Goal: Task Accomplishment & Management: Use online tool/utility

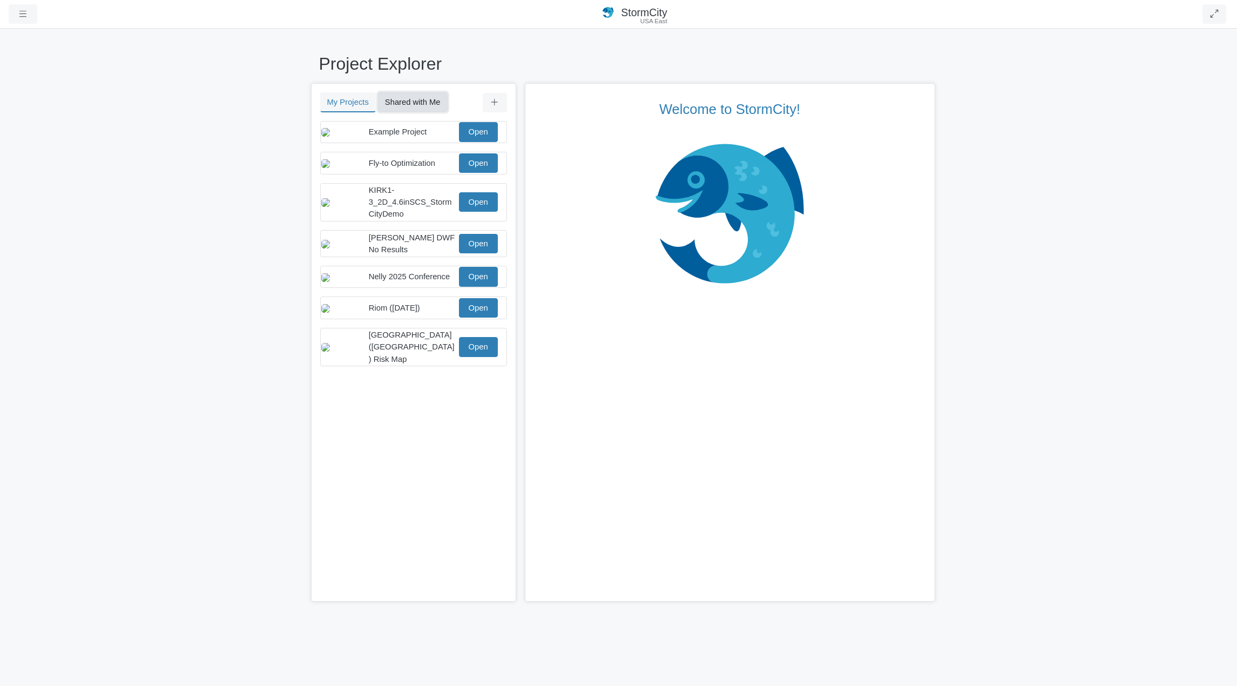
click at [429, 102] on button "Shared with Me" at bounding box center [413, 101] width 70 height 19
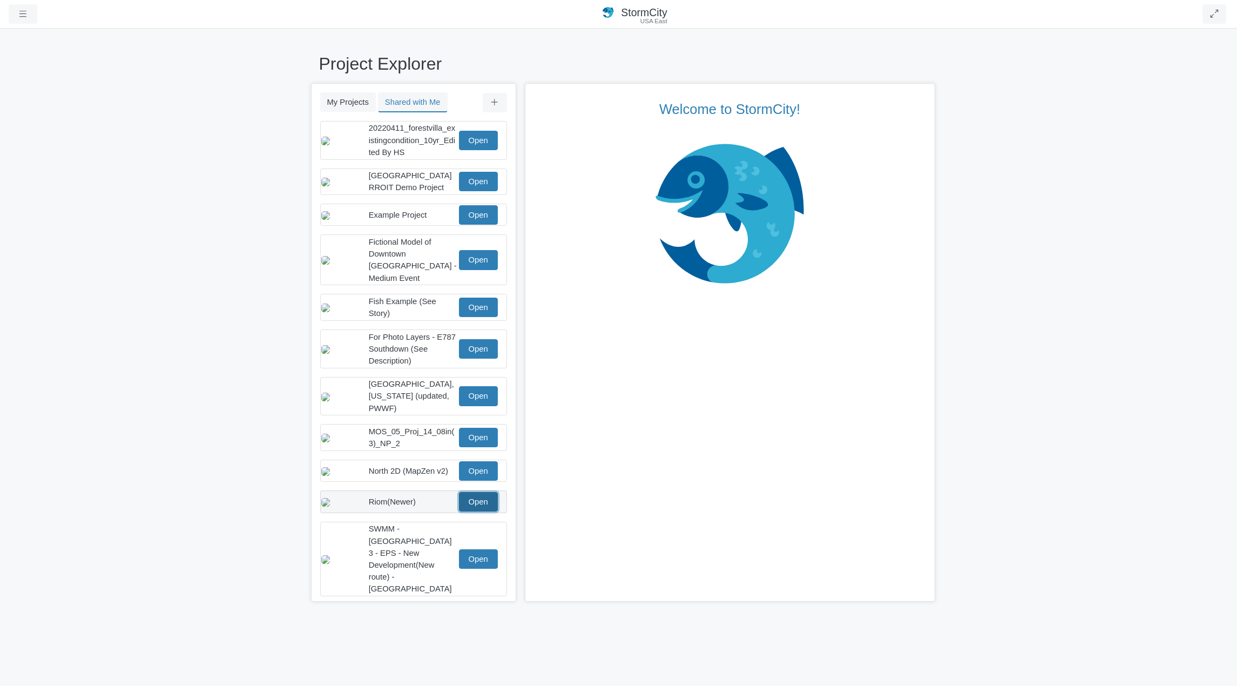
click at [480, 502] on link "Open" at bounding box center [478, 501] width 39 height 19
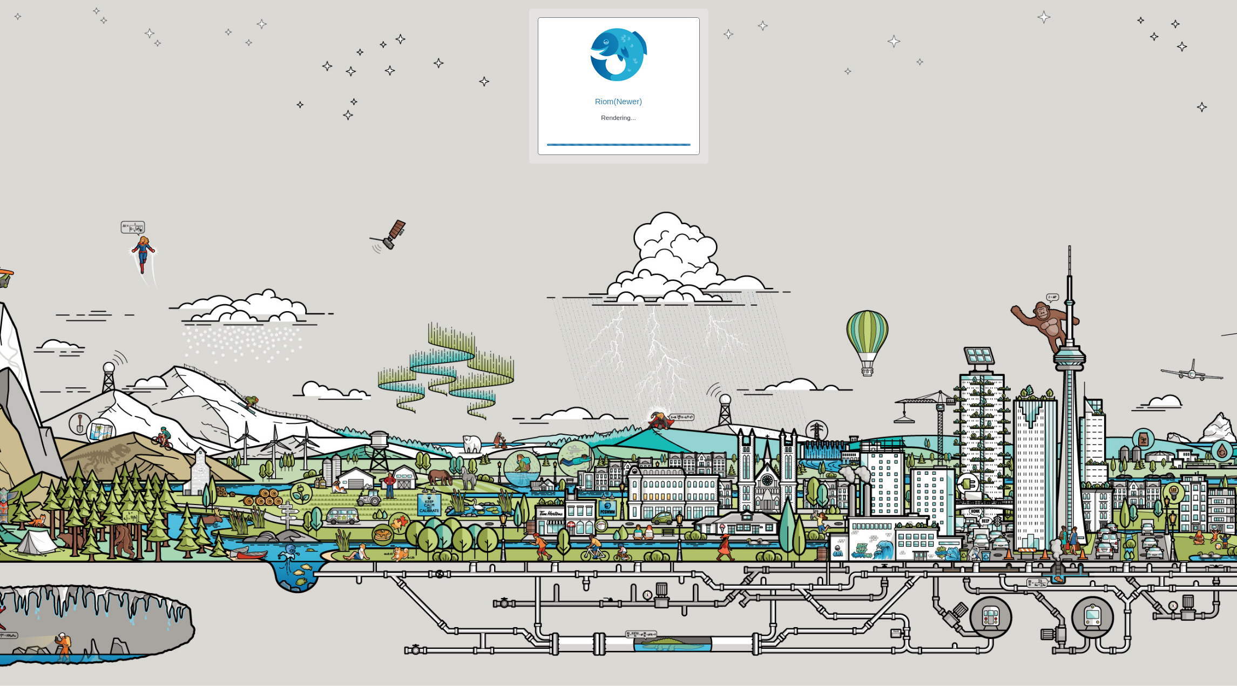
checkbox input "true"
checkbox input "false"
checkbox input "true"
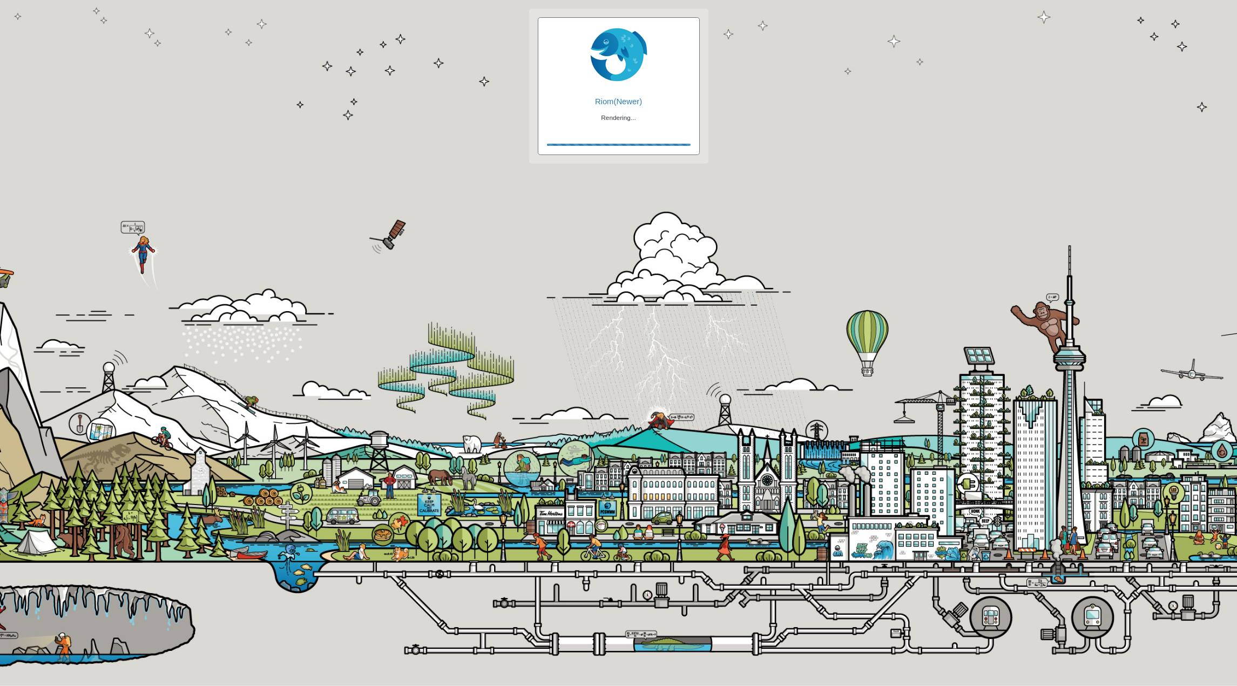
checkbox input "true"
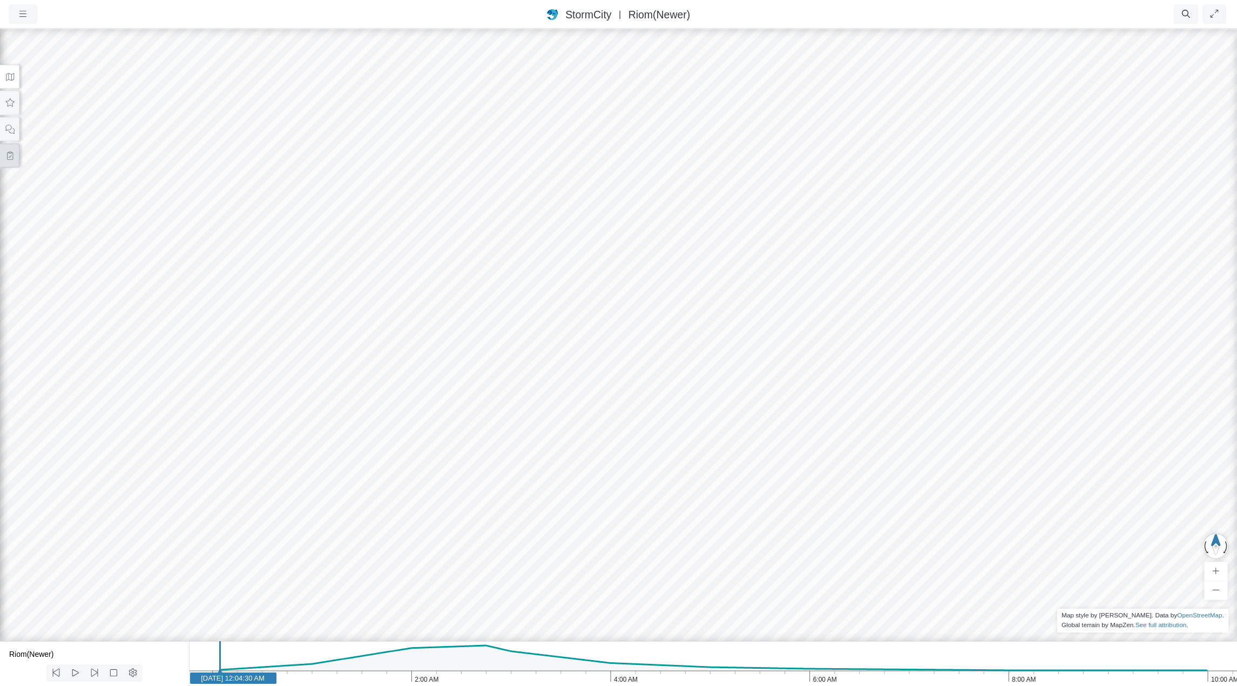
click at [10, 156] on icon at bounding box center [10, 156] width 6 height 8
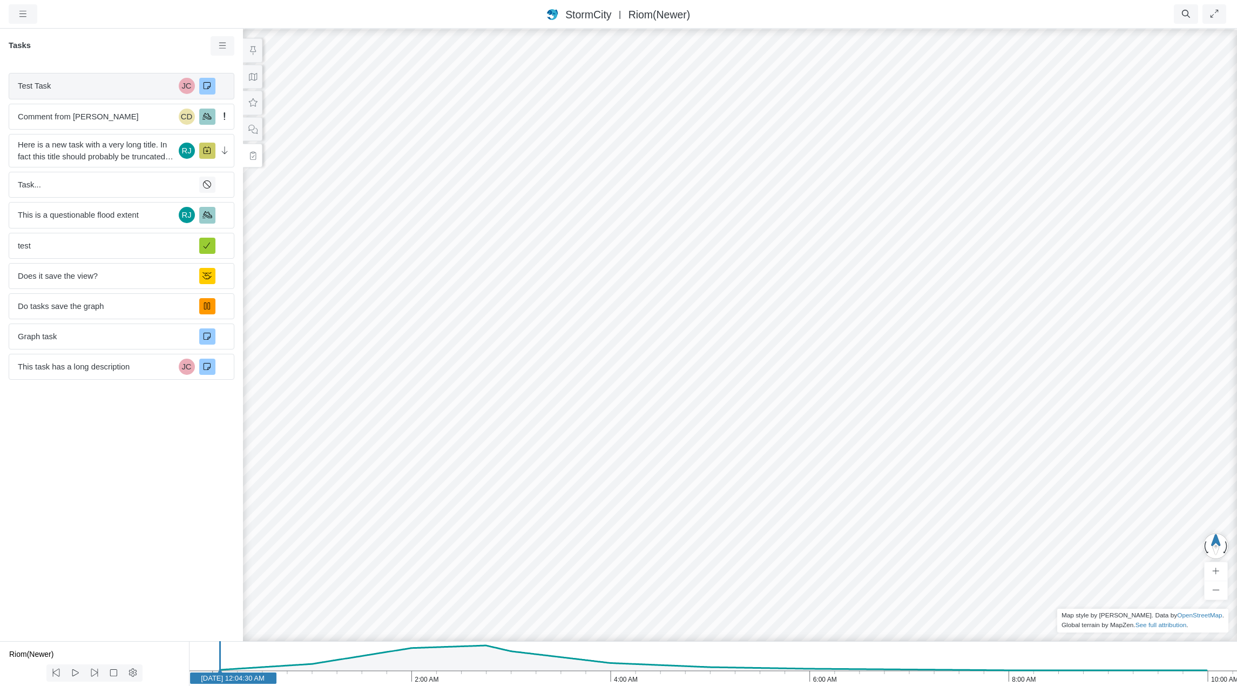
click at [114, 80] on span "Test Task" at bounding box center [96, 86] width 157 height 12
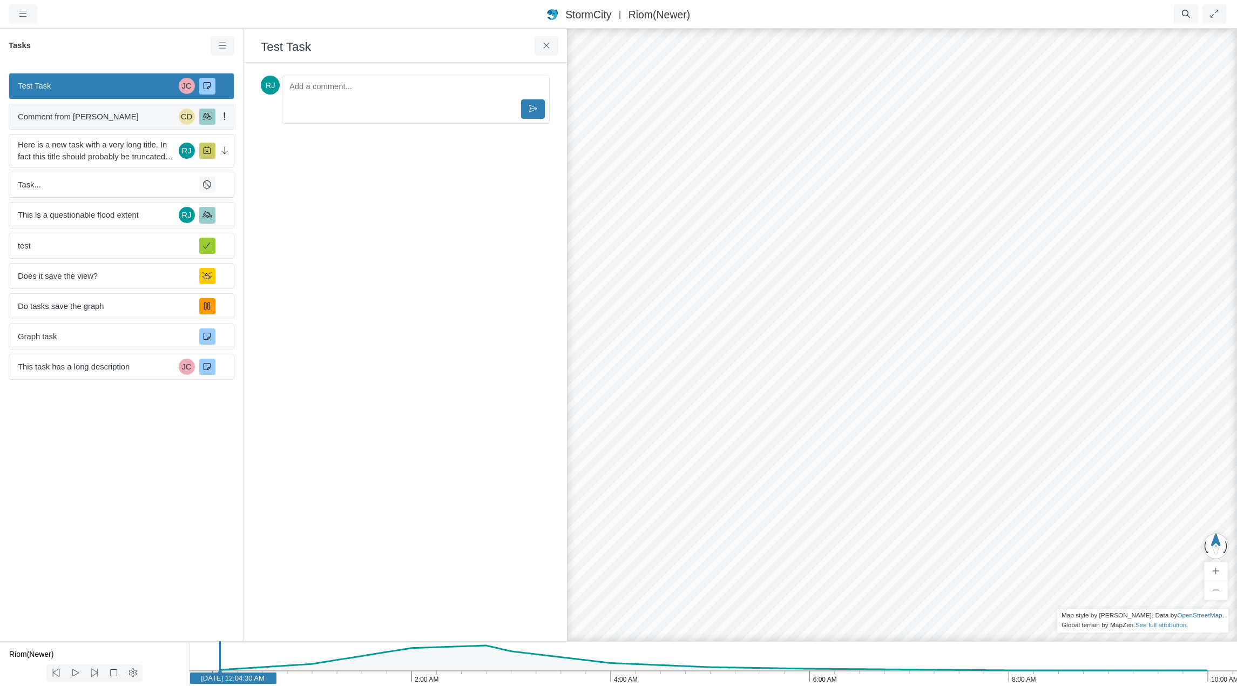
click at [111, 119] on span "Comment from [PERSON_NAME]" at bounding box center [96, 117] width 157 height 12
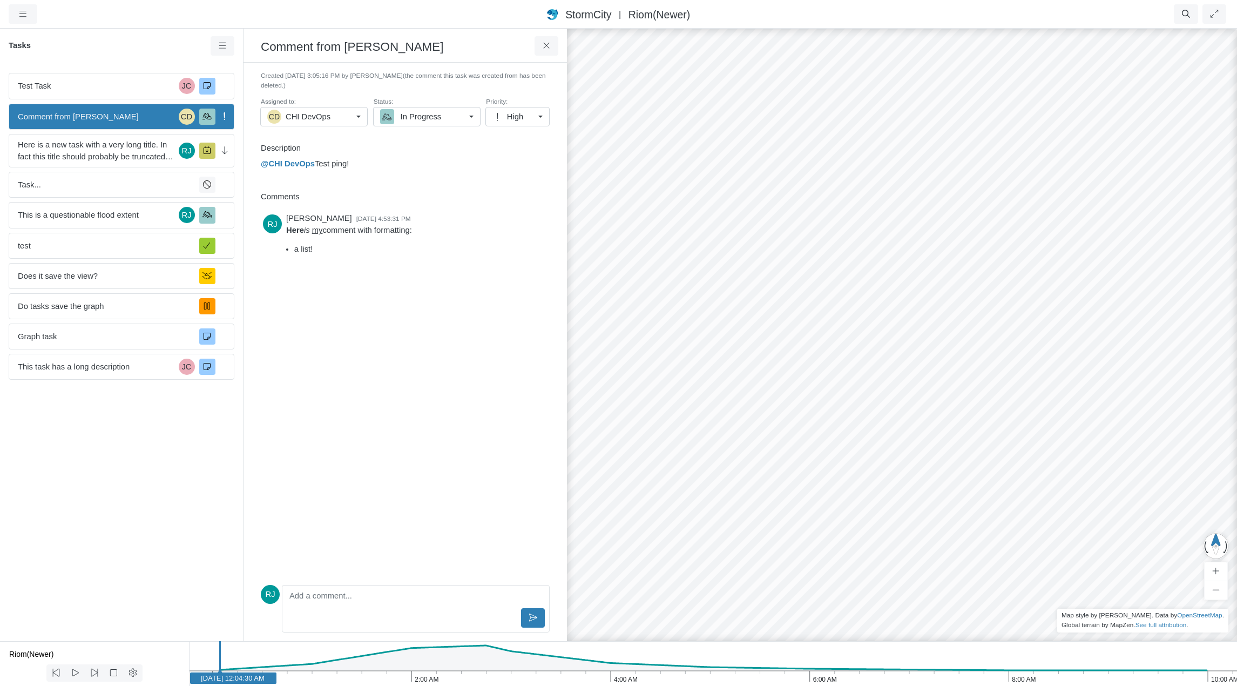
click at [365, 603] on p "Editor editing area: main" at bounding box center [415, 598] width 248 height 12
click at [387, 327] on div "[PERSON_NAME] [DATE] 4:53:31 PM Here is my comment with formatting: a list!" at bounding box center [405, 387] width 289 height 354
click at [368, 163] on p "@CHI DevOps Test ping!" at bounding box center [403, 164] width 284 height 12
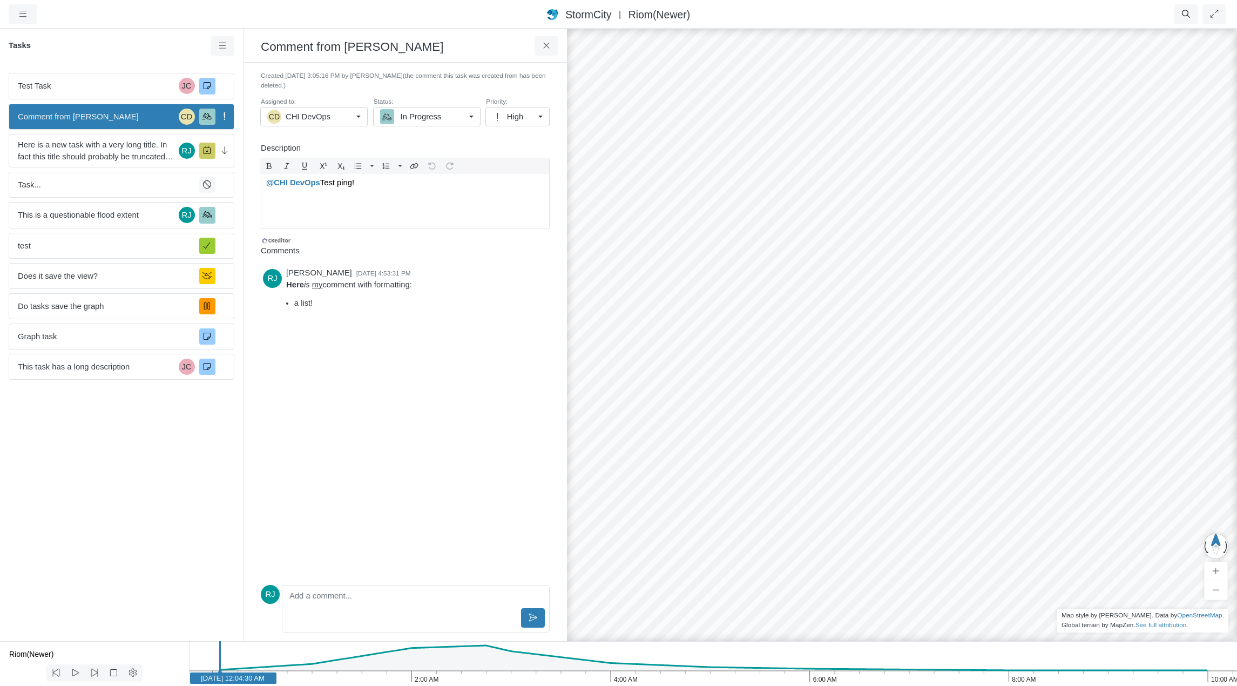
click at [458, 412] on div "[PERSON_NAME] [DATE] 4:53:31 PM Here is my comment with formatting: a list!" at bounding box center [405, 422] width 289 height 316
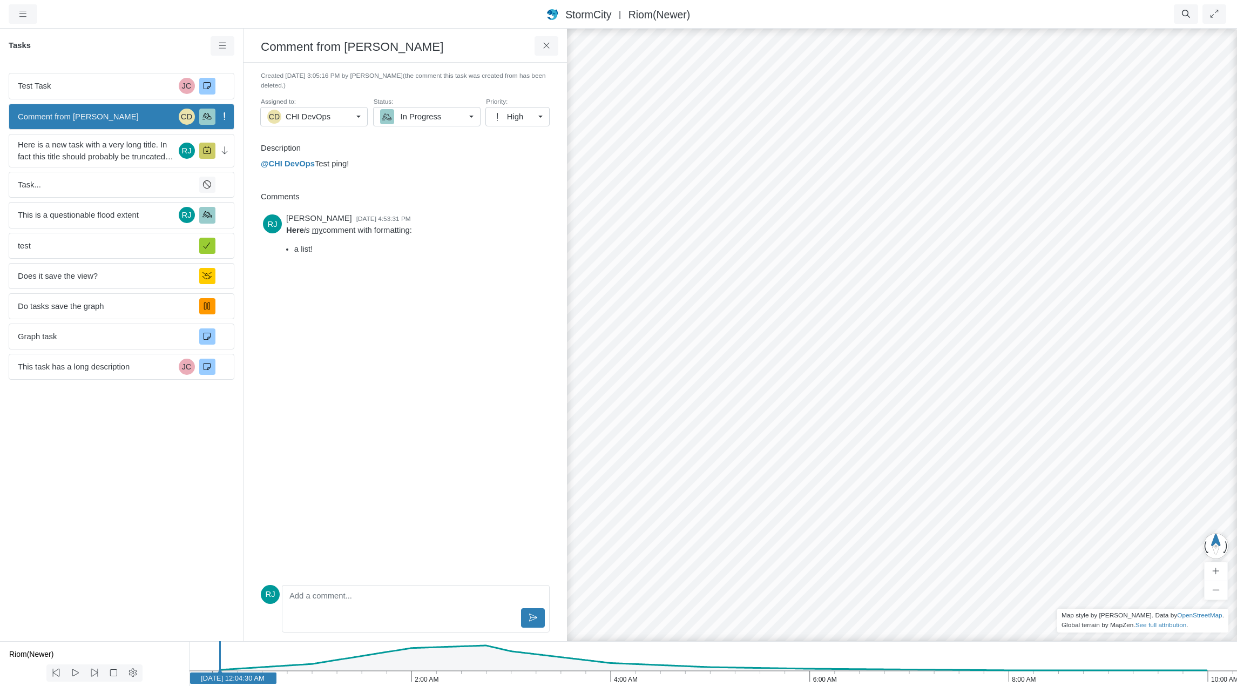
click at [385, 613] on div at bounding box center [416, 617] width 258 height 19
click at [373, 599] on p "Editor editing area: main" at bounding box center [415, 598] width 248 height 12
click at [420, 324] on div "[PERSON_NAME] [DATE] 4:53:31 PM Here is my comment with formatting: a list!" at bounding box center [405, 387] width 289 height 354
click at [360, 600] on p "Editor editing area: main" at bounding box center [415, 598] width 248 height 12
click at [443, 477] on div "[PERSON_NAME] [DATE] 4:53:31 PM Here is my comment with formatting: a list!" at bounding box center [405, 395] width 289 height 370
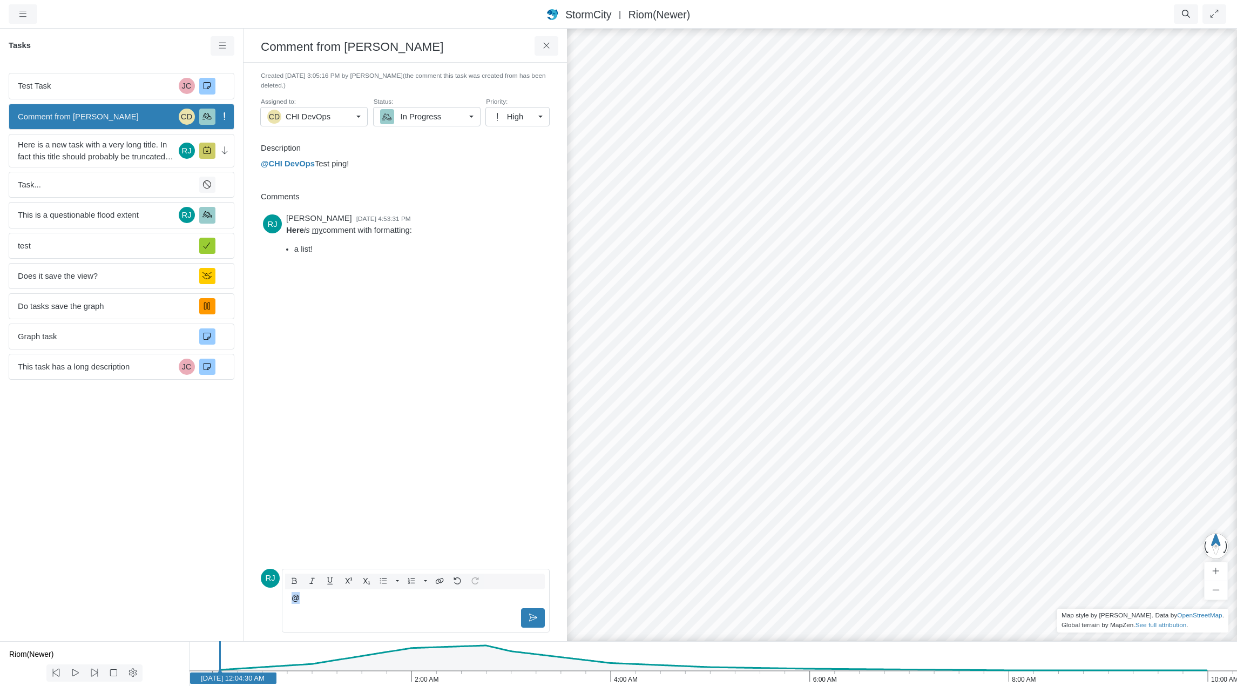
drag, startPoint x: 328, startPoint y: 595, endPoint x: 267, endPoint y: 607, distance: 61.7
click at [267, 607] on div "RJ Toggle Dropdown Toggle Dropdown @" at bounding box center [405, 598] width 289 height 68
click at [370, 484] on div "[PERSON_NAME] [DATE] 4:53:31 PM Here is my comment with formatting: a list!" at bounding box center [405, 387] width 289 height 354
click at [370, 484] on div "[PERSON_NAME] [DATE] 4:53:31 PM Here is my comment with formatting: a list!" at bounding box center [405, 395] width 289 height 370
click at [357, 597] on p "Editor editing area: main" at bounding box center [415, 598] width 248 height 12
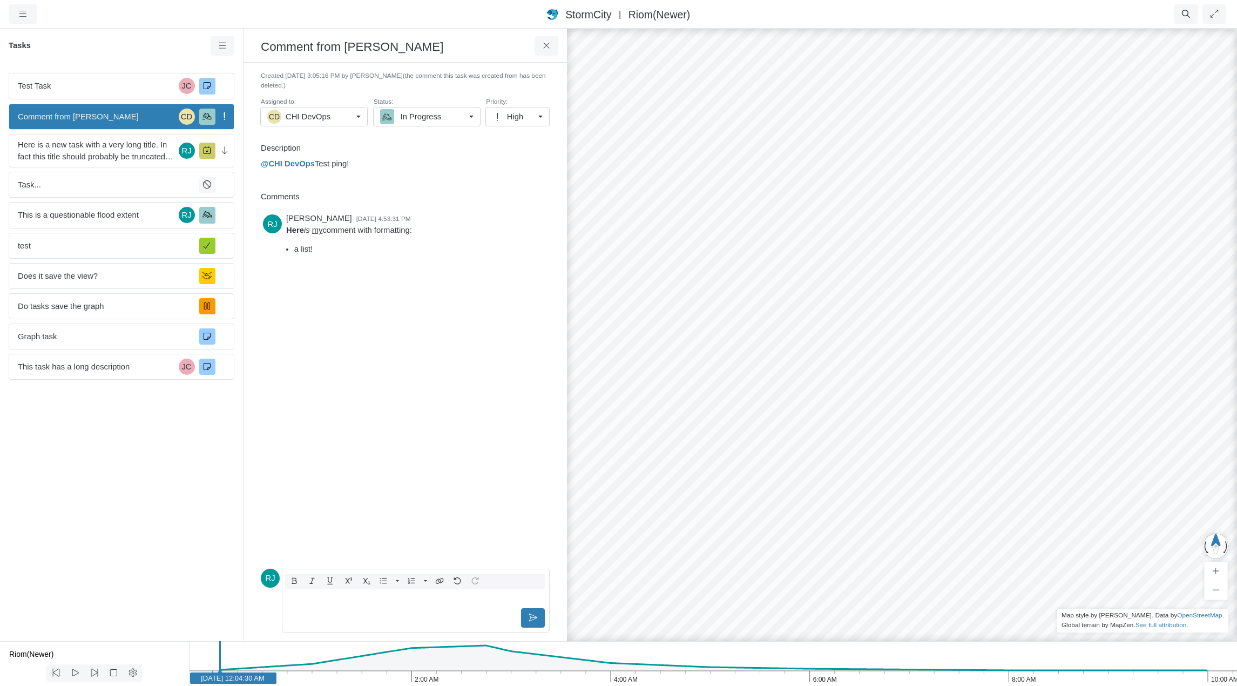
click at [361, 477] on div "[PERSON_NAME] [DATE] 4:53:31 PM Here is my comment with formatting: a list!" at bounding box center [405, 387] width 289 height 354
click at [549, 45] on icon at bounding box center [546, 46] width 10 height 8
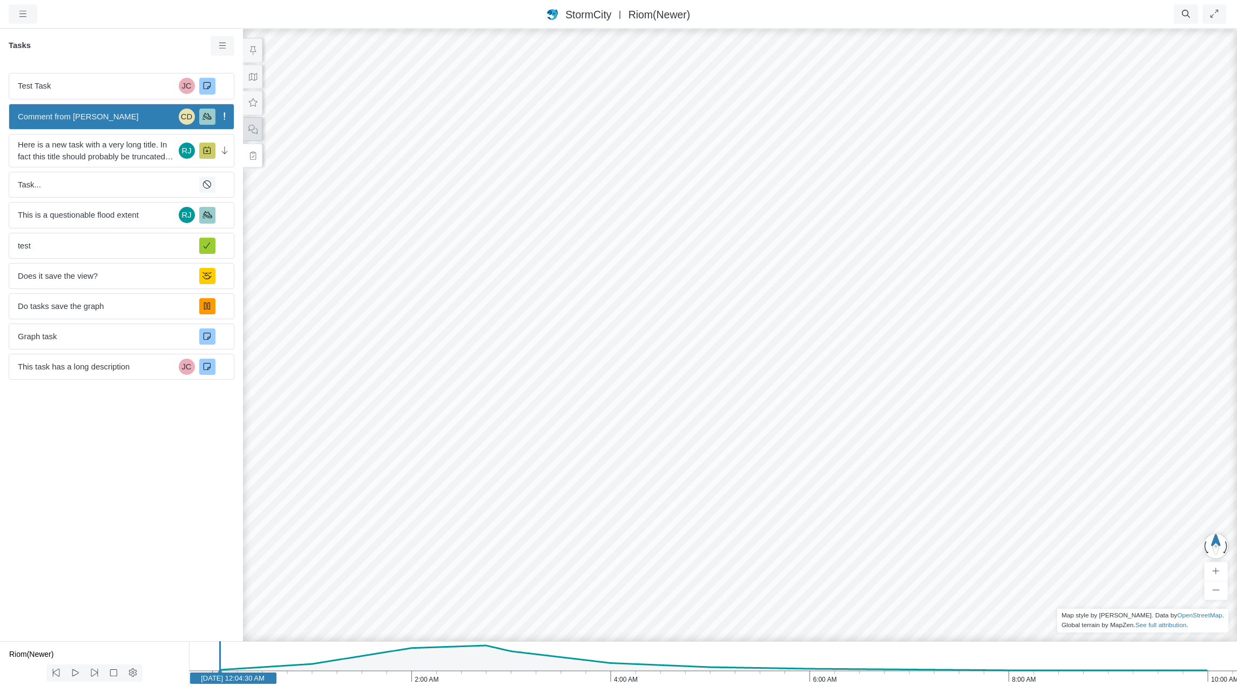
click at [254, 125] on icon at bounding box center [253, 129] width 10 height 8
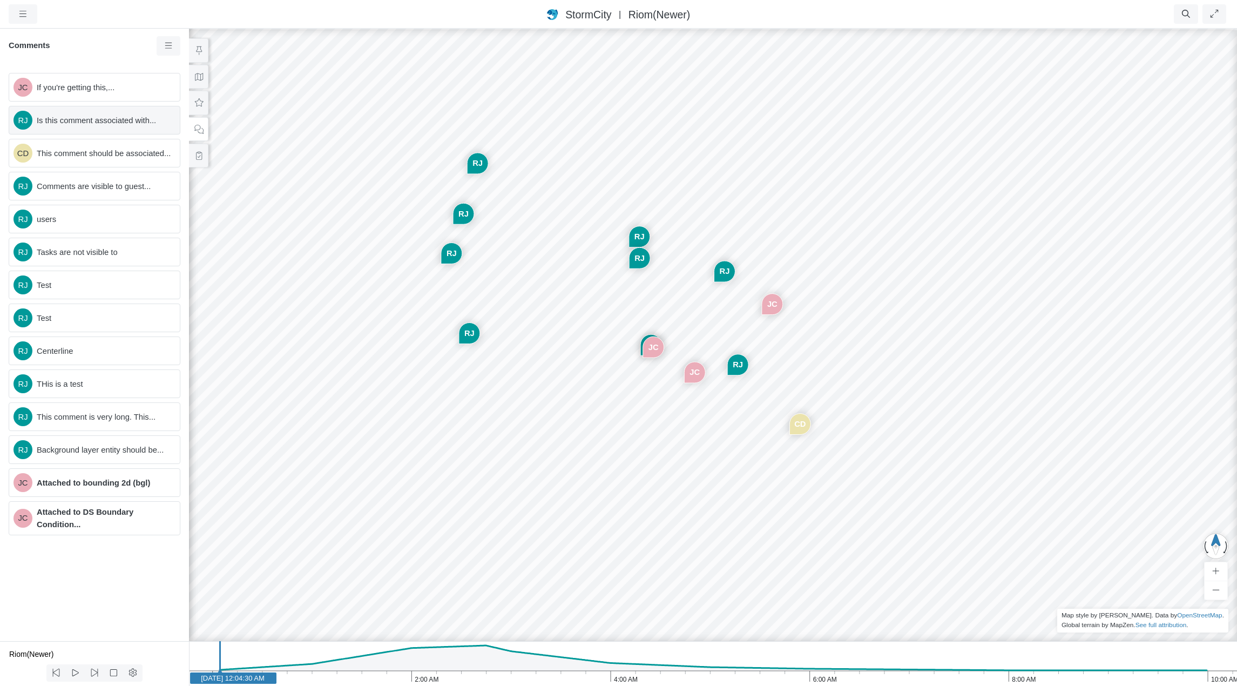
click at [77, 117] on span "Is this comment associated with..." at bounding box center [104, 120] width 134 height 12
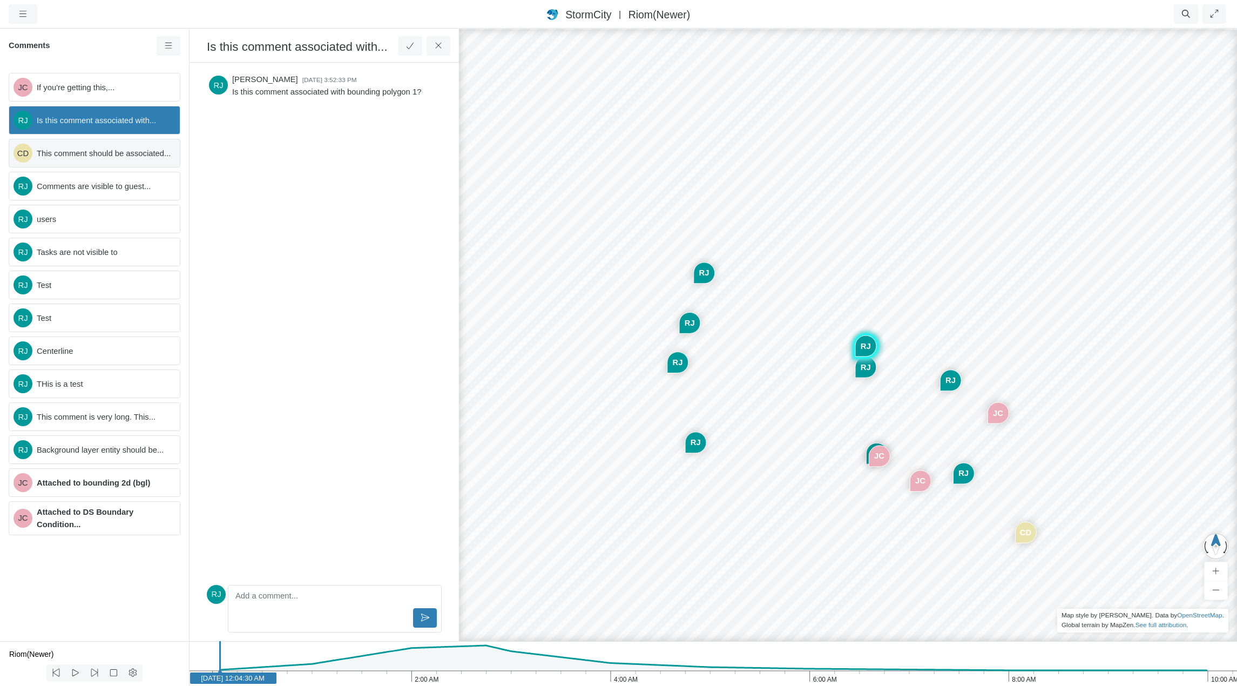
click at [78, 156] on span "This comment should be associated..." at bounding box center [104, 153] width 134 height 12
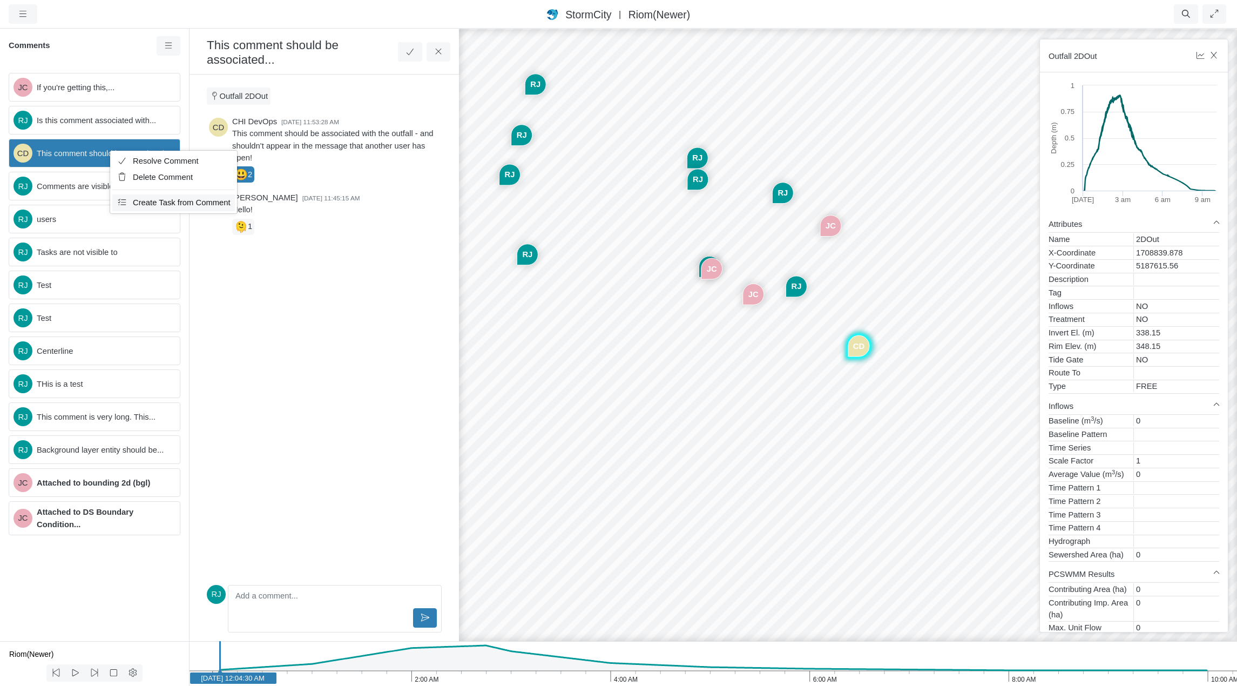
click at [206, 202] on span "Create Task from Comment" at bounding box center [182, 202] width 98 height 9
type input "Comment from CHI DevOps"
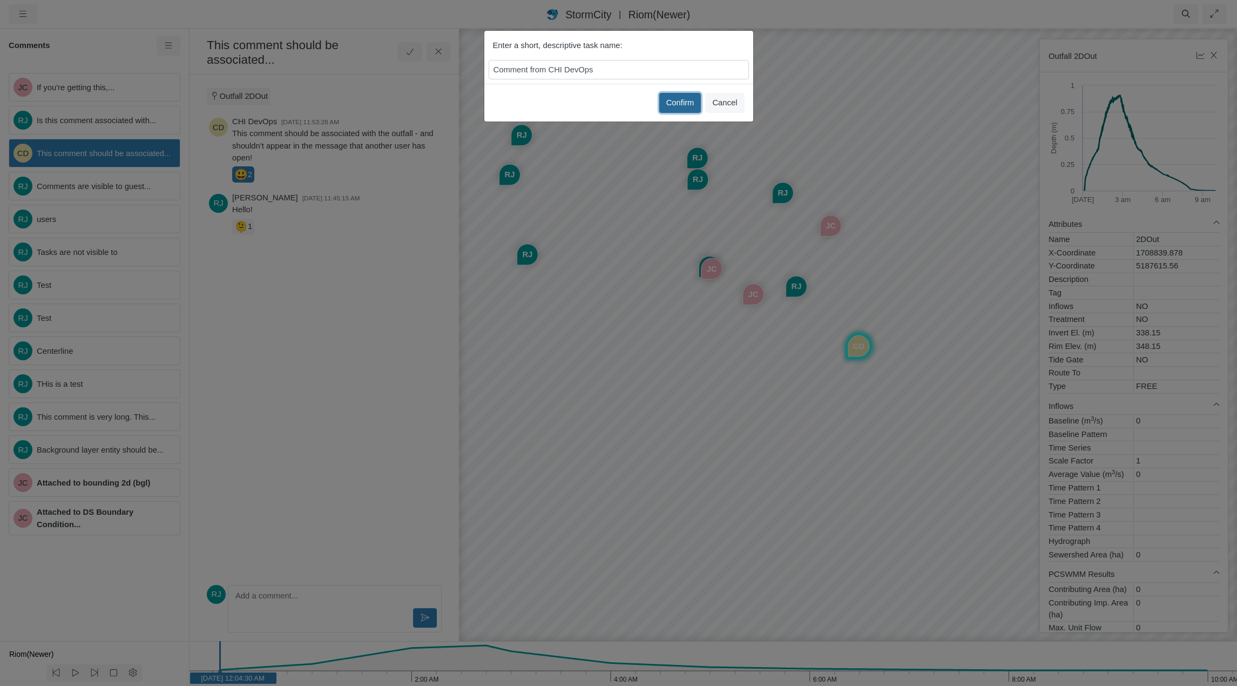
click at [676, 104] on button "Confirm" at bounding box center [680, 102] width 42 height 19
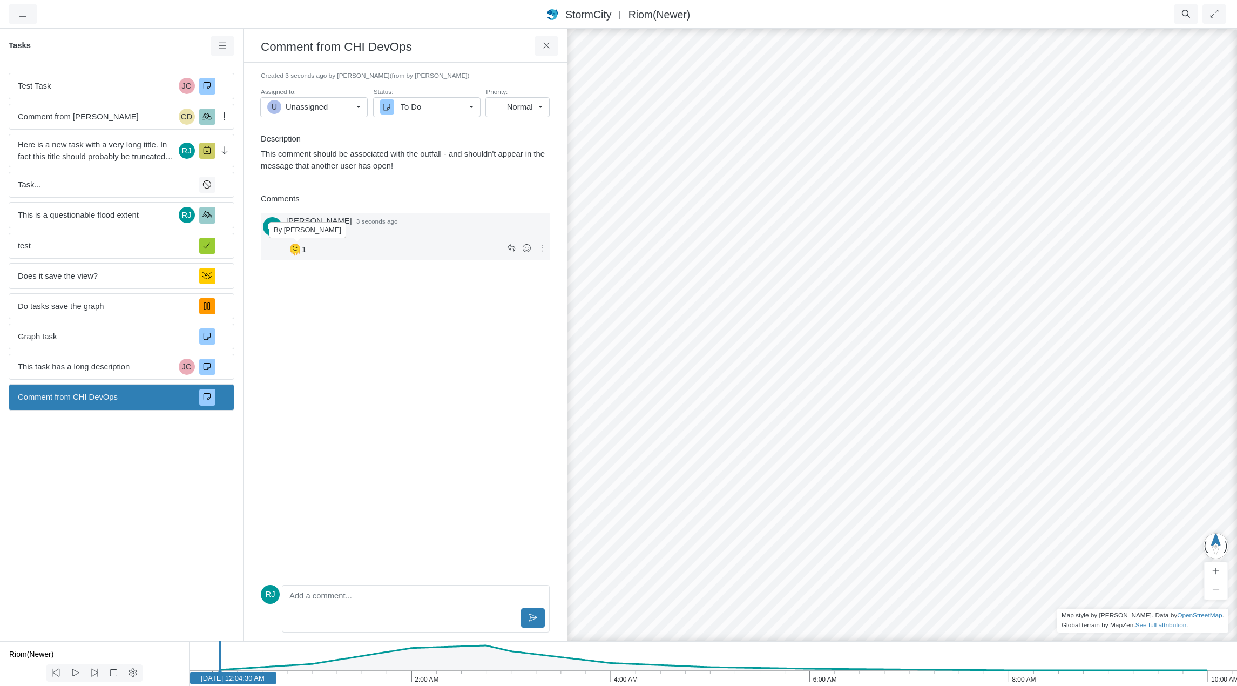
click at [297, 249] on span "🫠" at bounding box center [294, 249] width 13 height 16
click at [69, 371] on span "This task has a long description" at bounding box center [96, 367] width 157 height 12
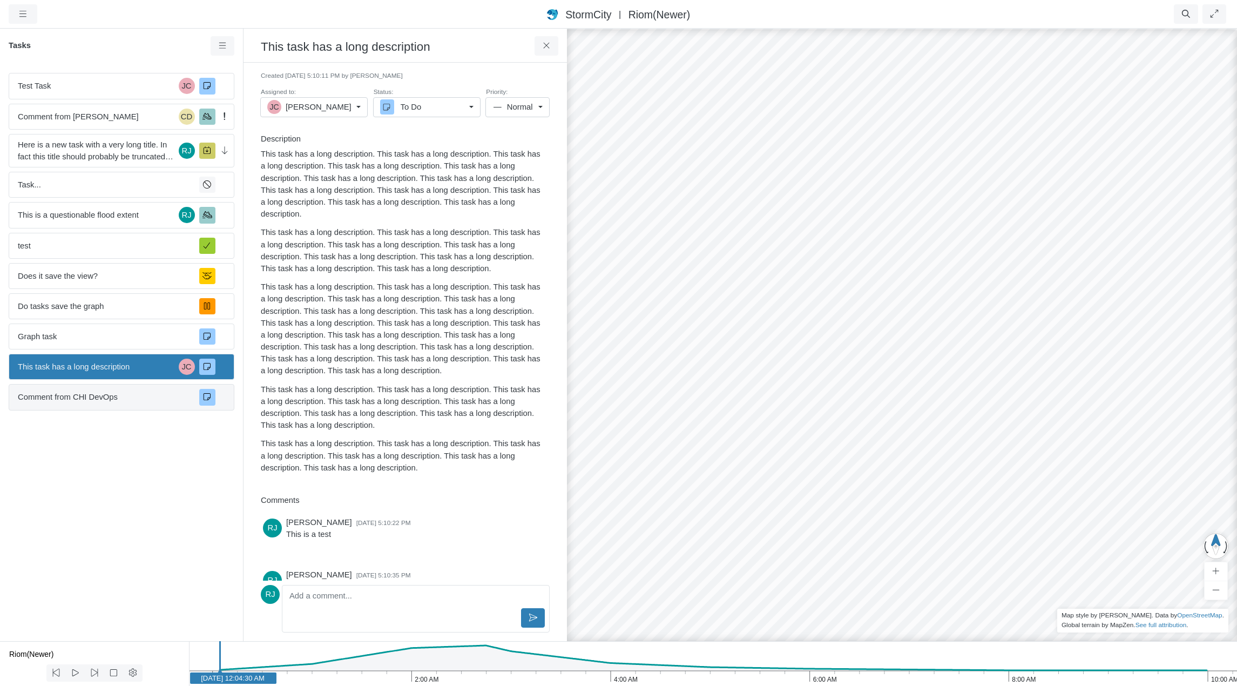
click at [94, 395] on span "Comment from CHI DevOps" at bounding box center [104, 397] width 173 height 12
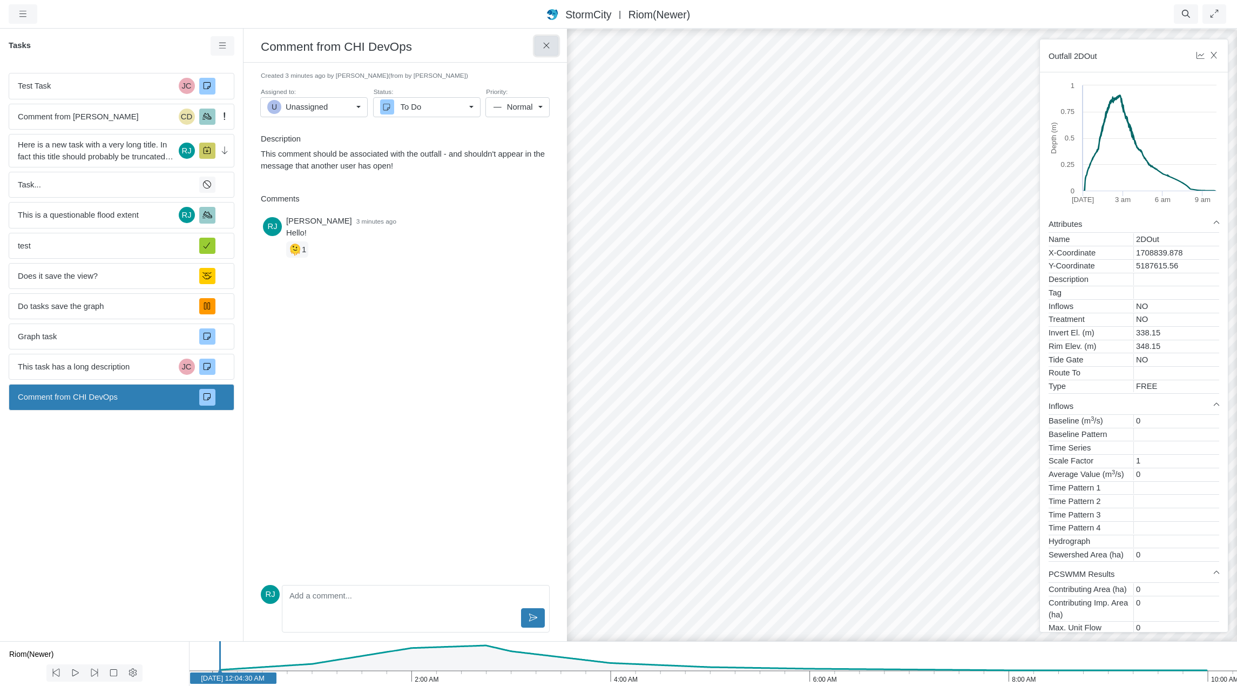
click at [549, 46] on icon at bounding box center [546, 46] width 10 height 8
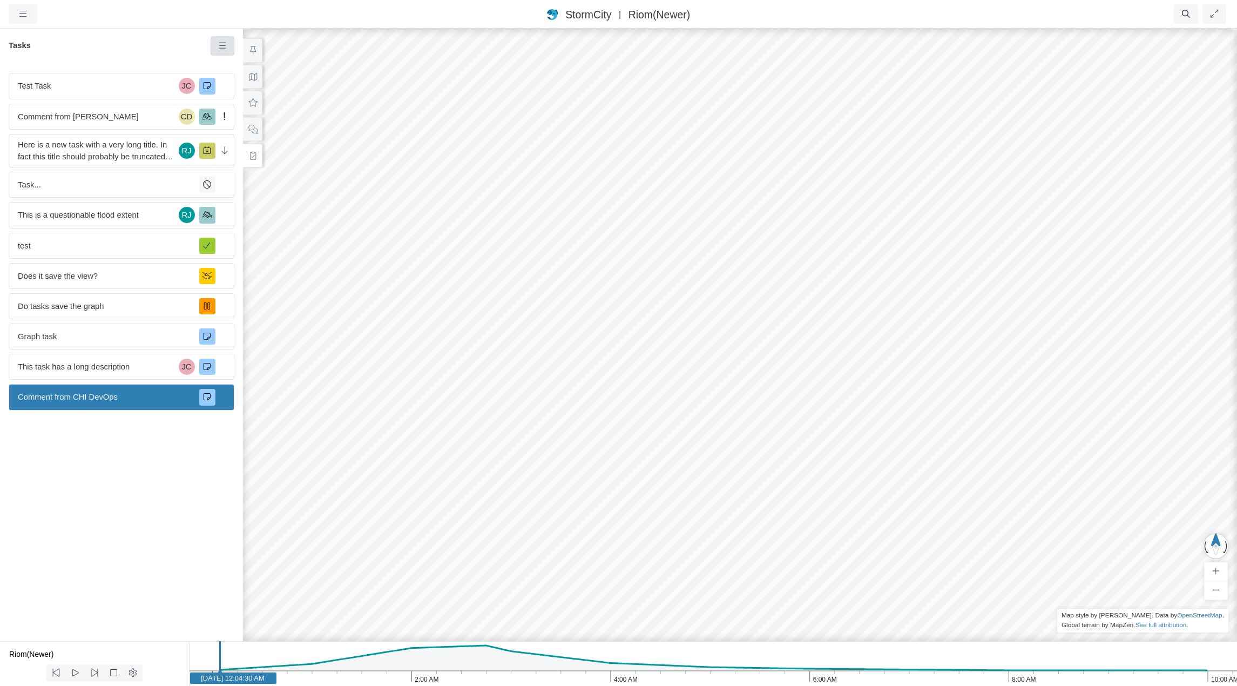
click at [223, 45] on icon at bounding box center [223, 46] width 10 height 8
click at [233, 64] on link "New Task" at bounding box center [253, 66] width 81 height 16
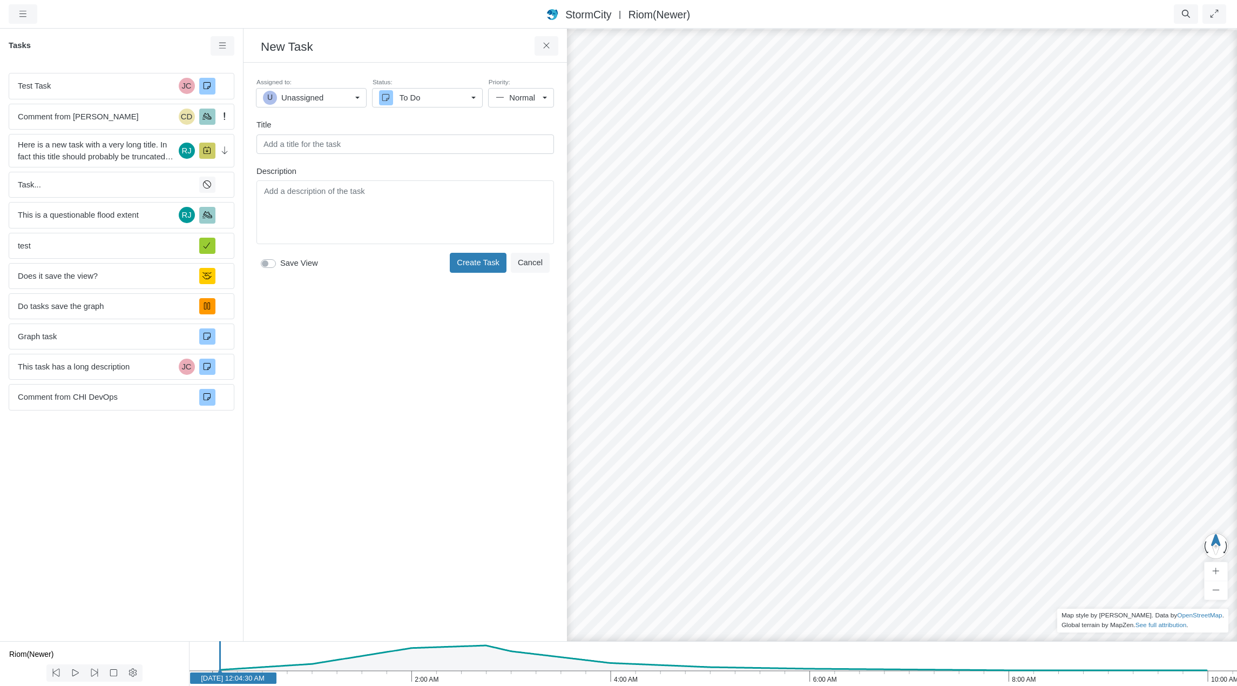
click at [410, 189] on div "Toggle Dropdown Toggle Dropdown" at bounding box center [404, 212] width 297 height 64
click at [395, 217] on div "Editor editing area: main" at bounding box center [405, 228] width 288 height 54
click at [548, 48] on icon at bounding box center [546, 46] width 6 height 6
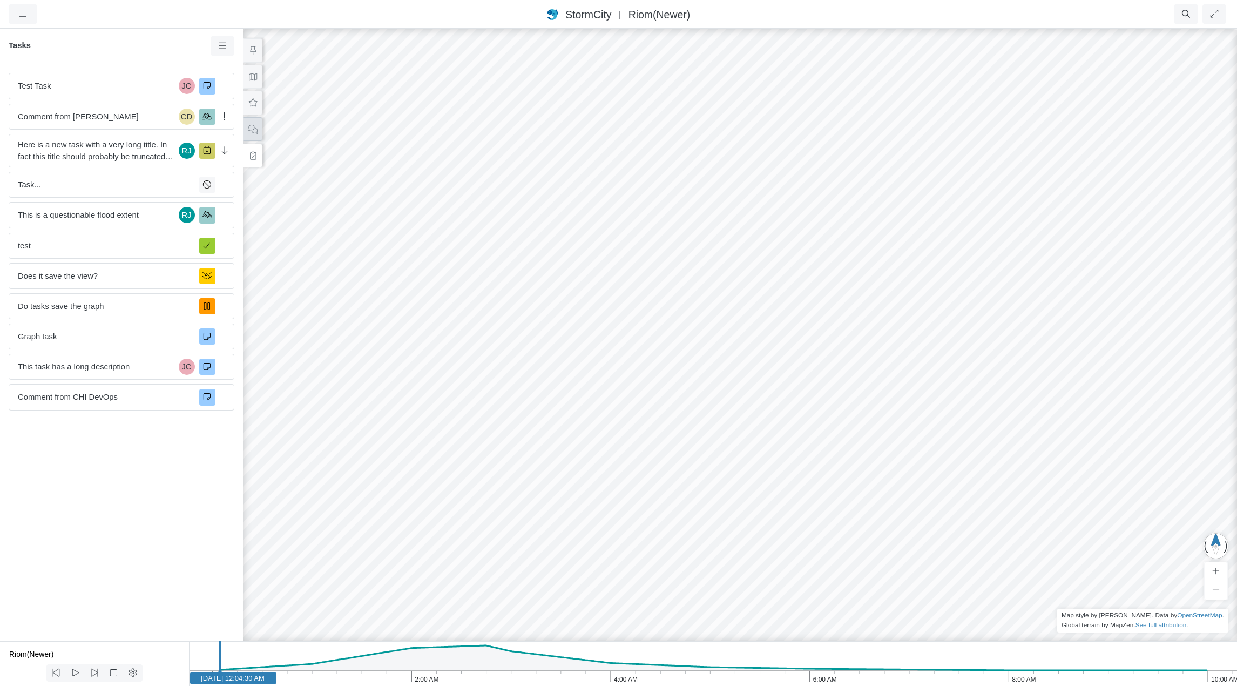
click at [252, 126] on icon at bounding box center [253, 129] width 10 height 8
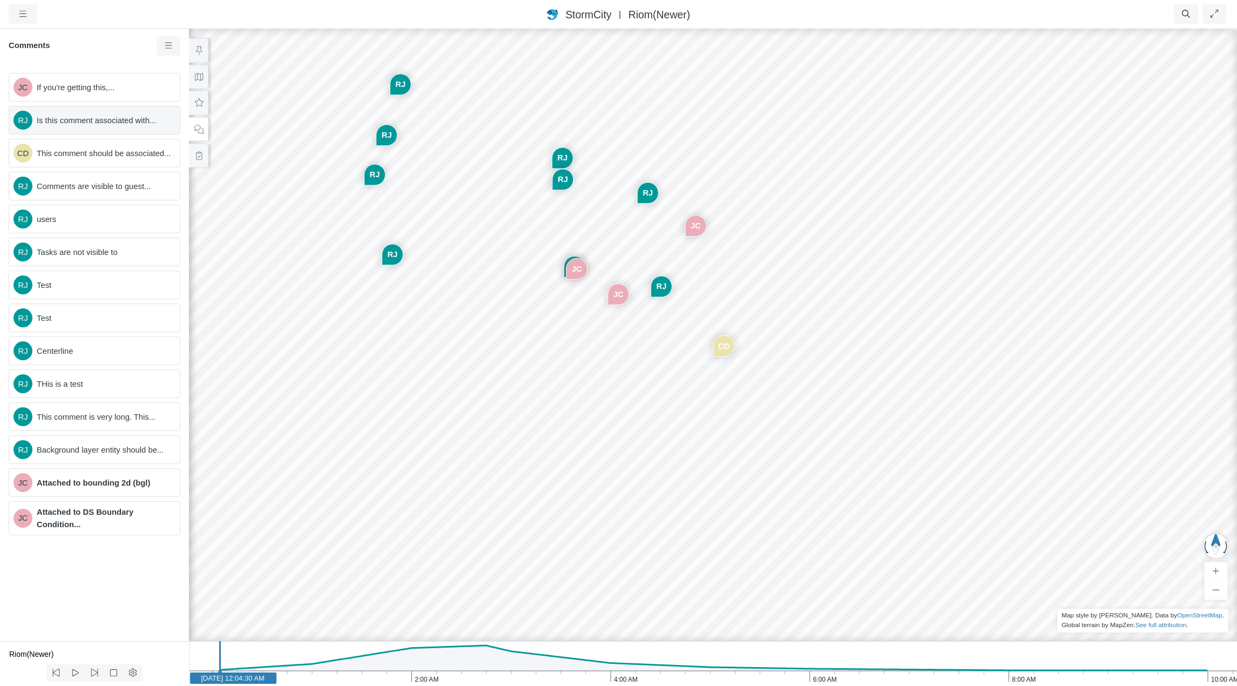
click at [96, 122] on span "Is this comment associated with..." at bounding box center [104, 120] width 134 height 12
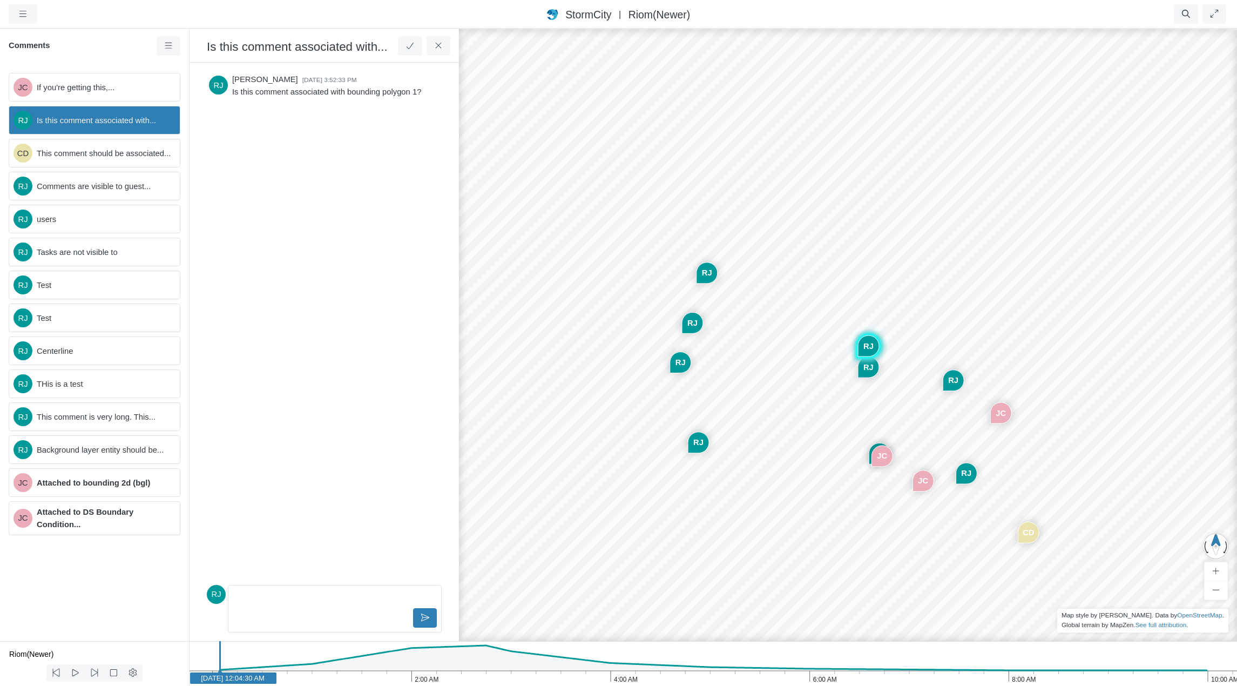
click at [343, 598] on p "Editor editing area: main" at bounding box center [335, 598] width 194 height 12
click at [160, 51] on link at bounding box center [169, 45] width 24 height 19
click at [183, 150] on span "Select All" at bounding box center [196, 150] width 33 height 9
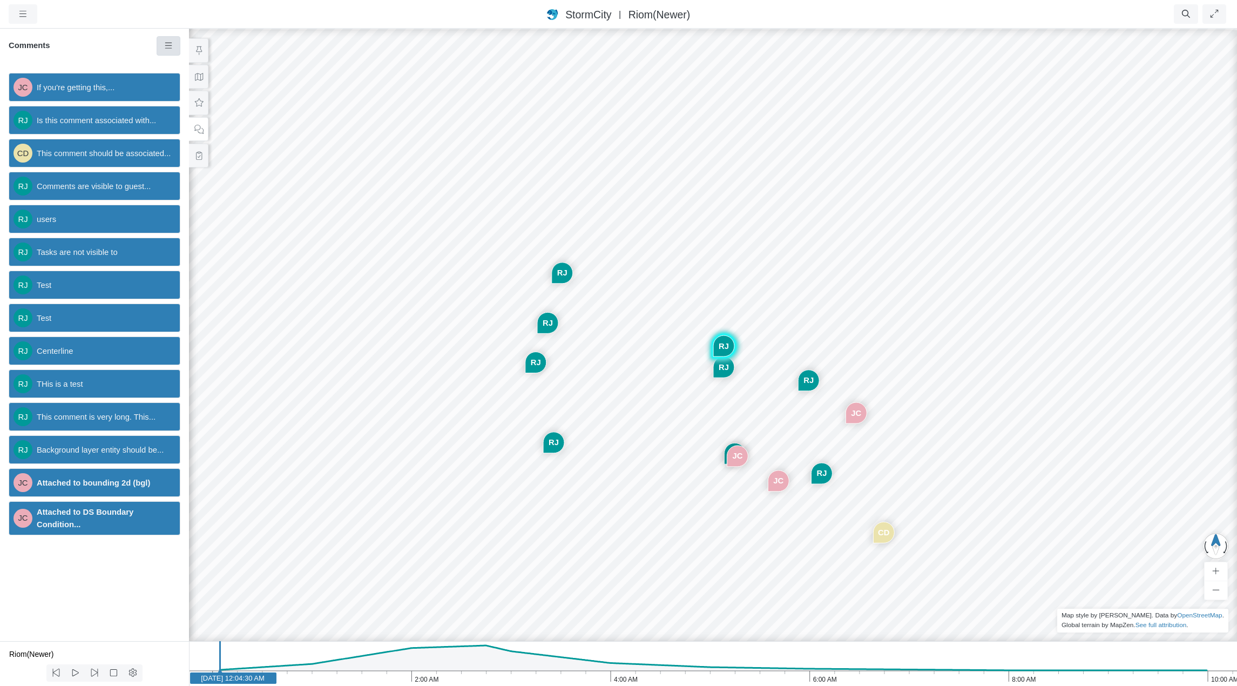
click at [168, 40] on link at bounding box center [169, 45] width 24 height 19
click at [114, 52] on div "Comments" at bounding box center [94, 50] width 189 height 28
click at [130, 250] on span "Tasks are not visible to" at bounding box center [104, 252] width 134 height 12
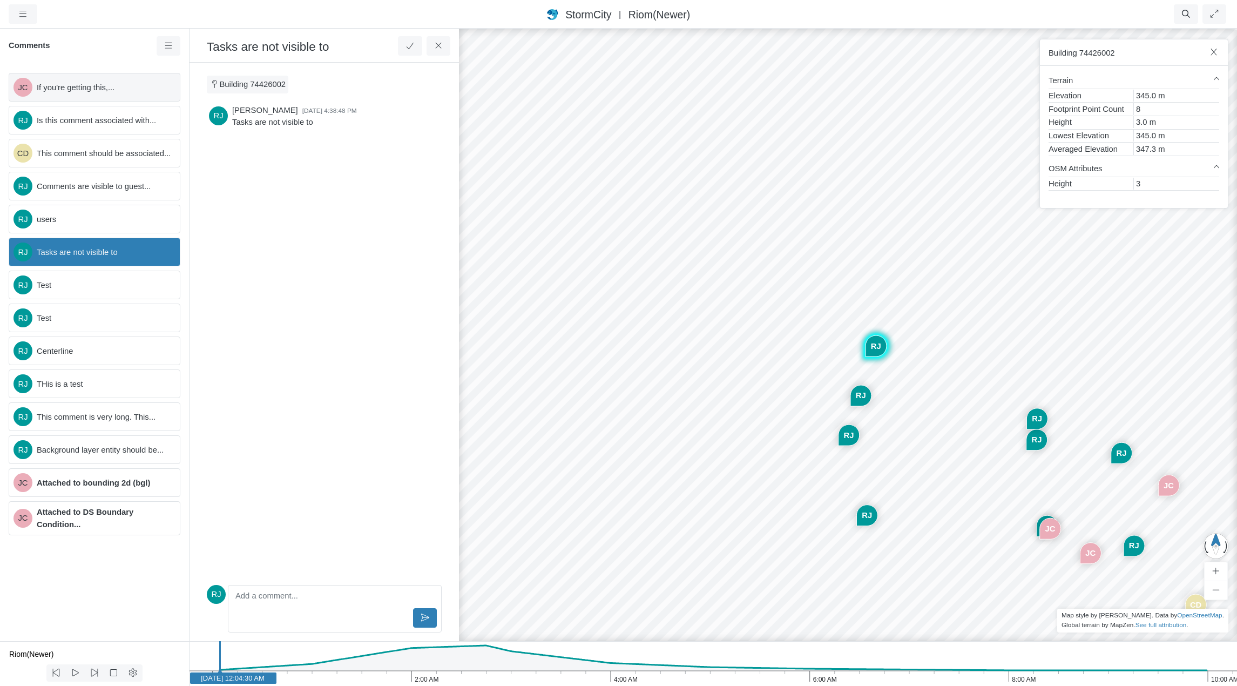
click at [124, 90] on span "If you're getting this,..." at bounding box center [104, 88] width 134 height 12
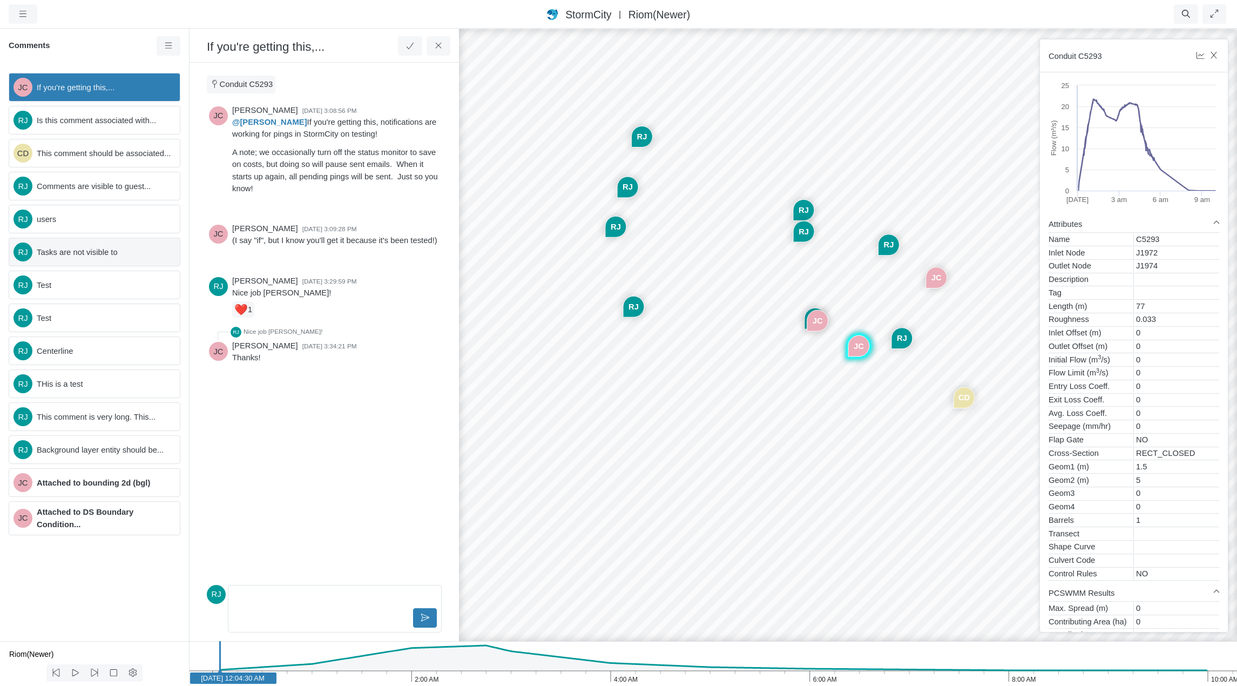
click at [139, 259] on div "RJ Tasks are not visible to" at bounding box center [95, 252] width 172 height 29
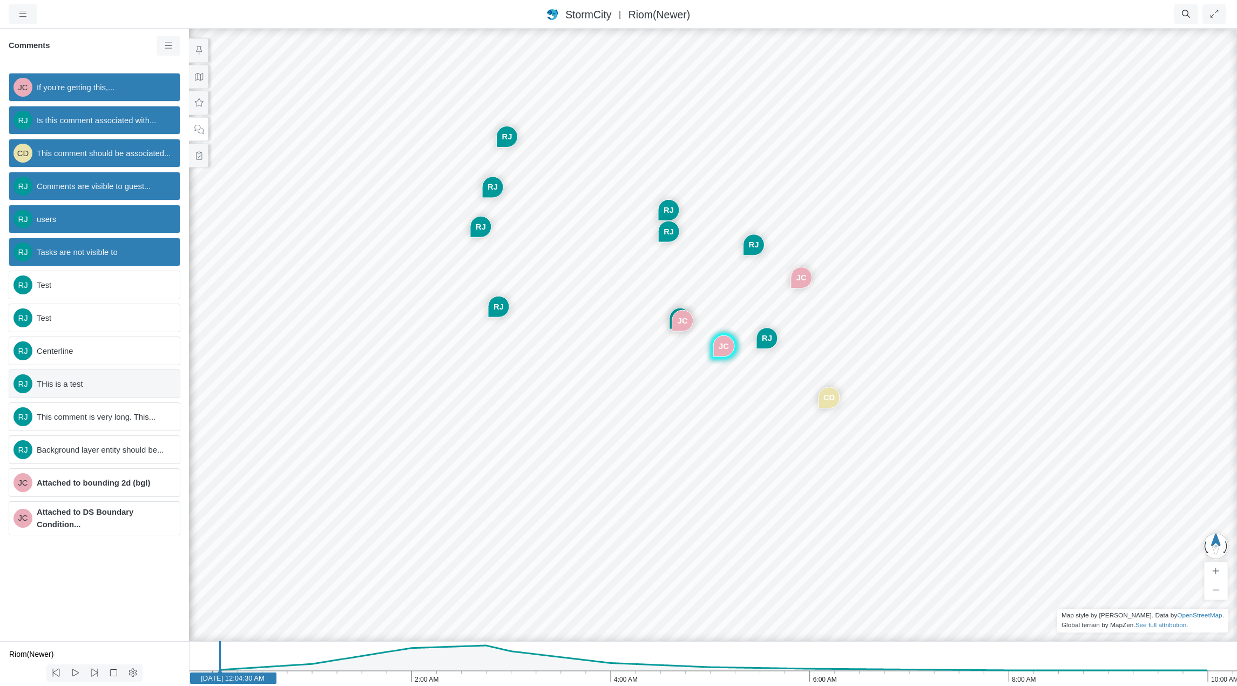
click at [141, 371] on div "RJ THis is a test" at bounding box center [95, 383] width 172 height 29
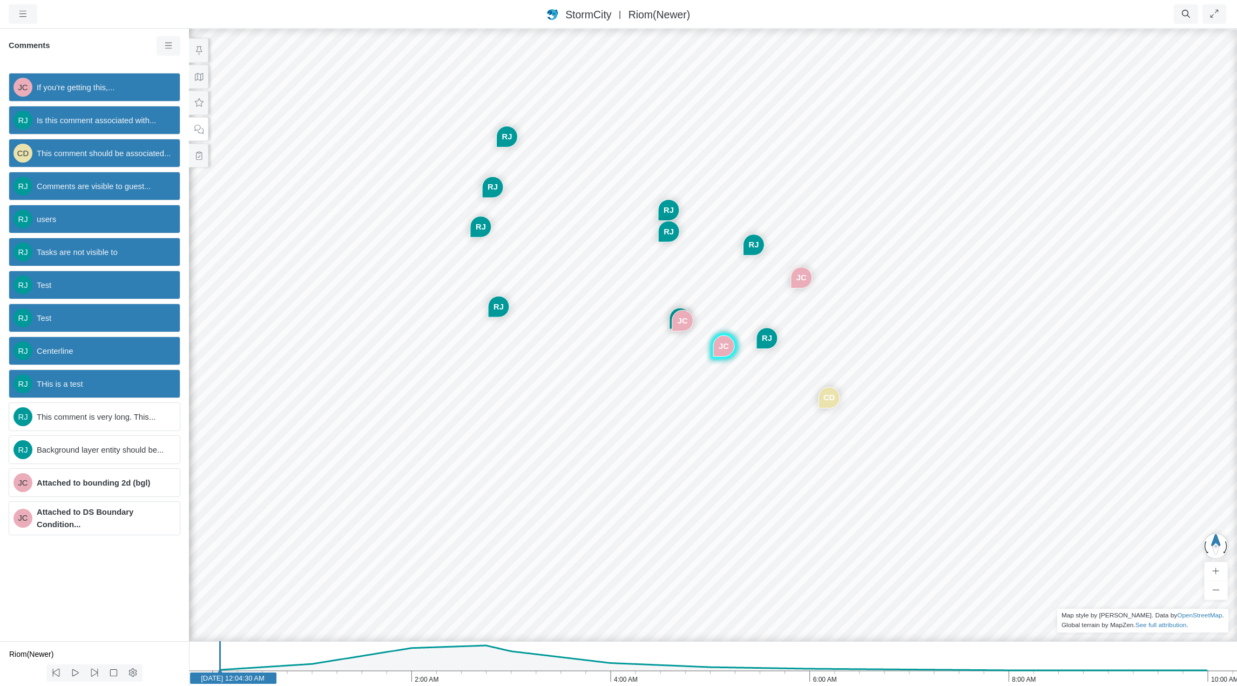
click at [123, 56] on div "Comments" at bounding box center [94, 50] width 189 height 28
click at [124, 60] on div "Comments" at bounding box center [94, 50] width 189 height 28
click at [128, 456] on div "RJ Background layer entity should be..." at bounding box center [95, 449] width 172 height 29
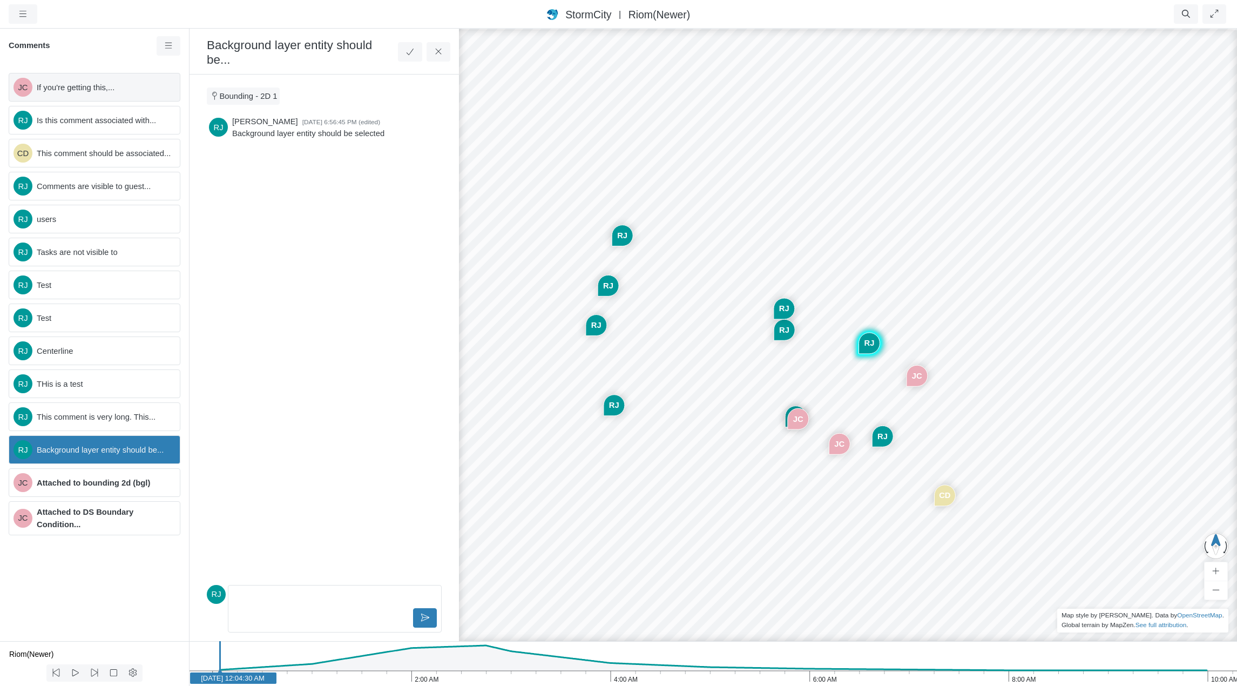
click at [125, 90] on span "If you're getting this,..." at bounding box center [104, 88] width 134 height 12
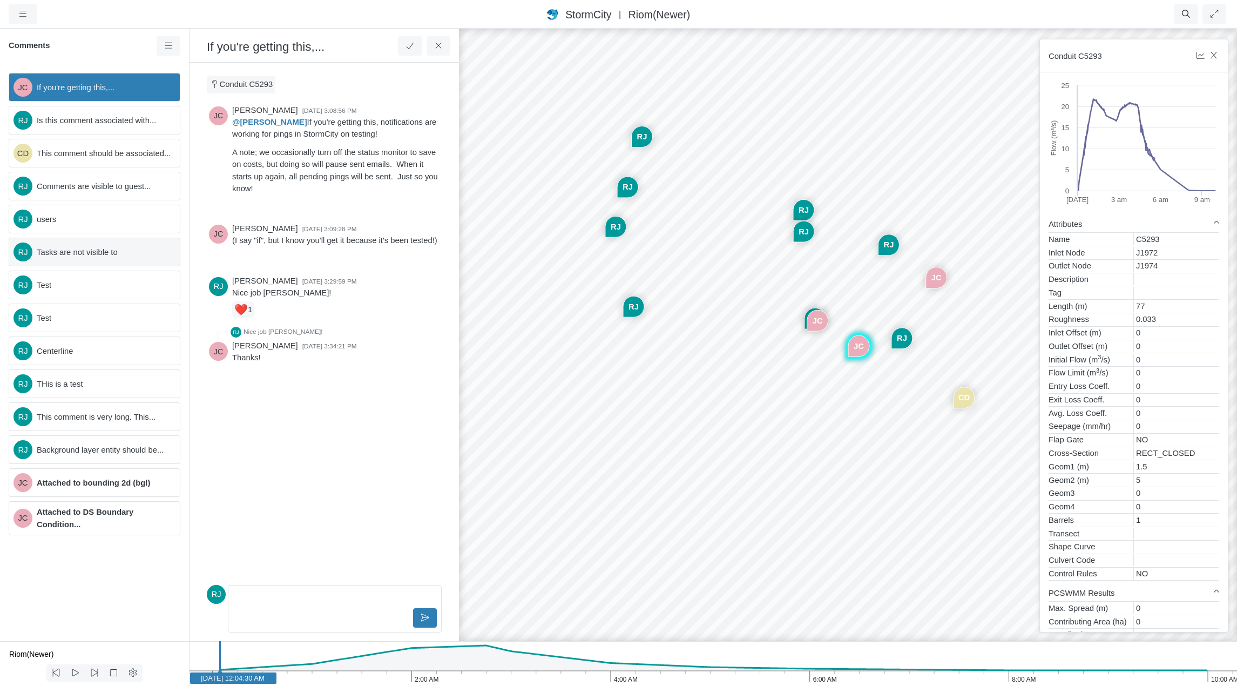
click at [128, 247] on span "Tasks are not visible to" at bounding box center [104, 252] width 134 height 12
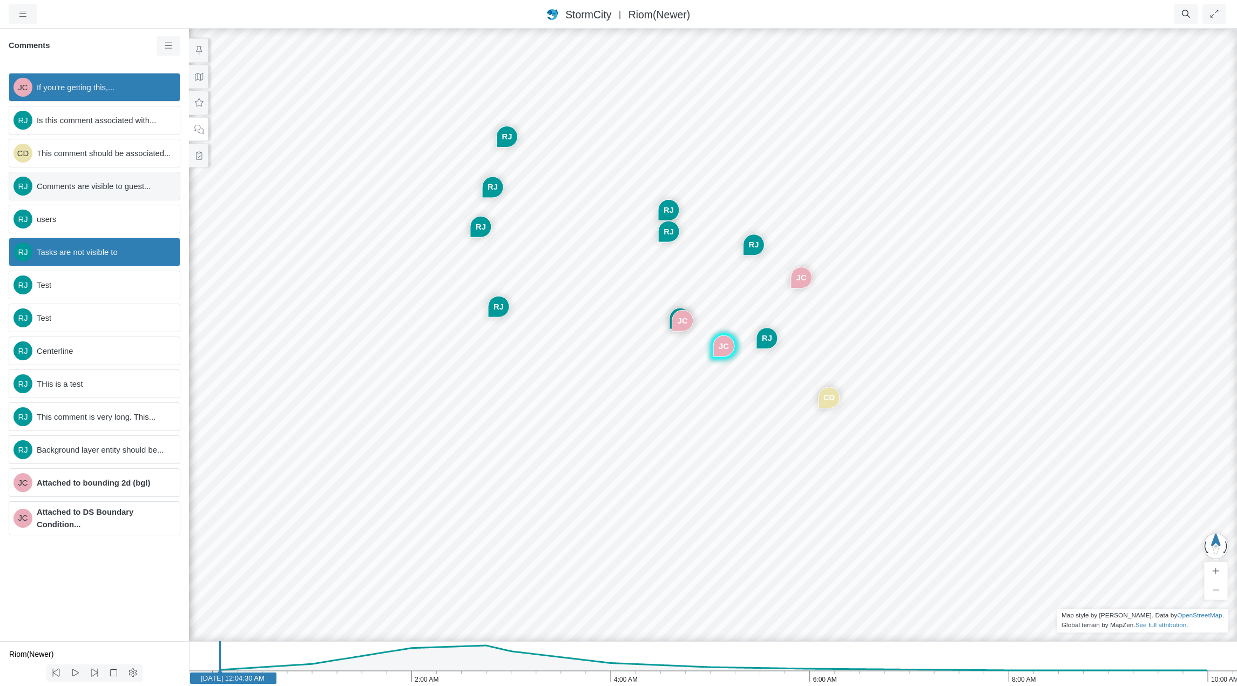
click at [126, 187] on span "Comments are visible to guest..." at bounding box center [104, 186] width 134 height 12
click at [127, 149] on span "This comment should be associated..." at bounding box center [104, 153] width 134 height 12
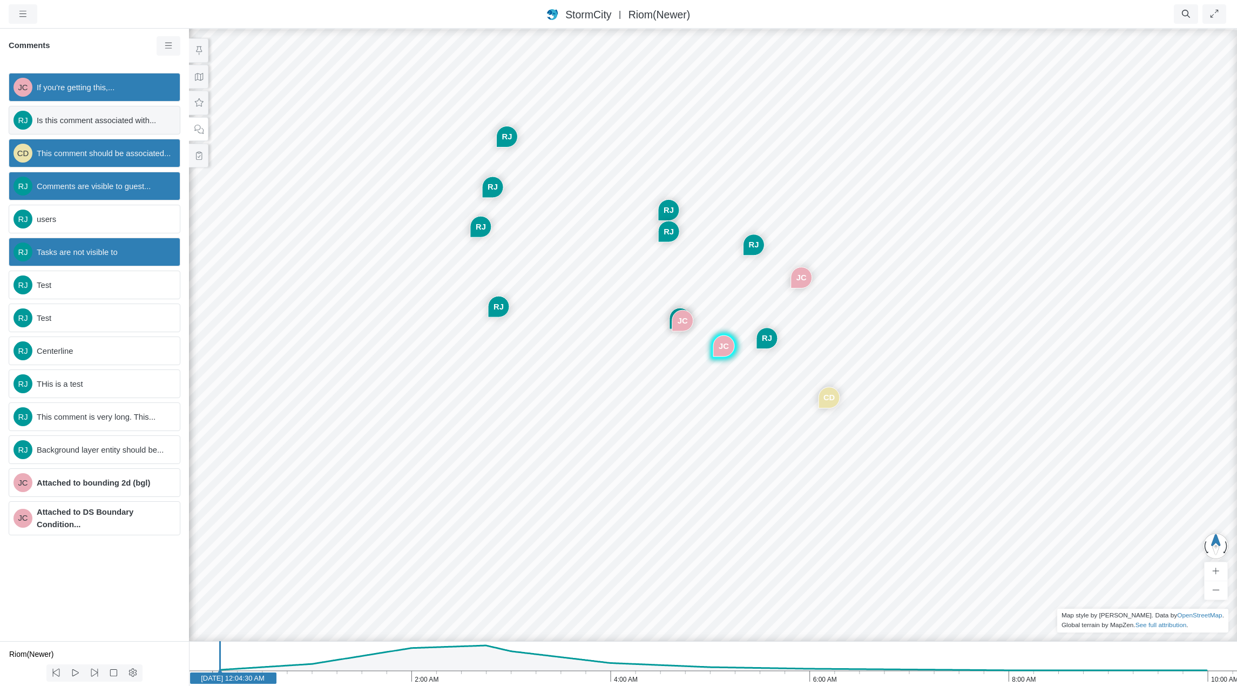
click at [128, 116] on span "Is this comment associated with..." at bounding box center [104, 120] width 134 height 12
click at [118, 418] on span "This comment is very long. This..." at bounding box center [104, 417] width 134 height 12
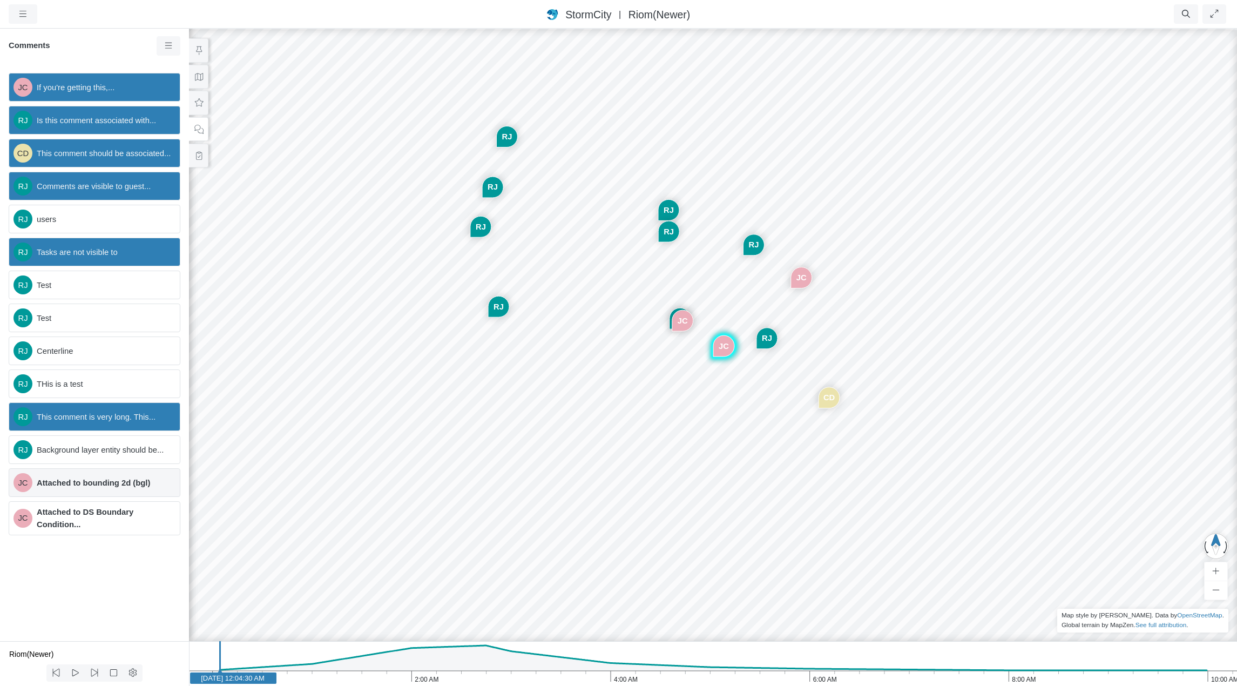
click at [118, 484] on span "Attached to bounding 2d (bgl)" at bounding box center [104, 483] width 134 height 12
click at [117, 587] on div "JC If you're getting this,... RJ Is this comment associated with... CD This com…" at bounding box center [94, 352] width 189 height 576
click at [112, 58] on div "Comments" at bounding box center [94, 50] width 189 height 28
click at [91, 50] on h6 "Comments" at bounding box center [83, 46] width 148 height 10
click at [141, 313] on span "Test" at bounding box center [104, 318] width 134 height 12
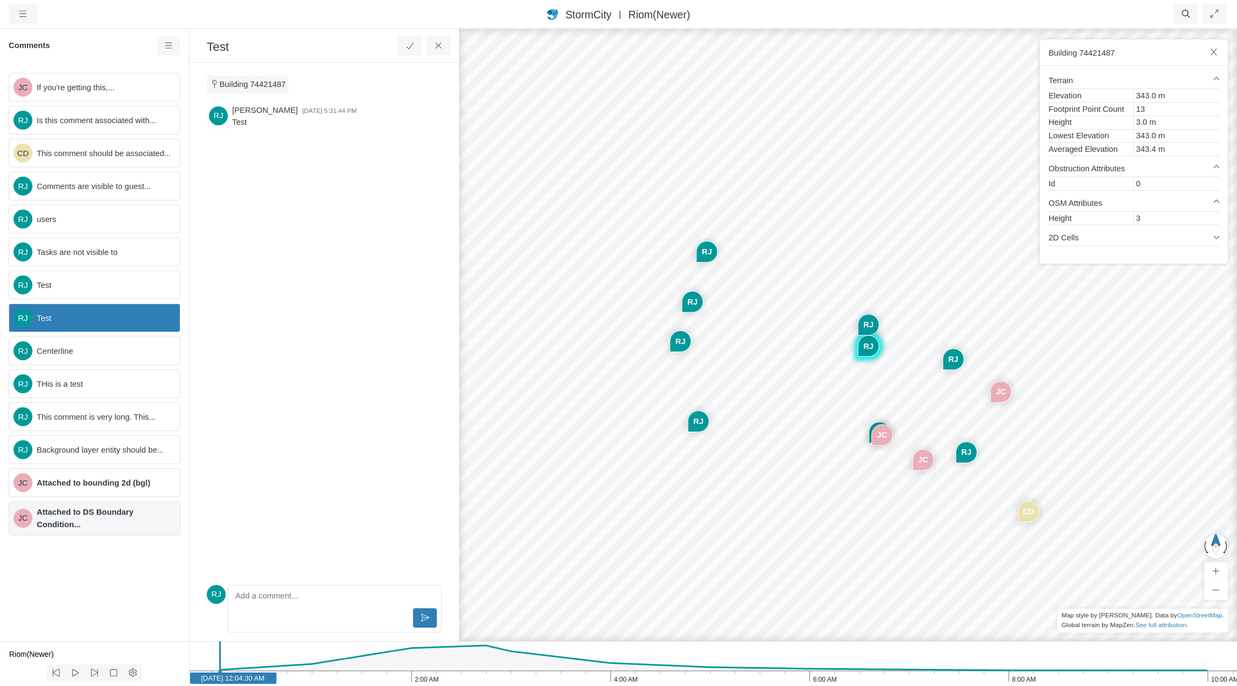
click at [110, 519] on span "Attached to DS Boundary Condition..." at bounding box center [104, 518] width 134 height 24
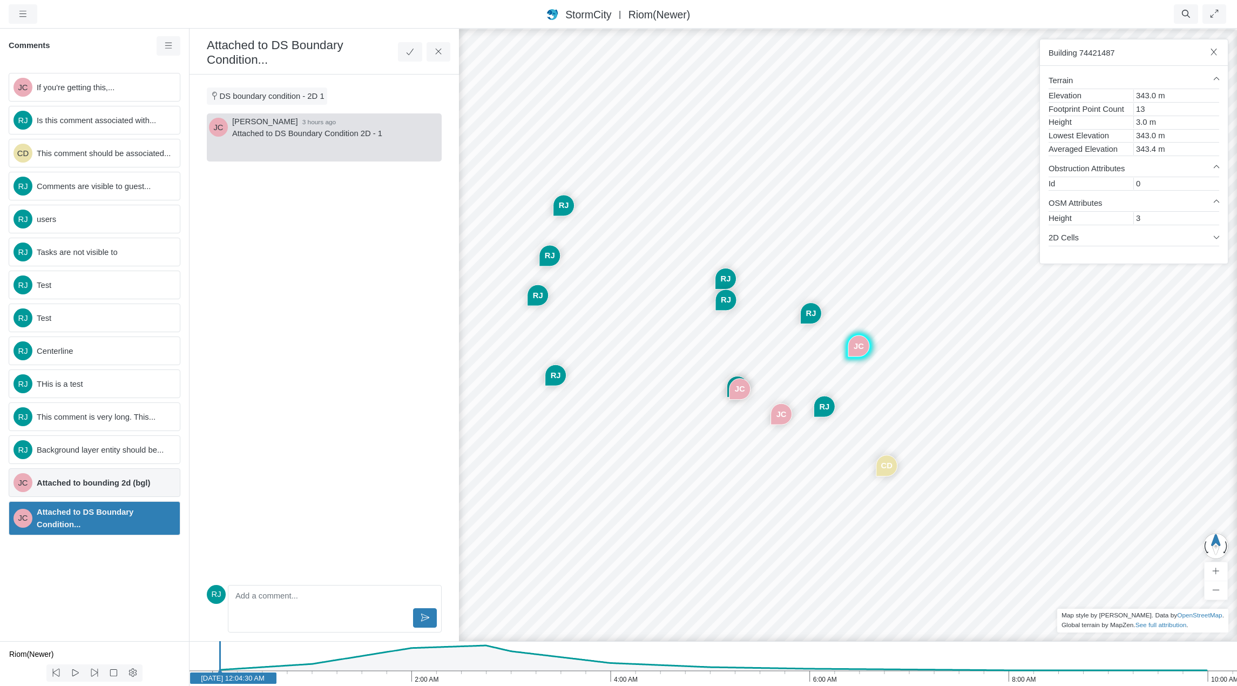
click at [113, 485] on span "Attached to bounding 2d (bgl)" at bounding box center [104, 483] width 134 height 12
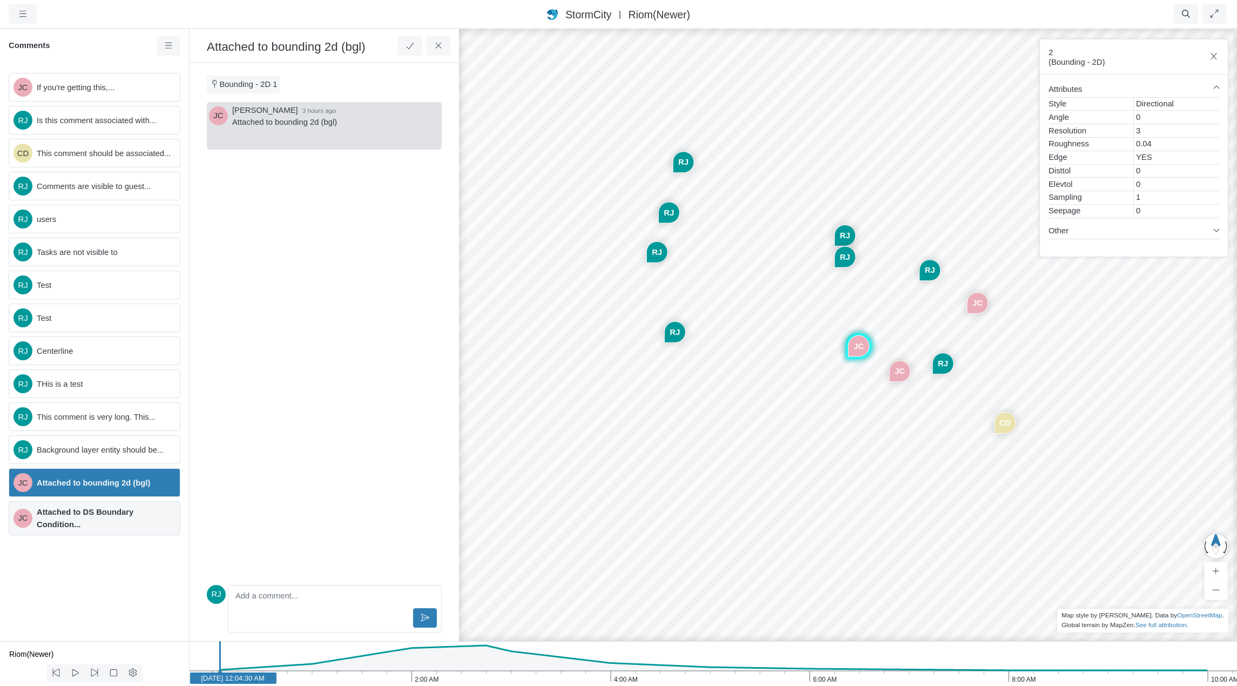
click at [114, 522] on span "Attached to DS Boundary Condition..." at bounding box center [104, 518] width 134 height 24
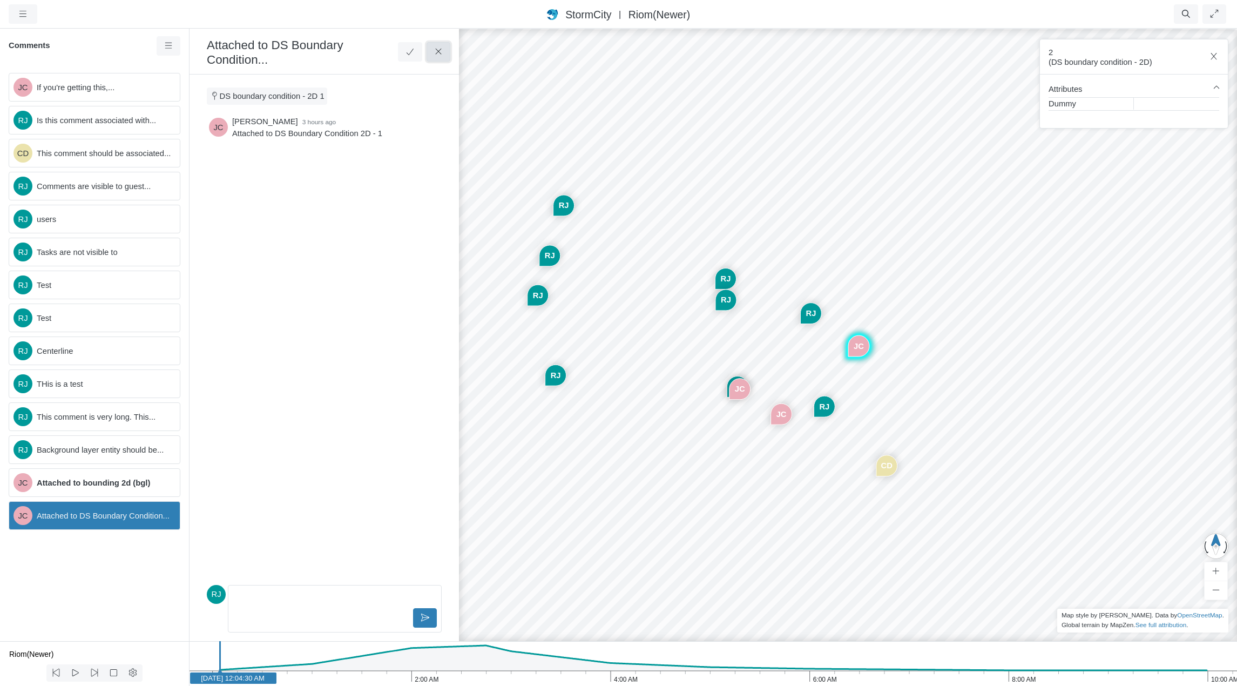
click at [442, 47] on button at bounding box center [438, 51] width 24 height 19
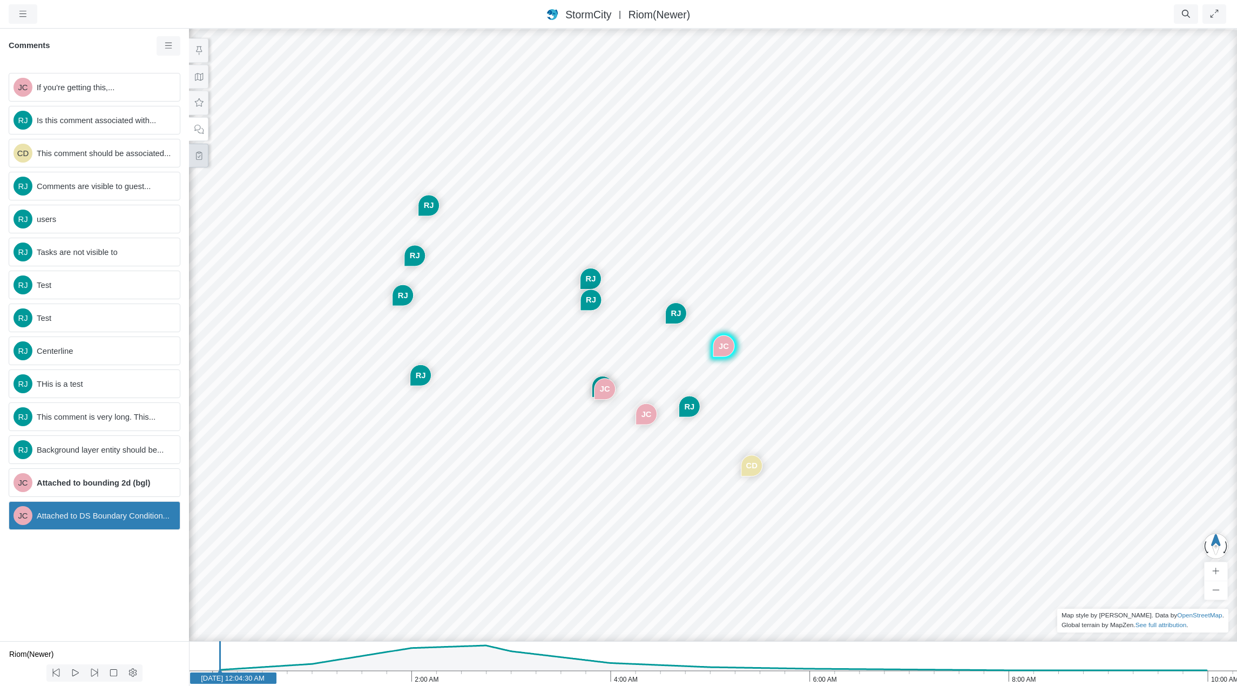
click at [197, 164] on button at bounding box center [198, 156] width 19 height 24
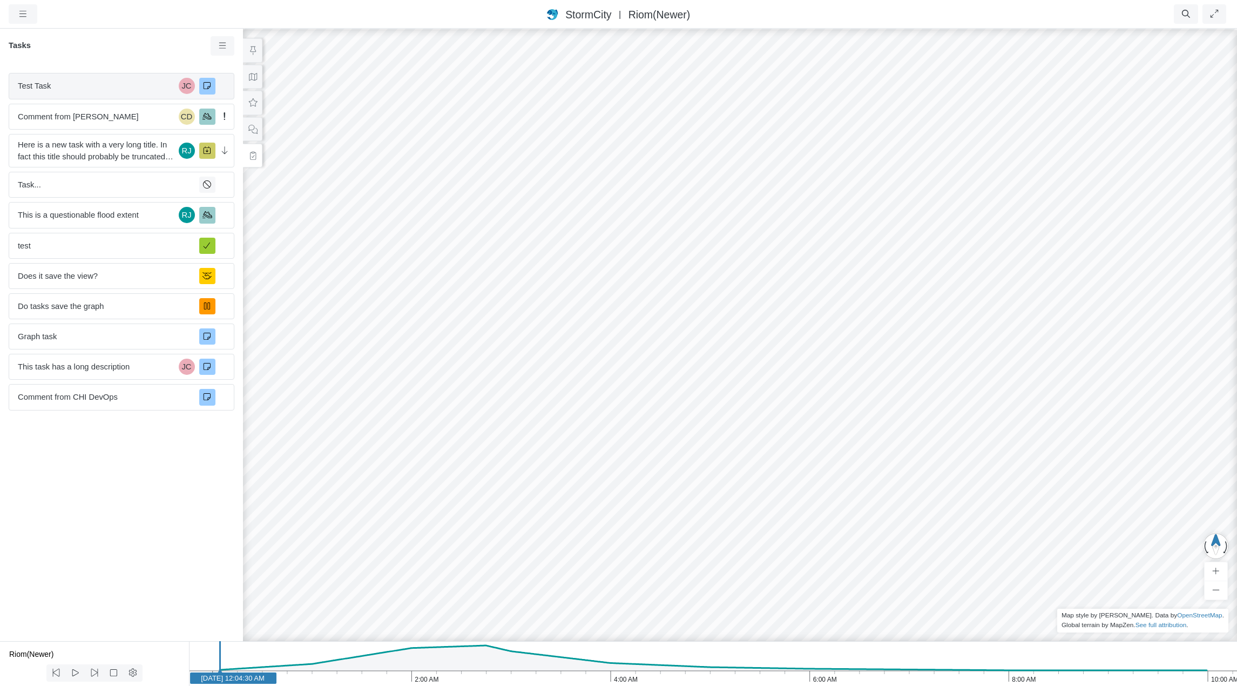
click at [100, 87] on span "Test Task" at bounding box center [96, 86] width 157 height 12
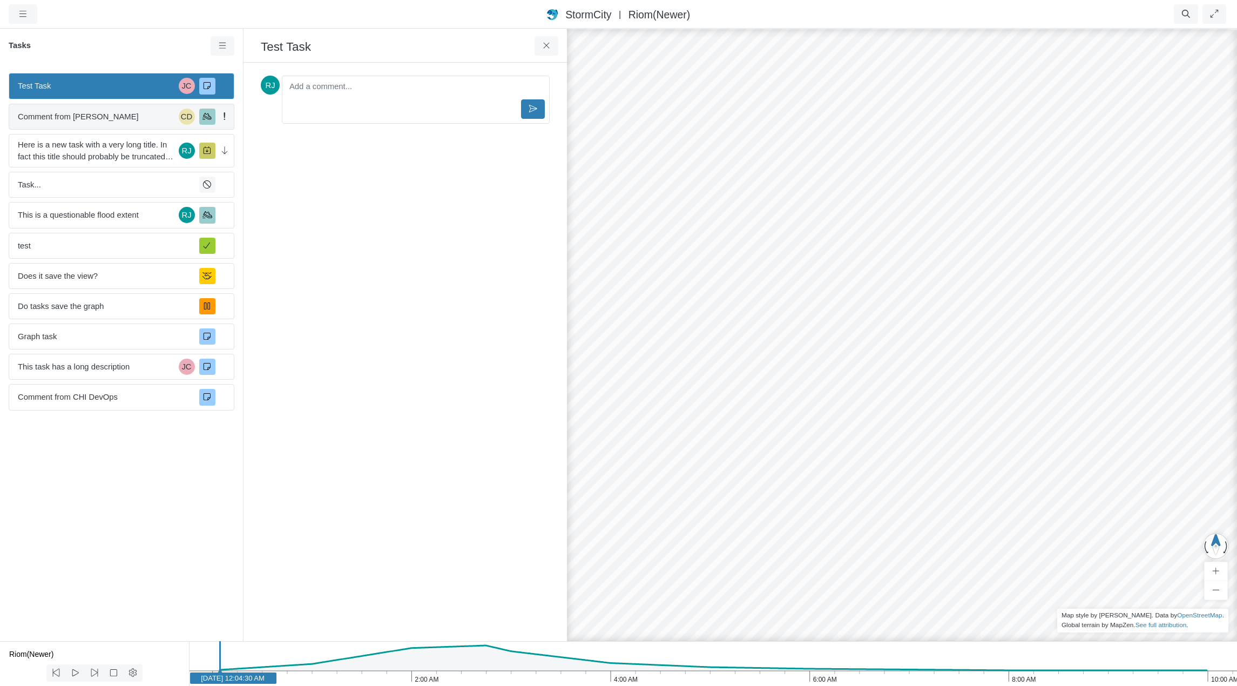
click at [117, 123] on div "Comment from [PERSON_NAME] CD" at bounding box center [122, 117] width 226 height 26
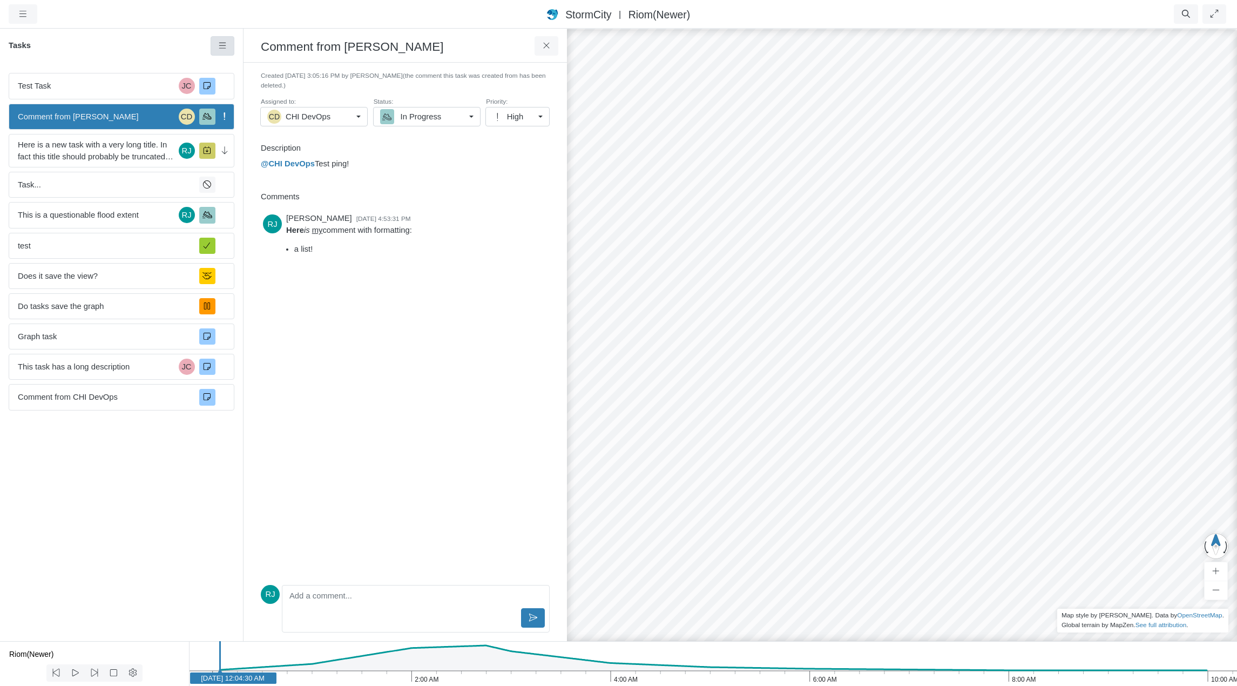
click at [225, 46] on icon at bounding box center [222, 46] width 7 height 6
click at [546, 45] on icon at bounding box center [546, 46] width 10 height 8
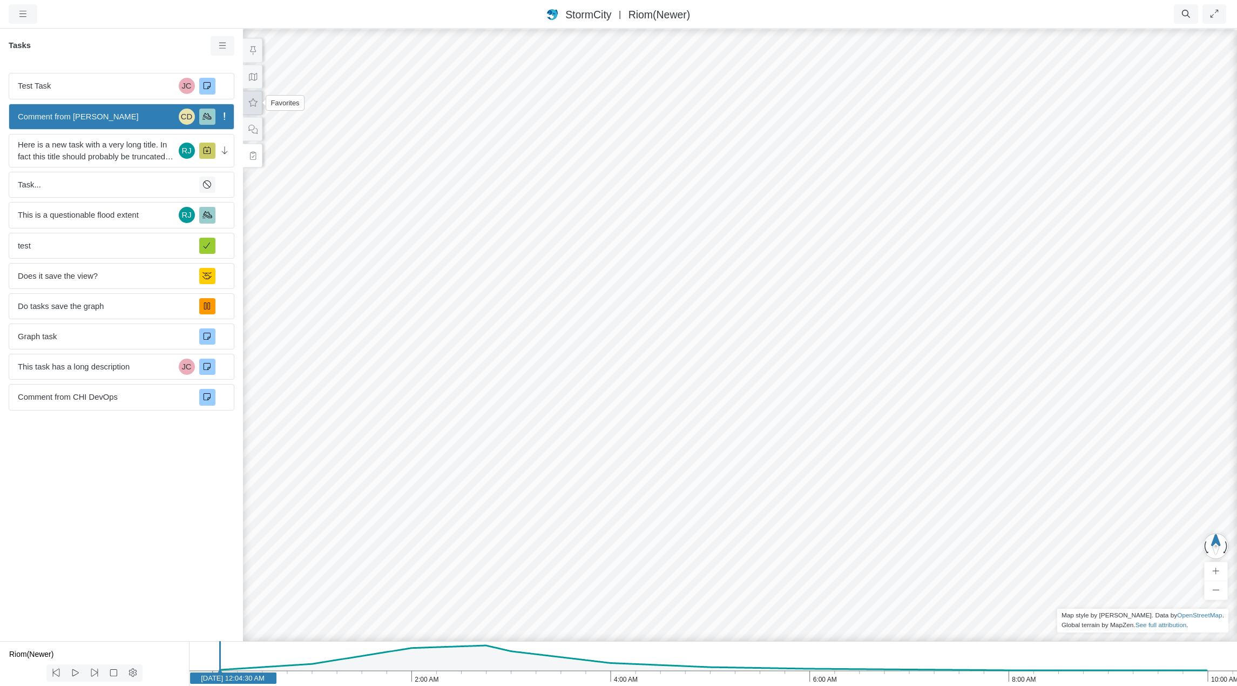
click at [252, 101] on icon at bounding box center [253, 103] width 10 height 8
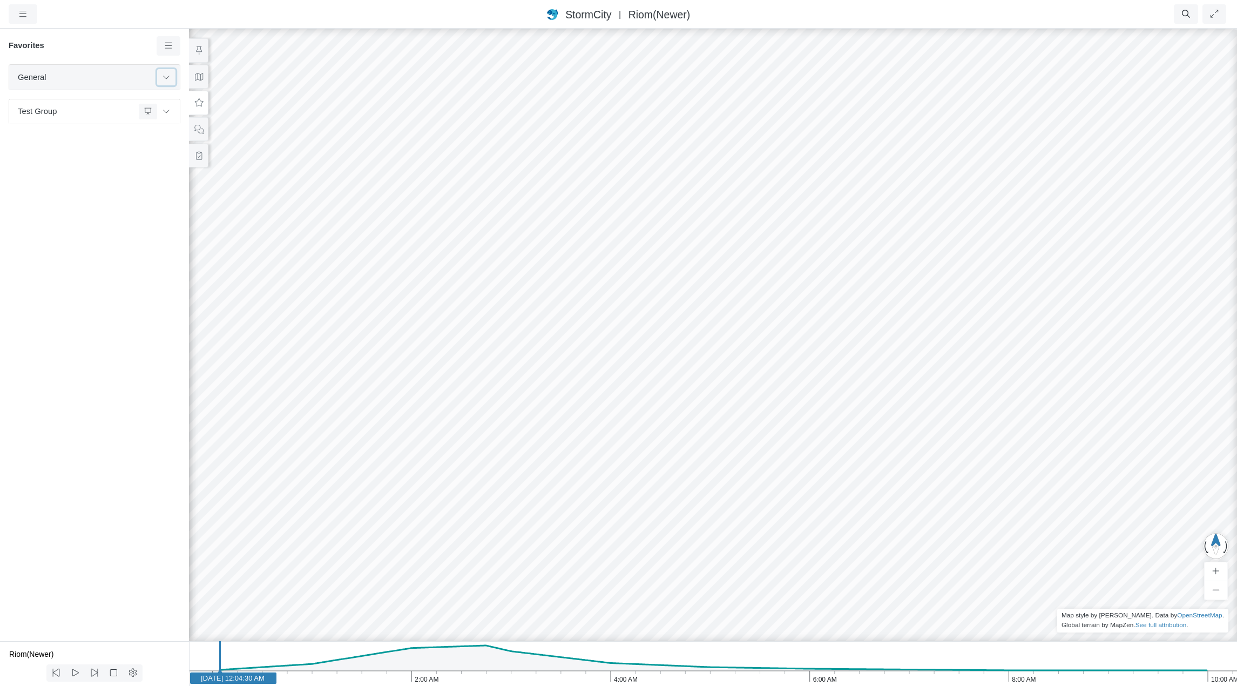
click at [166, 77] on icon at bounding box center [166, 76] width 9 height 7
click at [92, 162] on span "Fun with gradients" at bounding box center [95, 167] width 135 height 12
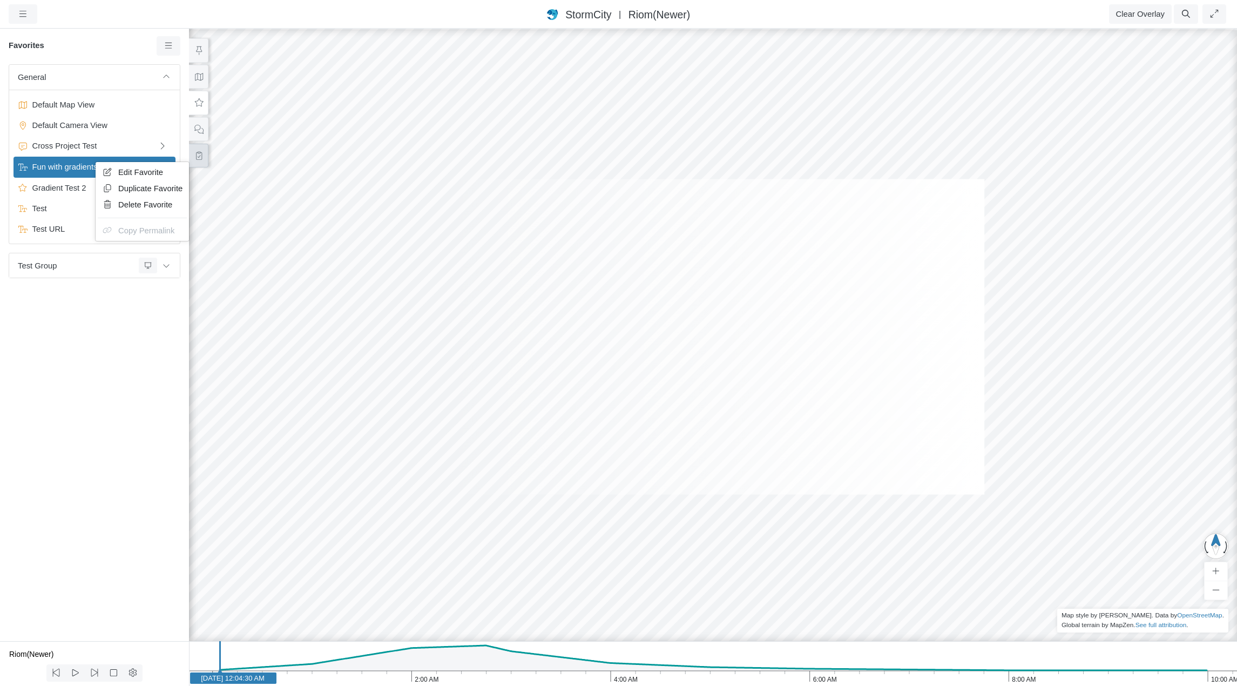
click at [199, 153] on icon at bounding box center [199, 156] width 6 height 8
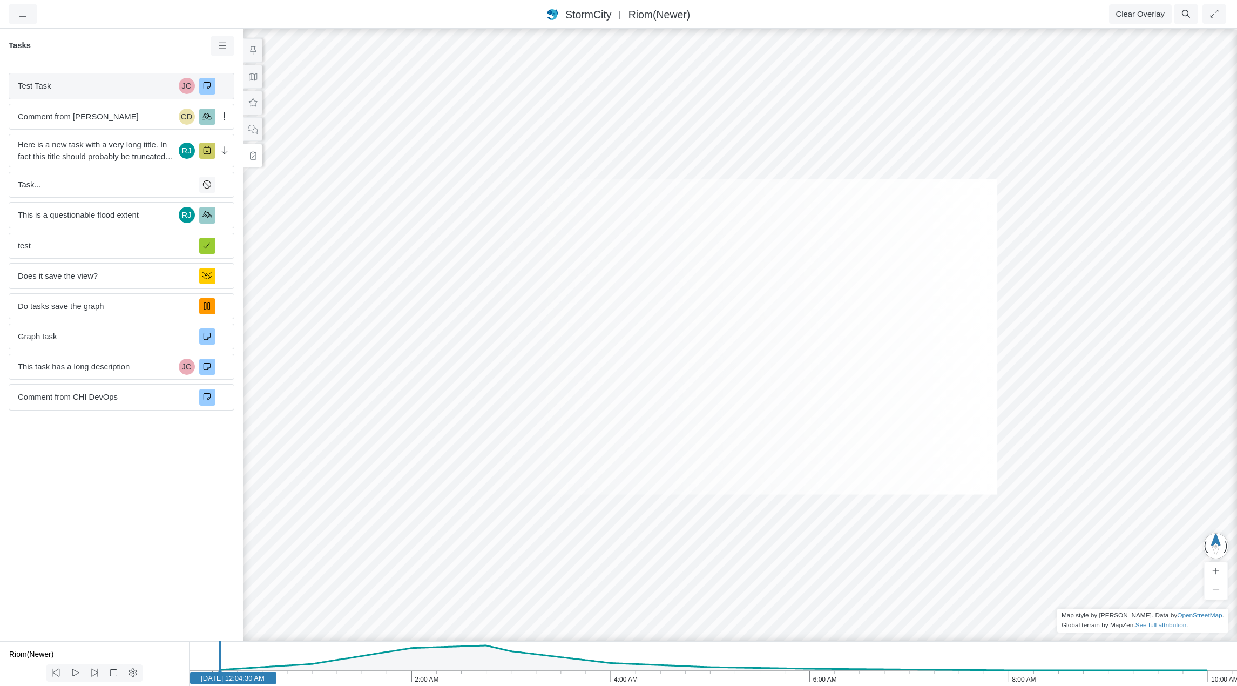
click at [118, 88] on span "Test Task" at bounding box center [96, 86] width 157 height 12
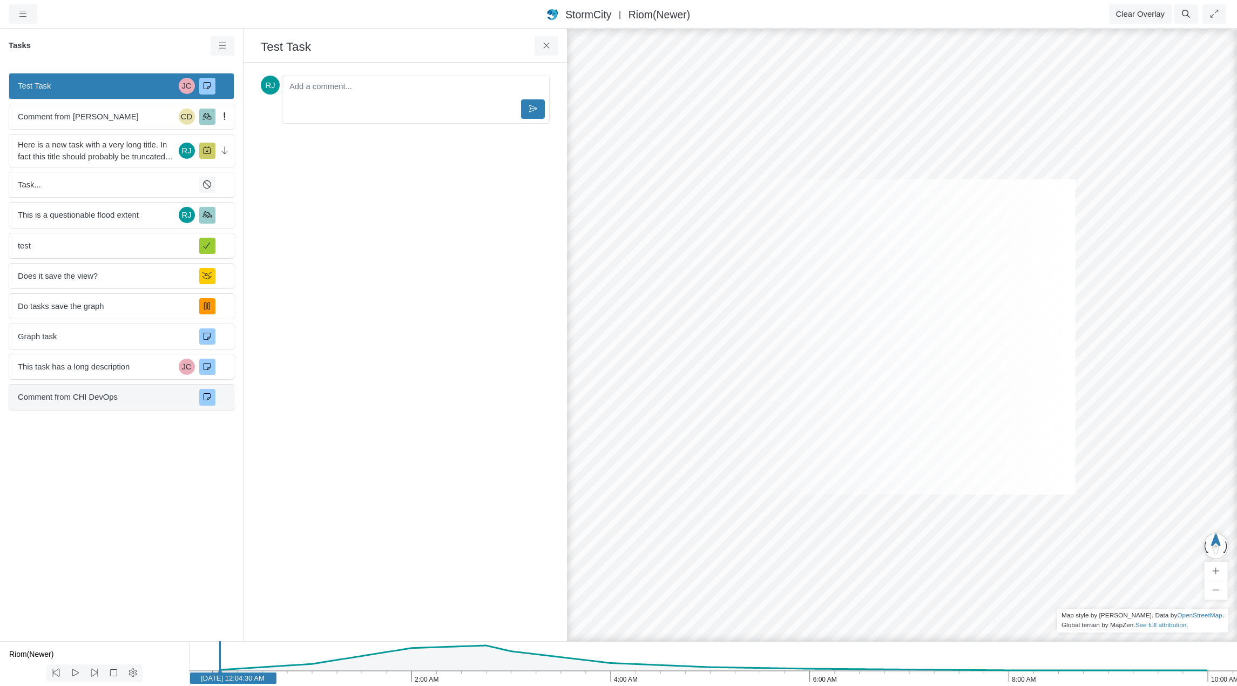
click at [140, 396] on span "Comment from CHI DevOps" at bounding box center [104, 397] width 173 height 12
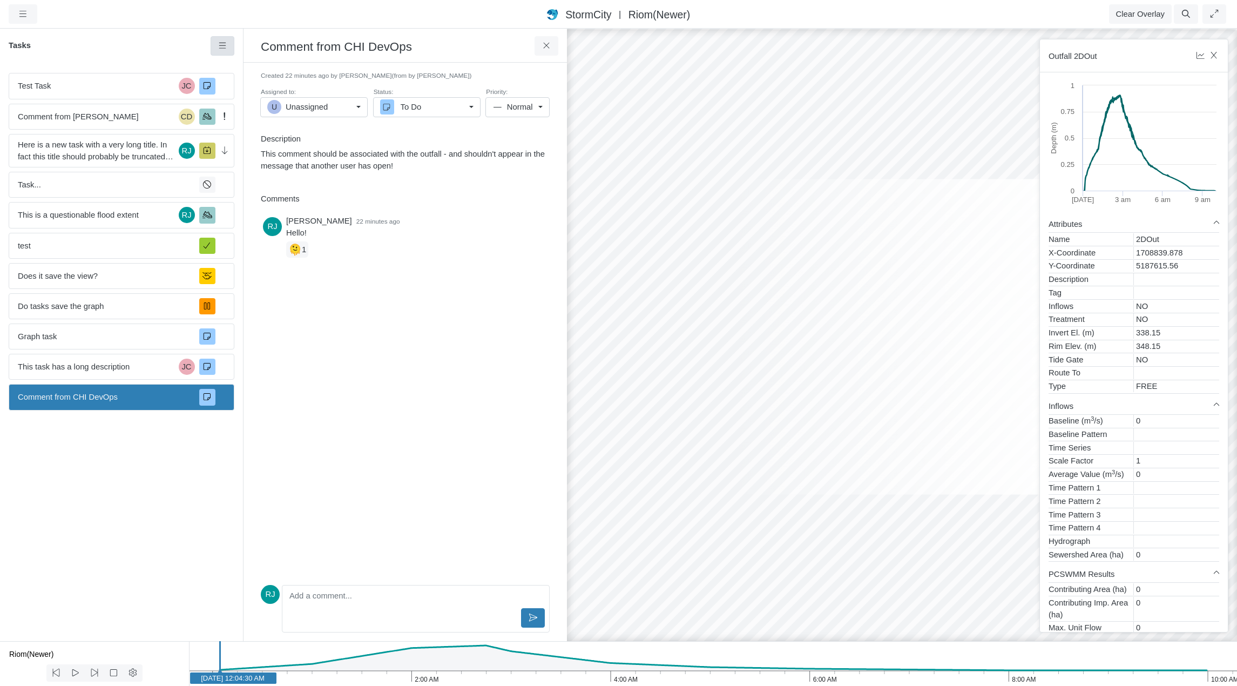
click at [225, 50] on icon at bounding box center [223, 46] width 10 height 8
click at [439, 317] on div "[PERSON_NAME] 22 minutes ago Hello! 🫠 1" at bounding box center [405, 397] width 289 height 368
click at [79, 90] on span "Test Task" at bounding box center [96, 86] width 157 height 12
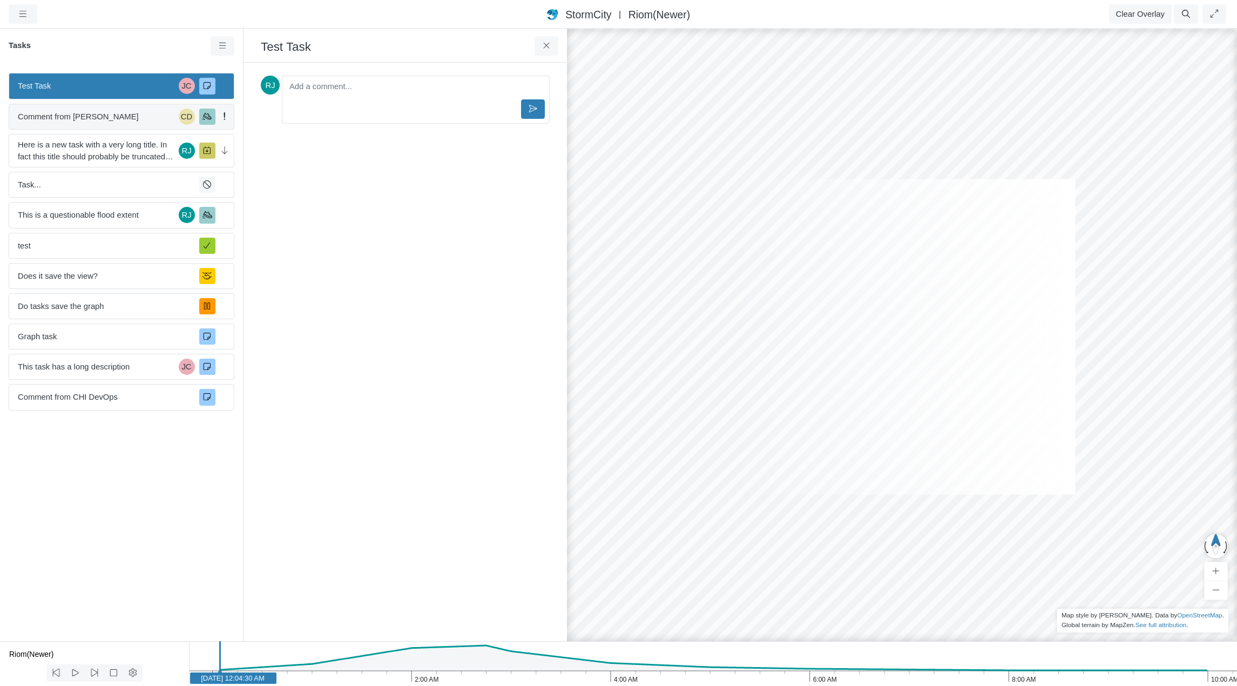
click at [82, 118] on span "Comment from [PERSON_NAME]" at bounding box center [96, 117] width 157 height 12
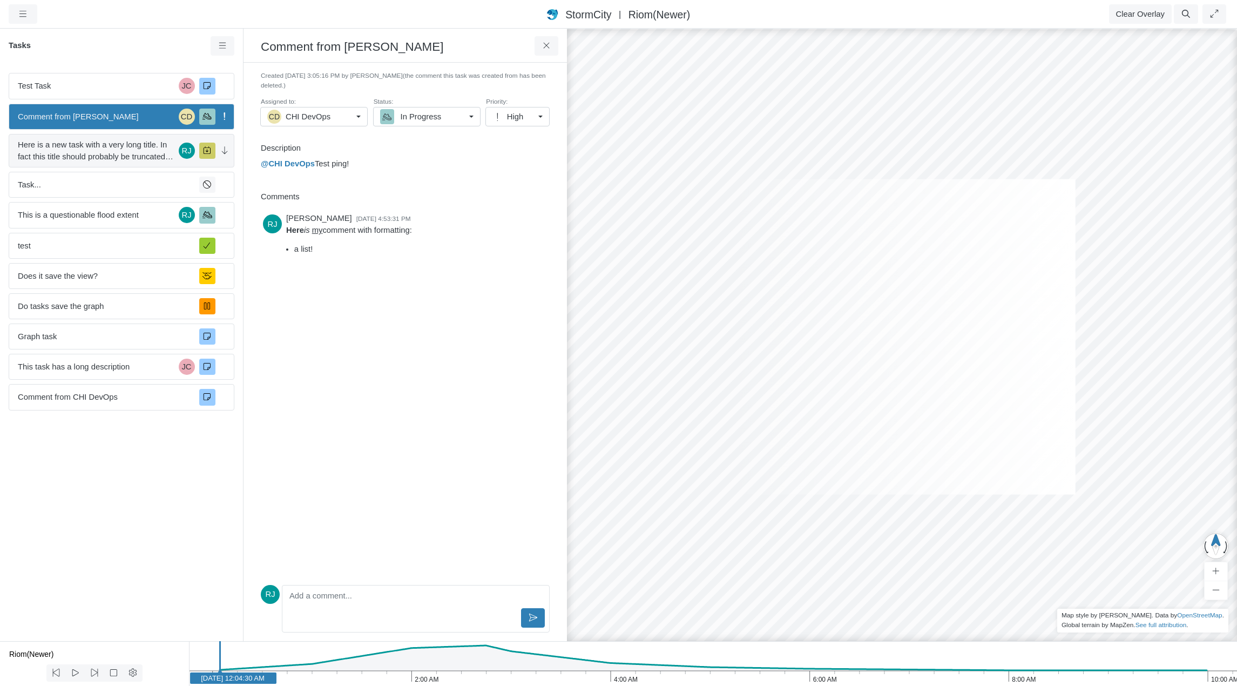
click at [83, 144] on span "Here is a new task with a very long title. In fact this title should probably b…" at bounding box center [96, 151] width 157 height 24
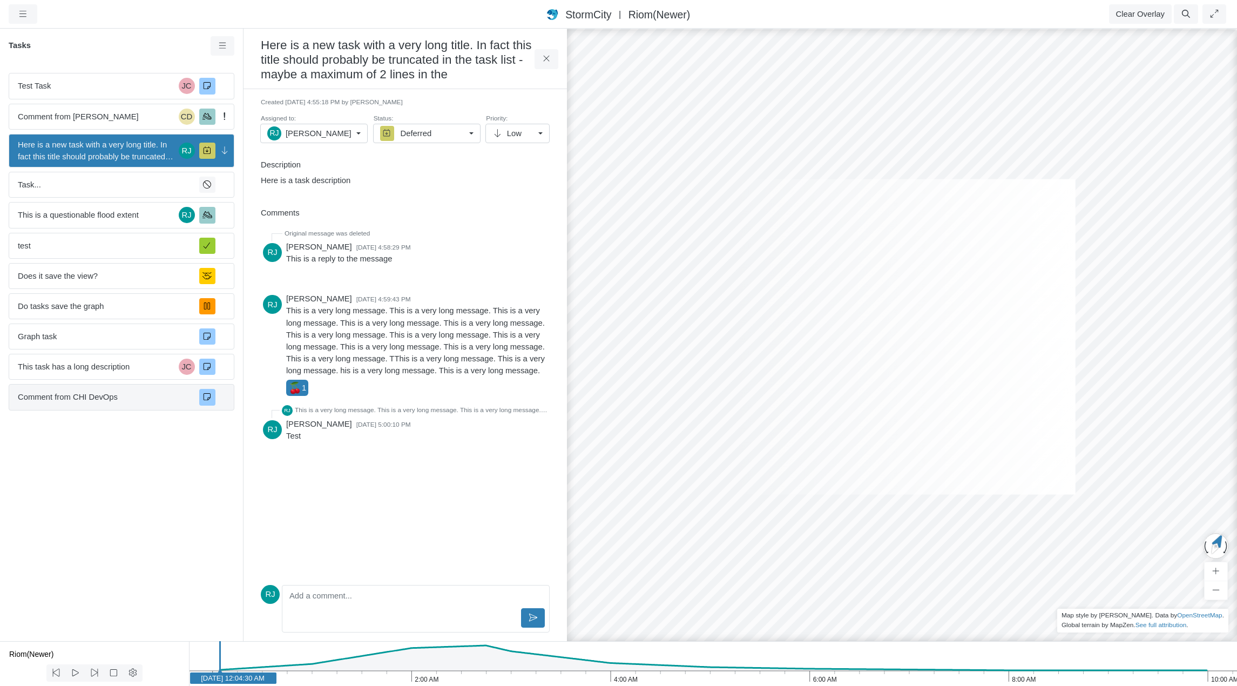
click at [107, 398] on span "Comment from CHI DevOps" at bounding box center [104, 397] width 173 height 12
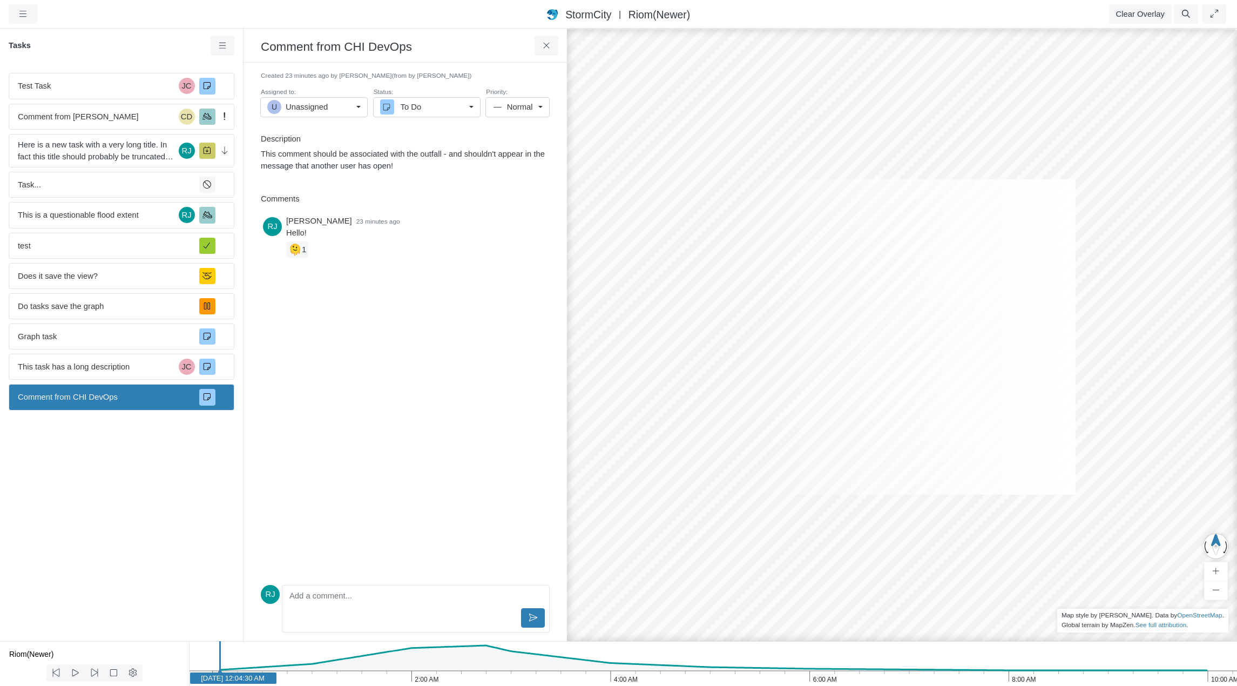
click at [61, 399] on span "Comment from CHI DevOps" at bounding box center [104, 397] width 173 height 12
click at [74, 369] on span "This task has a long description" at bounding box center [96, 367] width 157 height 12
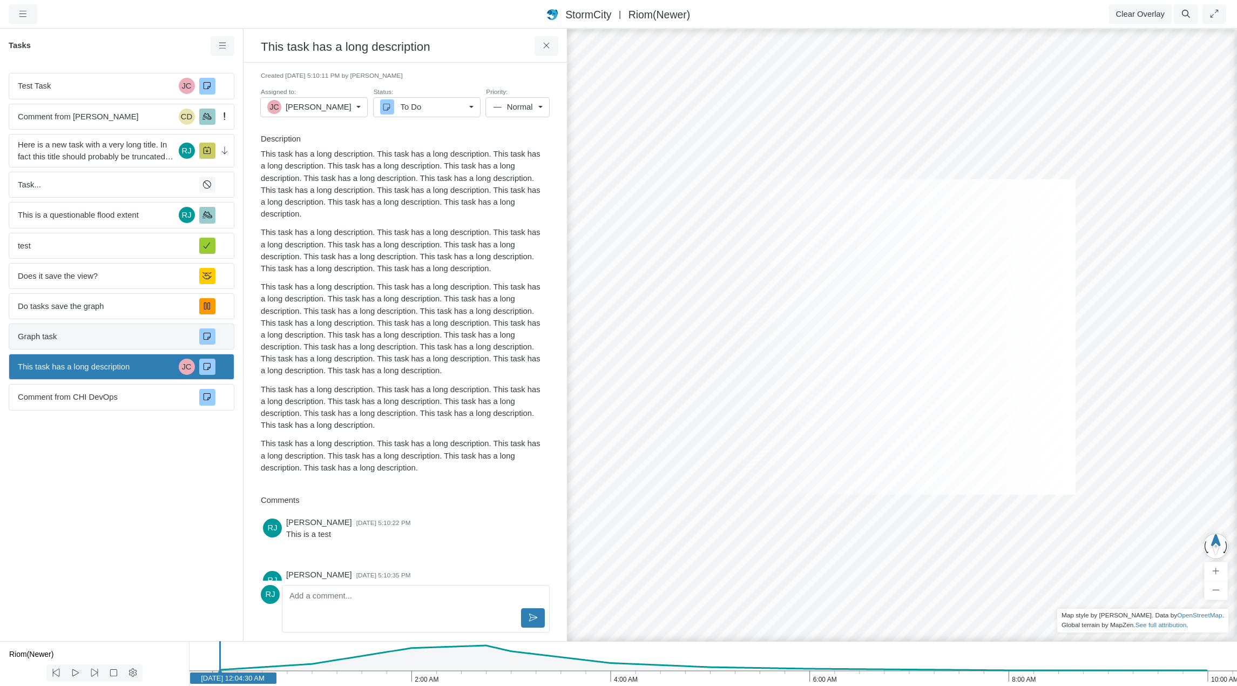
click at [74, 338] on span "Graph task" at bounding box center [104, 336] width 173 height 12
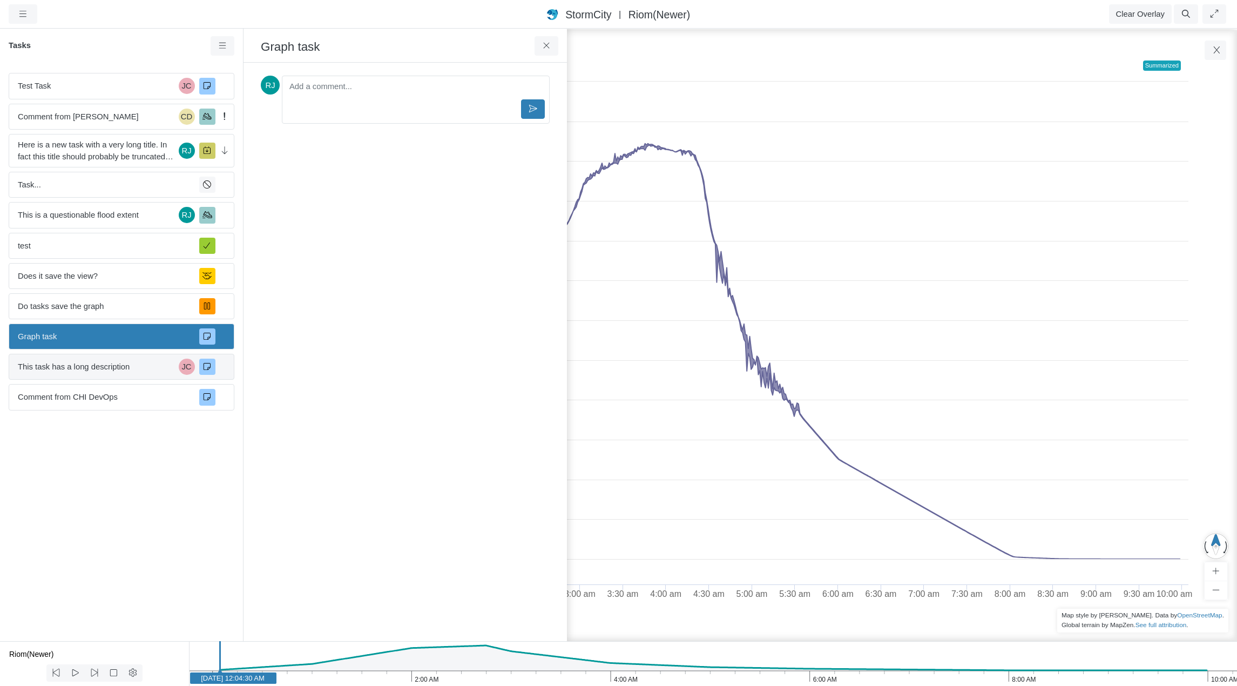
click at [79, 375] on div "This task has a long description JC" at bounding box center [122, 367] width 226 height 26
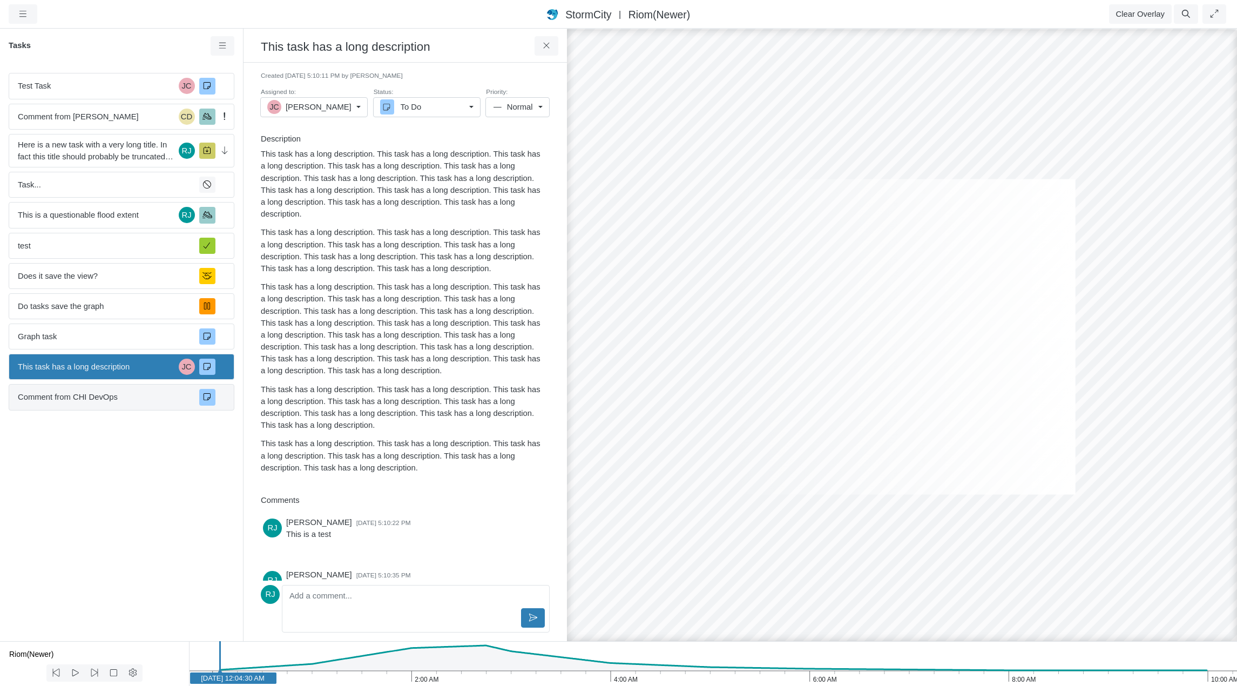
click at [85, 404] on div "Comment from CHI DevOps" at bounding box center [122, 397] width 226 height 26
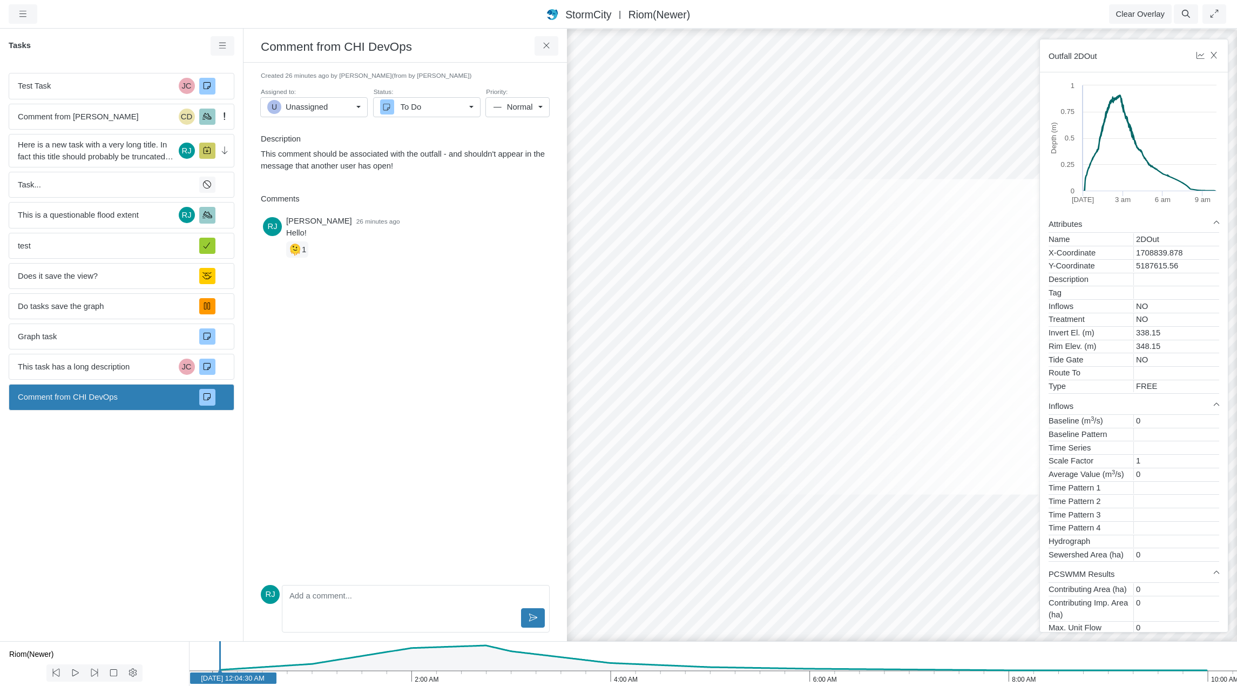
click at [390, 48] on h3 "Comment from CHI DevOps" at bounding box center [398, 46] width 274 height 17
click at [403, 345] on div "[PERSON_NAME] 26 minutes ago Hello! 🫠 1" at bounding box center [405, 397] width 289 height 368
click at [370, 154] on p "This comment should be associated with the outfall - and shouldn't appear in th…" at bounding box center [403, 160] width 284 height 24
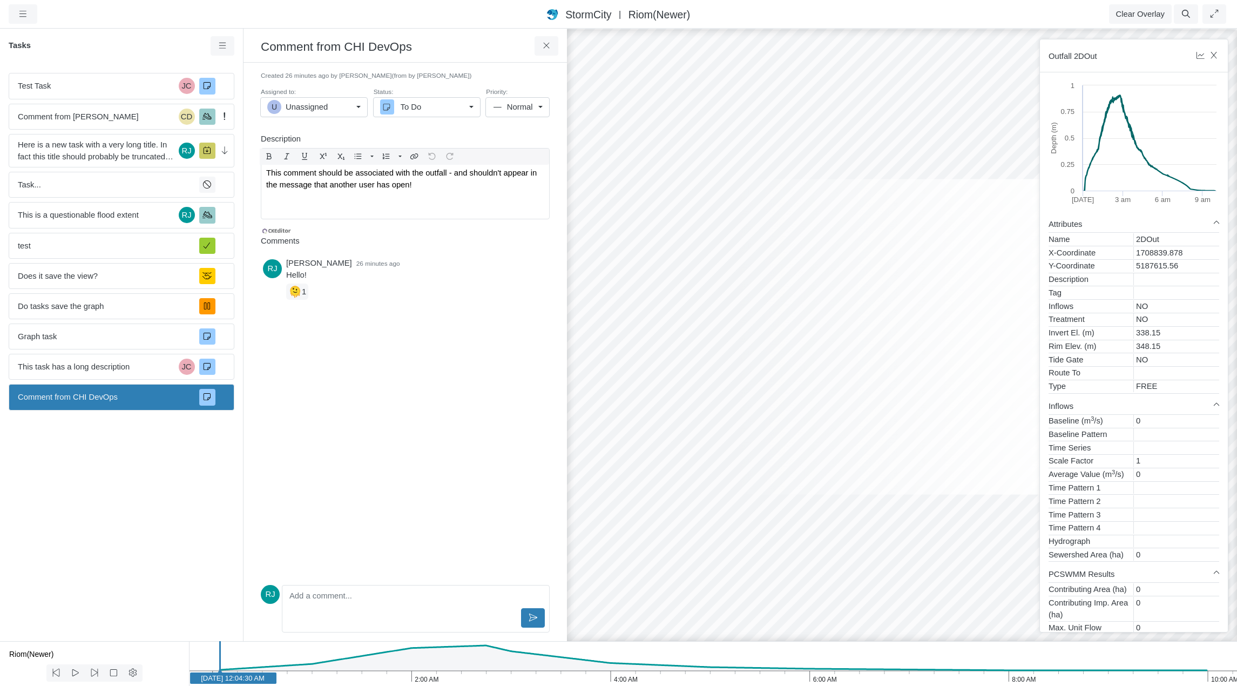
click at [361, 50] on h3 "Comment from CHI DevOps" at bounding box center [398, 46] width 274 height 17
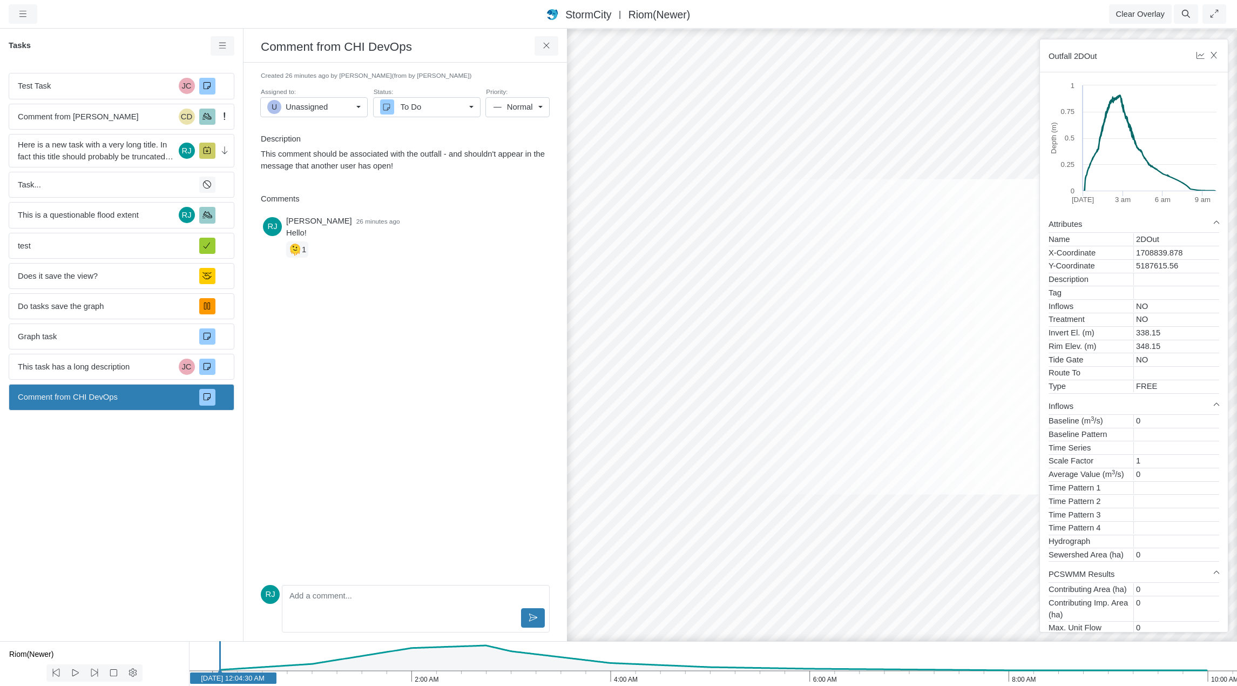
click at [372, 159] on p "This comment should be associated with the outfall - and shouldn't appear in th…" at bounding box center [403, 160] width 284 height 24
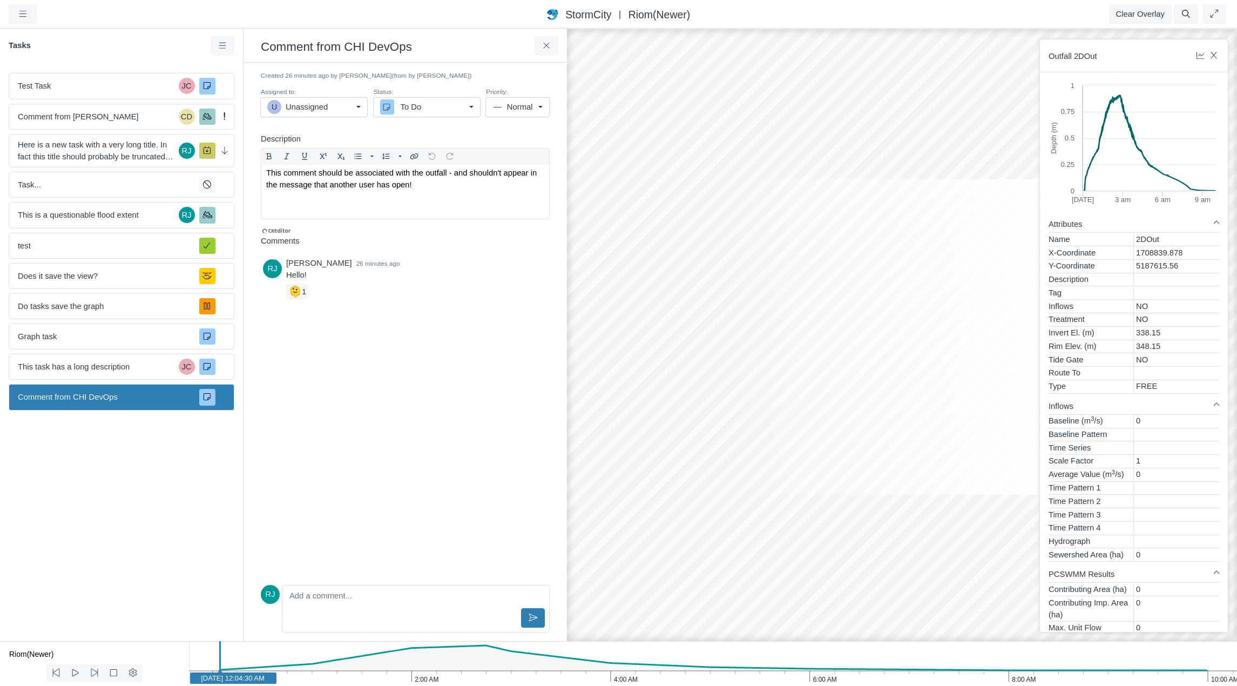
click at [363, 48] on h3 "Comment from CHI DevOps" at bounding box center [398, 46] width 274 height 17
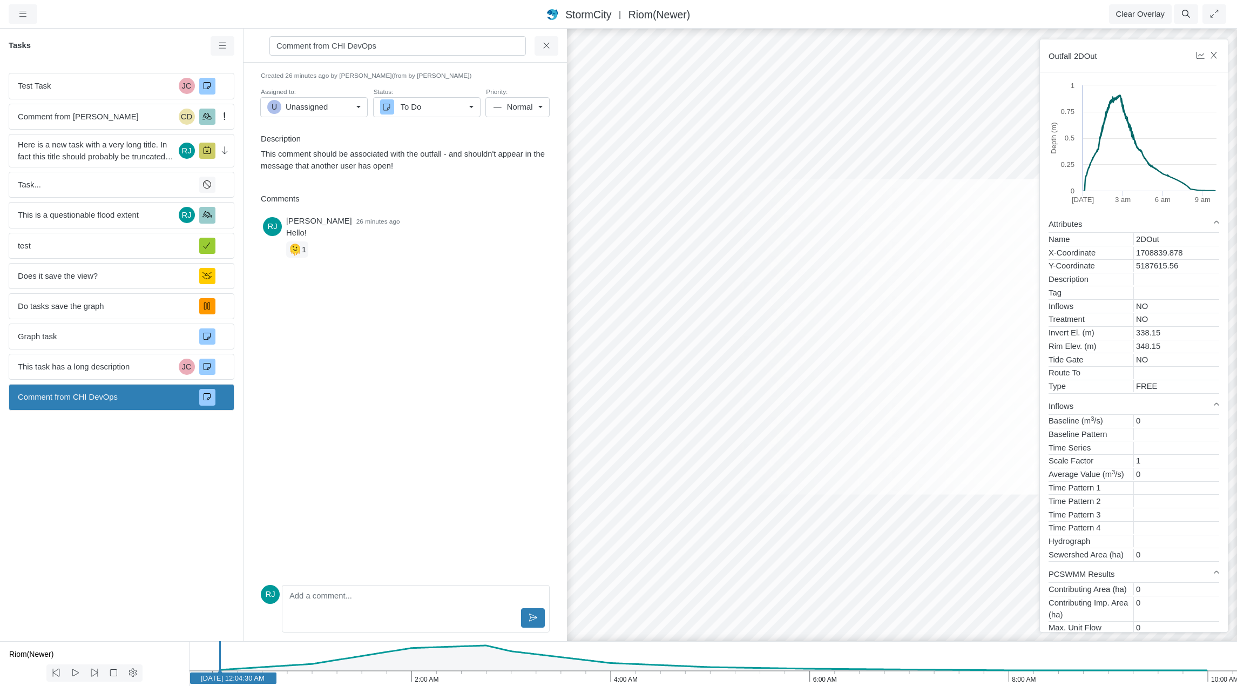
click at [365, 159] on p "This comment should be associated with the outfall - and shouldn't appear in th…" at bounding box center [403, 160] width 284 height 24
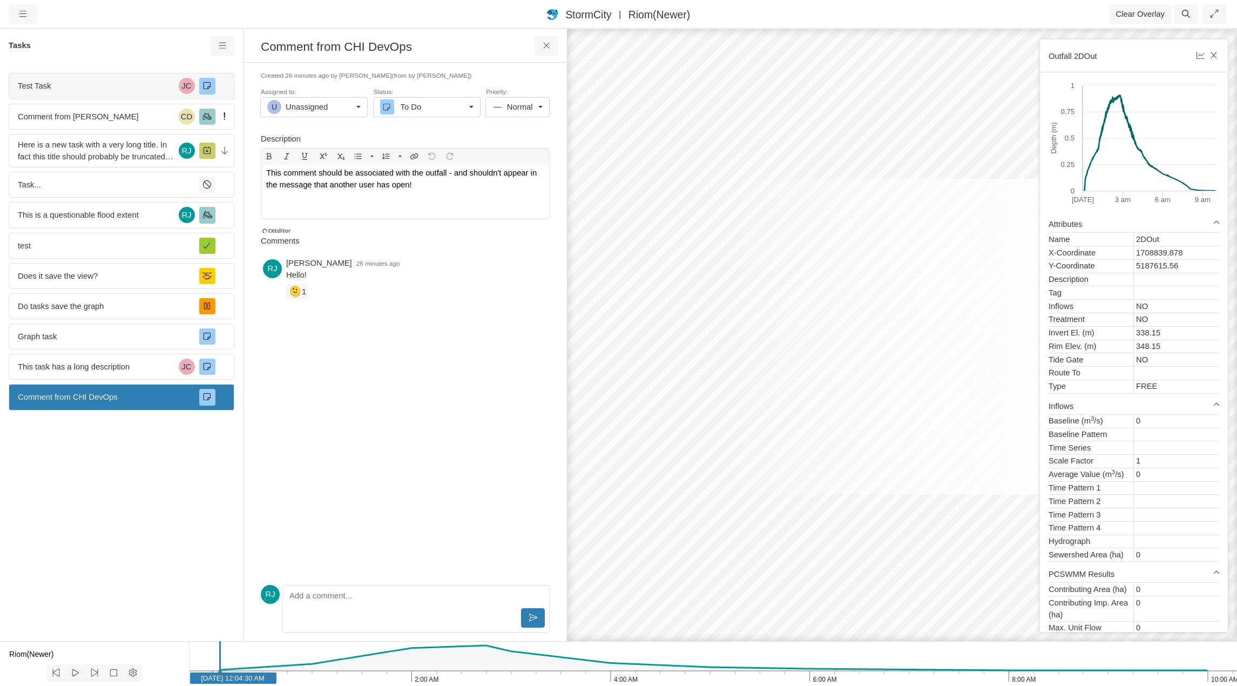
click at [117, 84] on span "Test Task" at bounding box center [96, 86] width 157 height 12
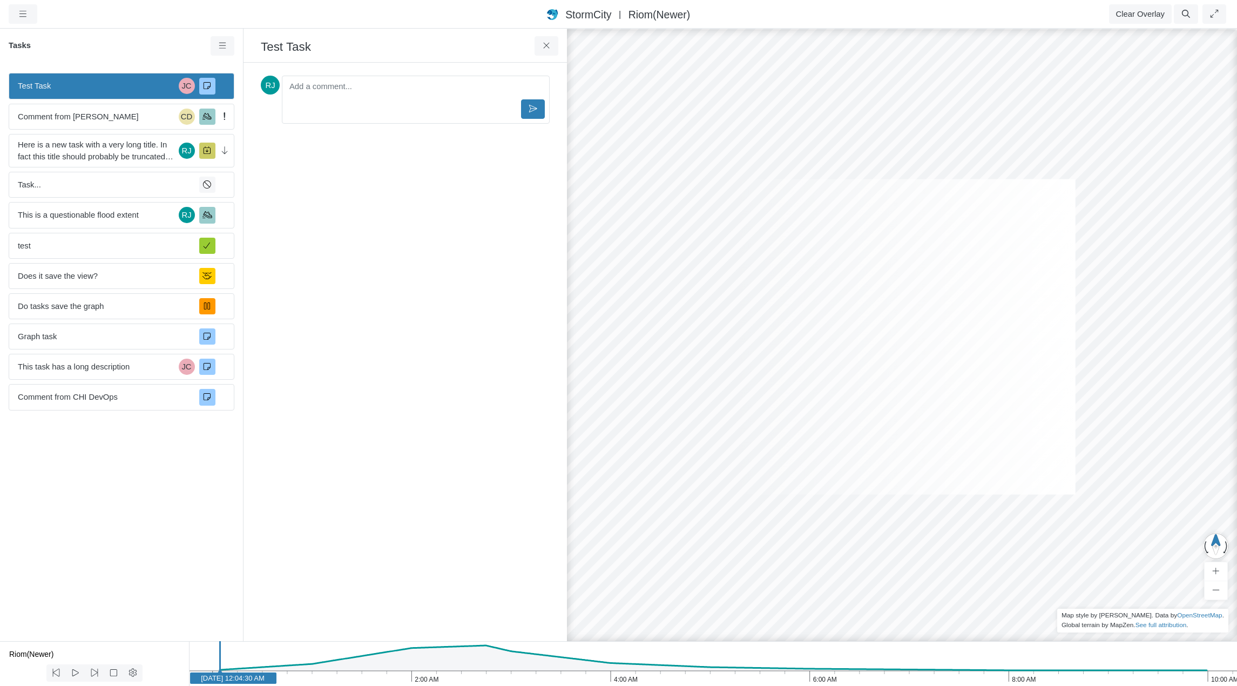
click at [301, 43] on h3 "Test Task" at bounding box center [398, 46] width 274 height 17
click at [57, 118] on span "Comment from [PERSON_NAME]" at bounding box center [96, 117] width 157 height 12
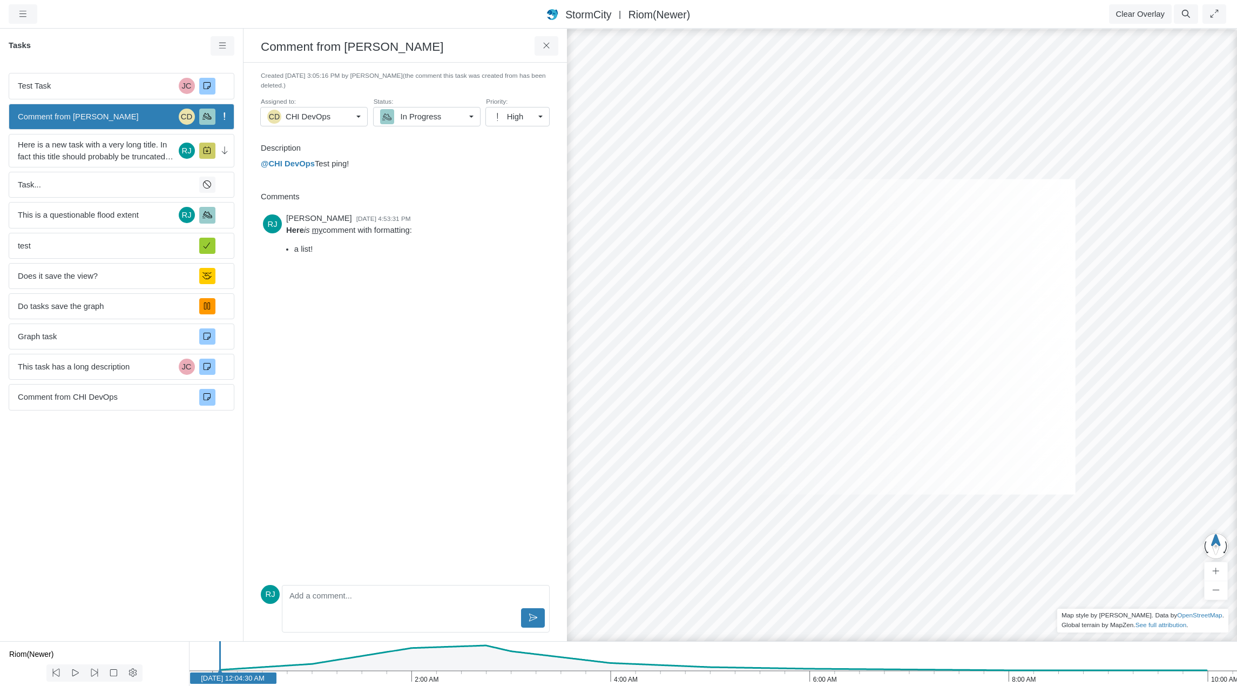
click at [303, 43] on h3 "Comment from [PERSON_NAME]" at bounding box center [398, 46] width 274 height 17
click at [316, 163] on p "@CHI DevOps Test ping!" at bounding box center [403, 164] width 284 height 12
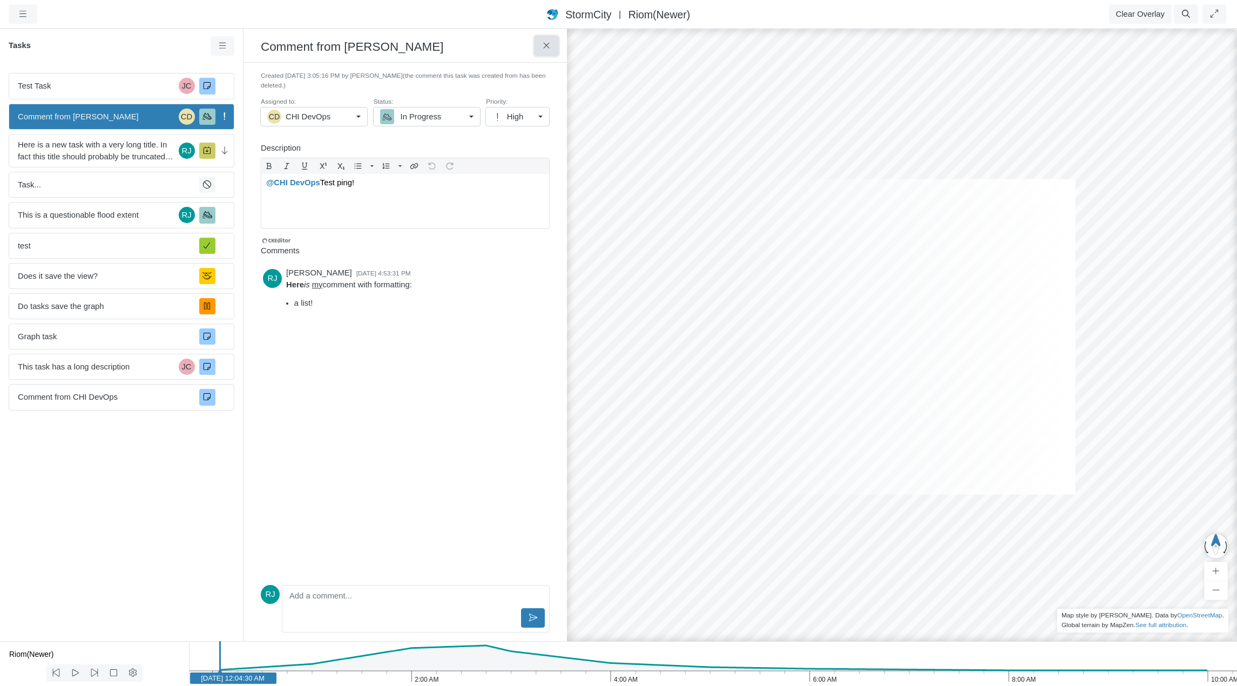
click at [544, 42] on icon at bounding box center [546, 46] width 10 height 8
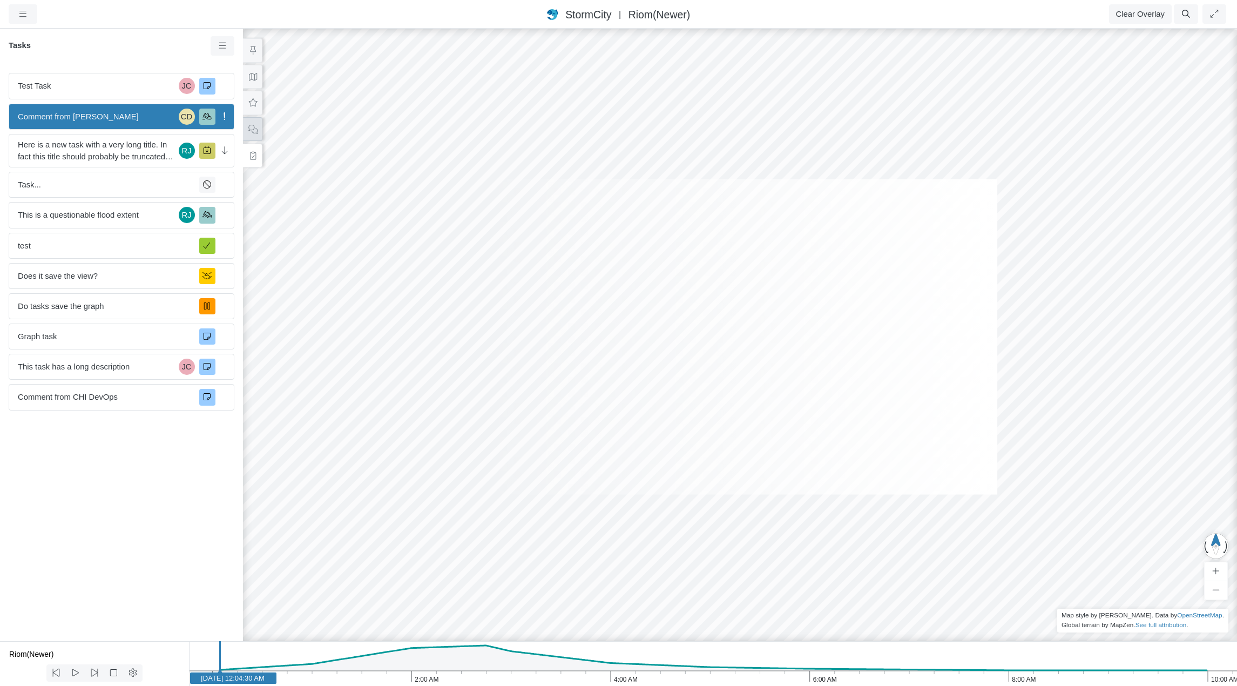
click at [257, 131] on icon at bounding box center [253, 129] width 10 height 8
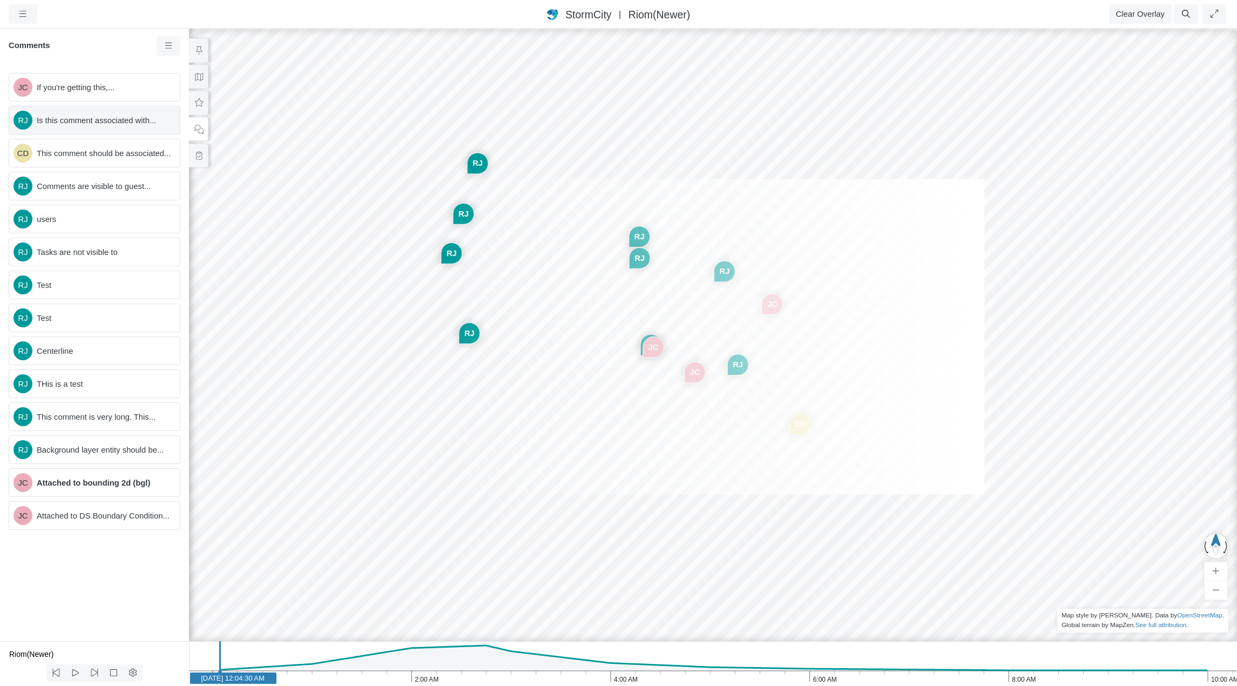
click at [94, 122] on span "Is this comment associated with..." at bounding box center [104, 120] width 134 height 12
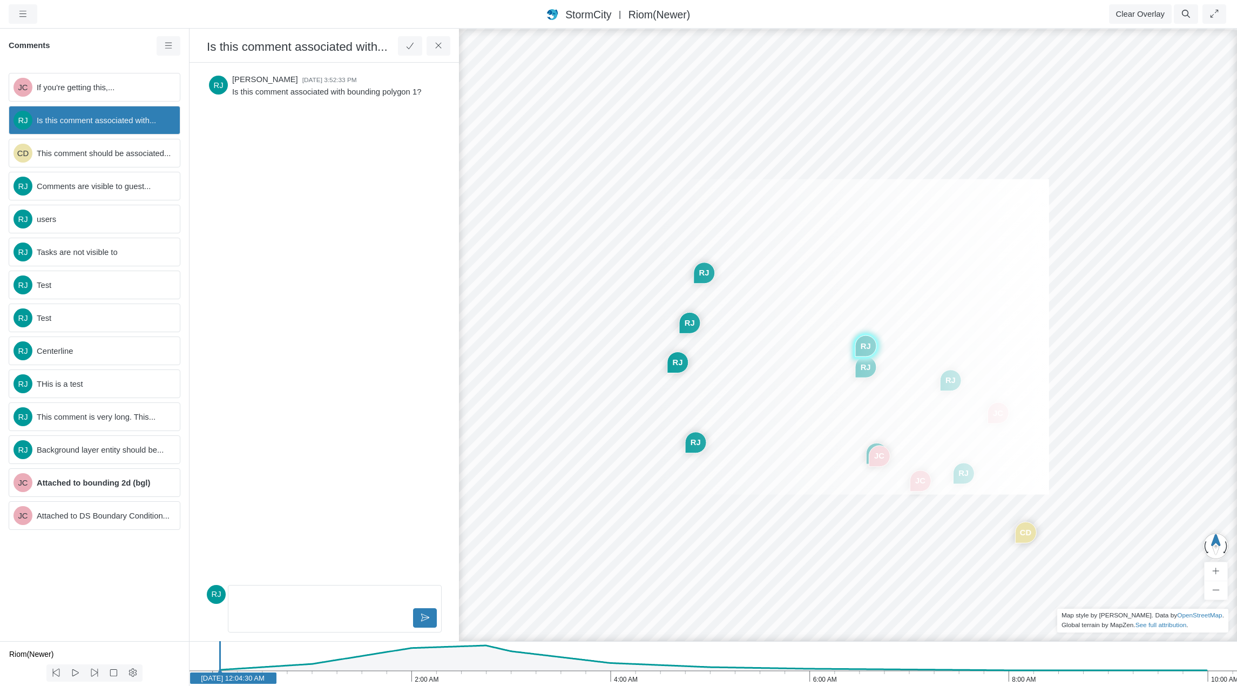
click at [292, 49] on h3 "Is this comment associated with..." at bounding box center [302, 46] width 191 height 17
click at [295, 92] on p "Is this comment associated with bounding polygon 1?" at bounding box center [335, 92] width 207 height 12
click at [439, 46] on icon at bounding box center [438, 46] width 10 height 8
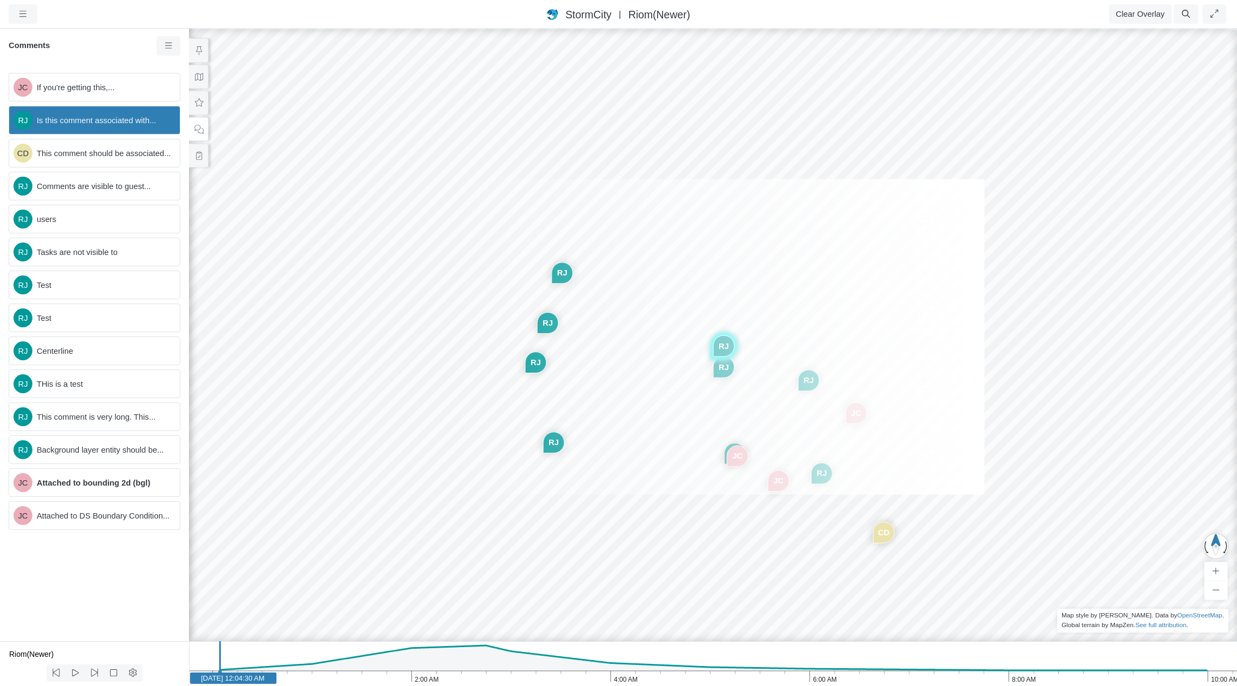
click at [924, 279] on div "Reset Content" at bounding box center [712, 336] width 1048 height 617
click at [168, 47] on icon at bounding box center [169, 46] width 10 height 8
click at [224, 13] on div "StormCity [GEOGRAPHIC_DATA] East | Riom(Newer)" at bounding box center [618, 14] width 805 height 16
click at [202, 104] on icon at bounding box center [199, 103] width 10 height 8
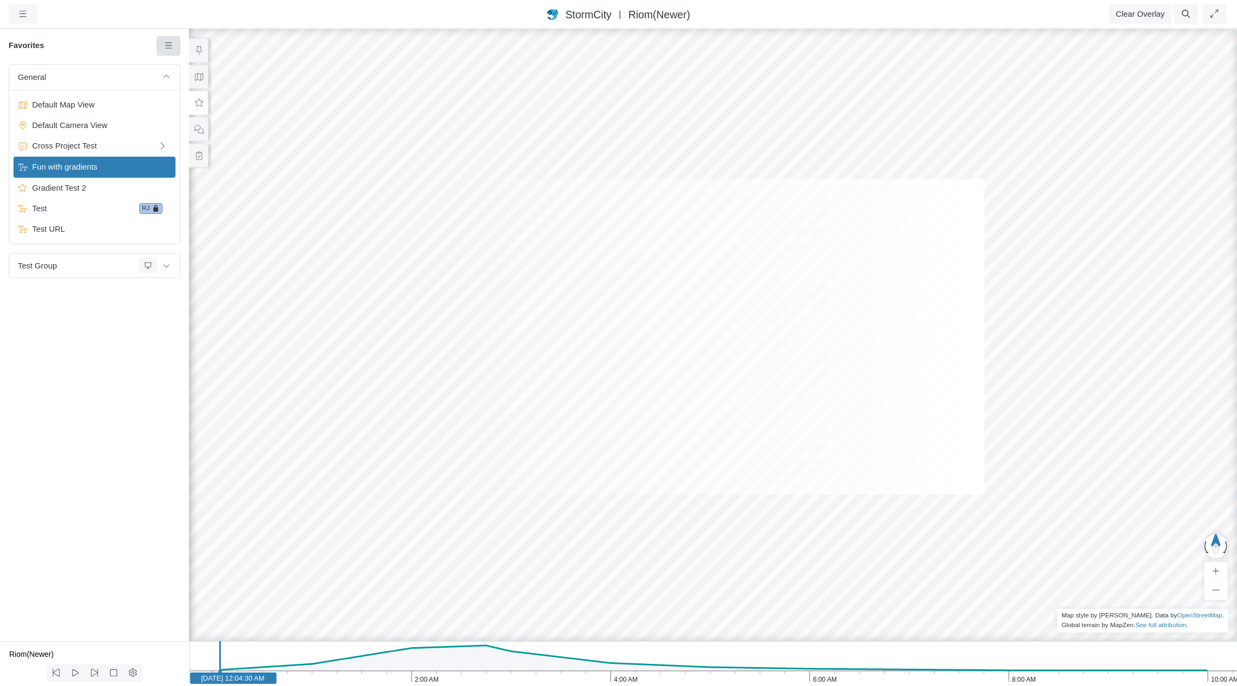
click at [168, 46] on icon at bounding box center [168, 46] width 7 height 6
click at [213, 235] on span "Show Permalink" at bounding box center [209, 231] width 58 height 9
click at [146, 388] on div "General Default Map View Default Camera View Cross Project Test Fun with gradie…" at bounding box center [94, 352] width 189 height 576
click at [84, 185] on span "Gradient Test 2" at bounding box center [95, 188] width 135 height 12
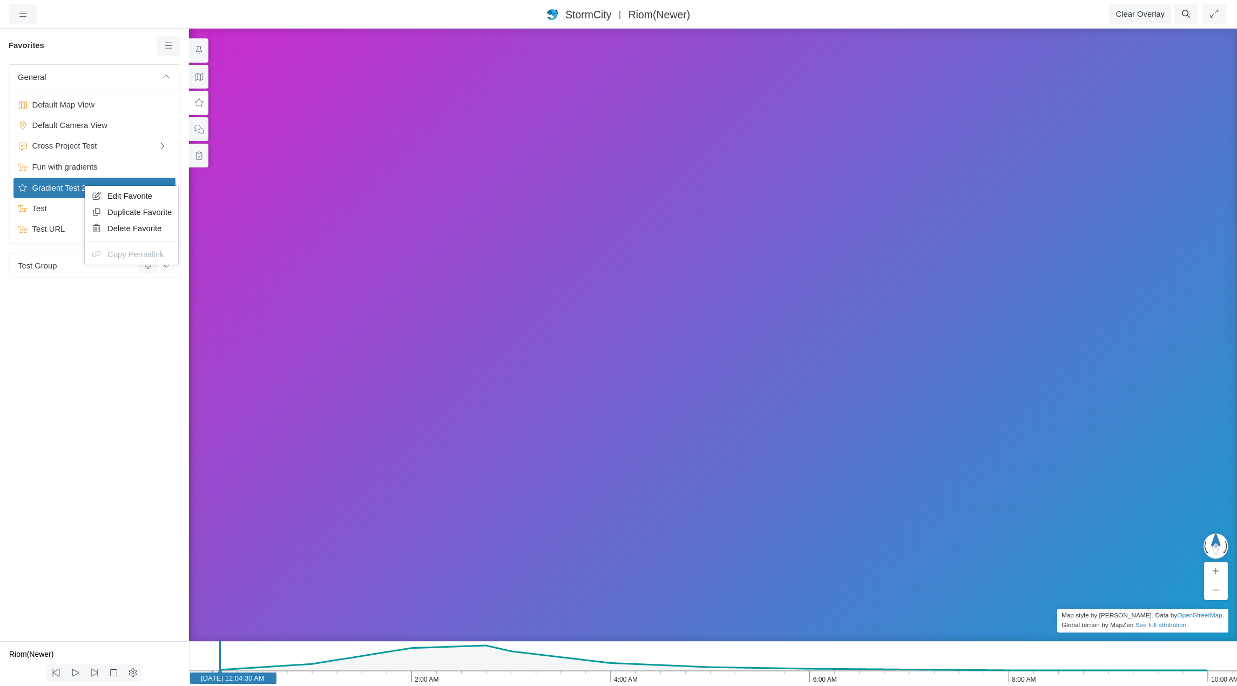
click at [125, 306] on div "General Default Map View Default Camera View Cross Project Test Fun with gradie…" at bounding box center [94, 352] width 189 height 576
click at [168, 43] on icon at bounding box center [169, 46] width 10 height 8
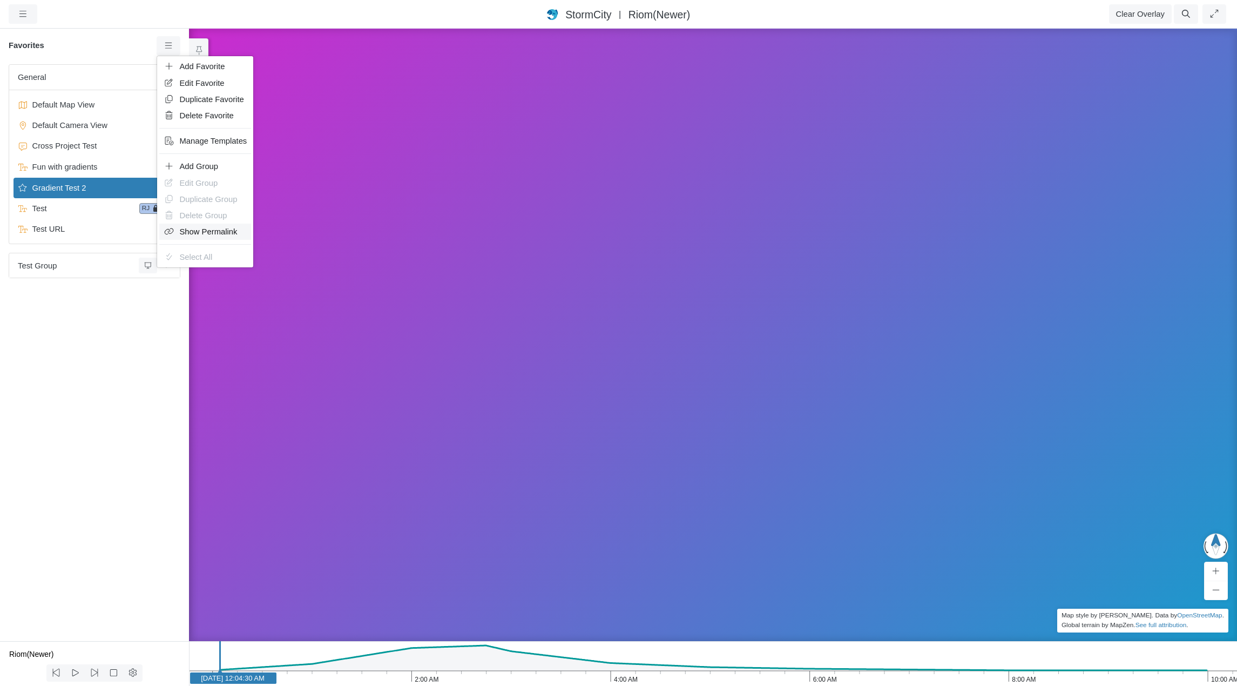
click at [189, 233] on span "Show Permalink" at bounding box center [209, 231] width 58 height 9
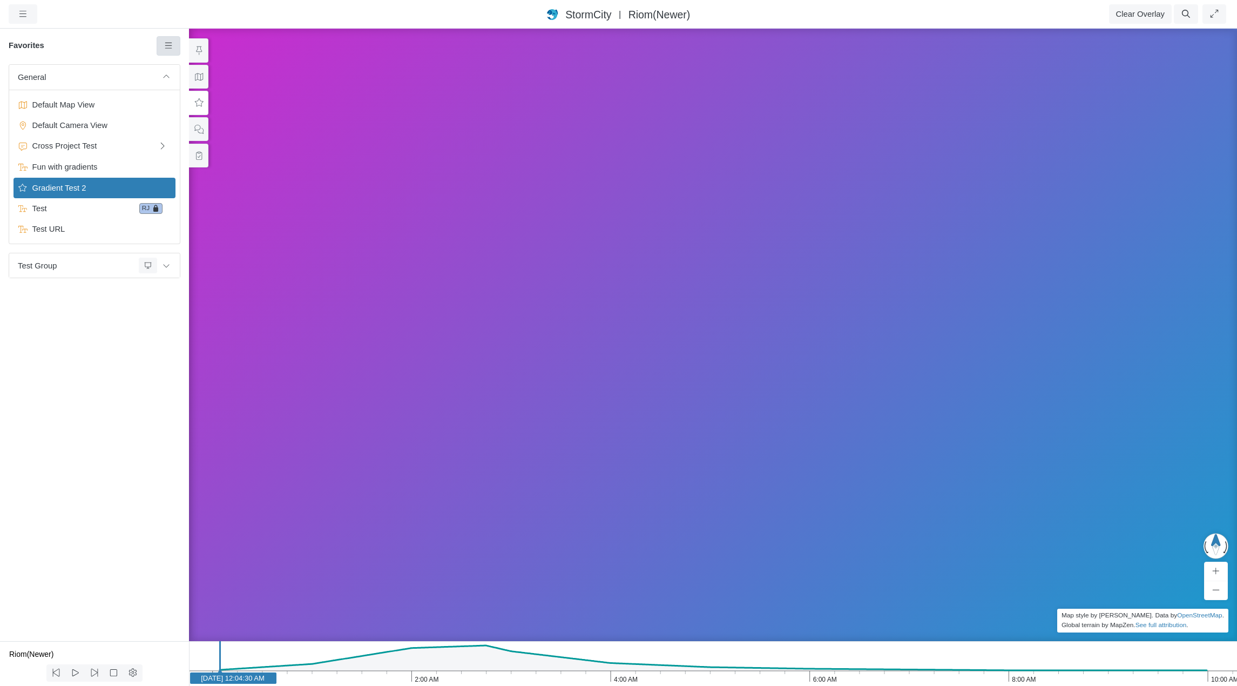
click at [169, 45] on icon at bounding box center [169, 46] width 10 height 8
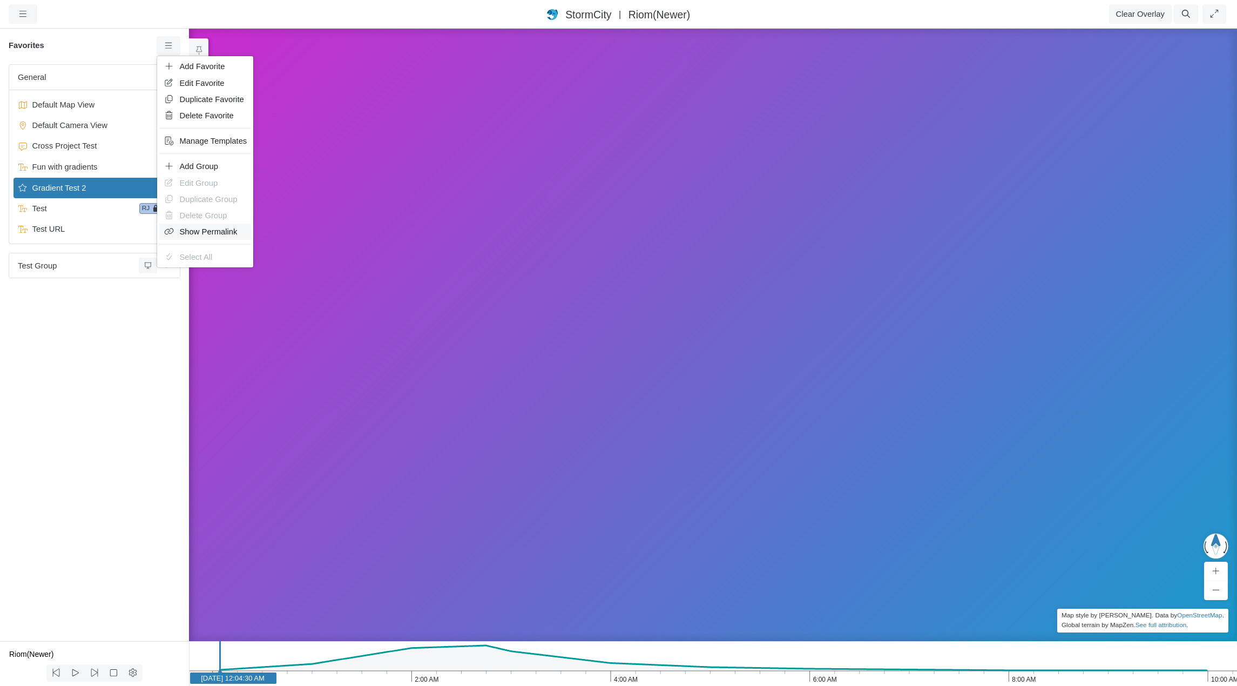
click at [181, 229] on span "Show Permalink" at bounding box center [209, 231] width 58 height 9
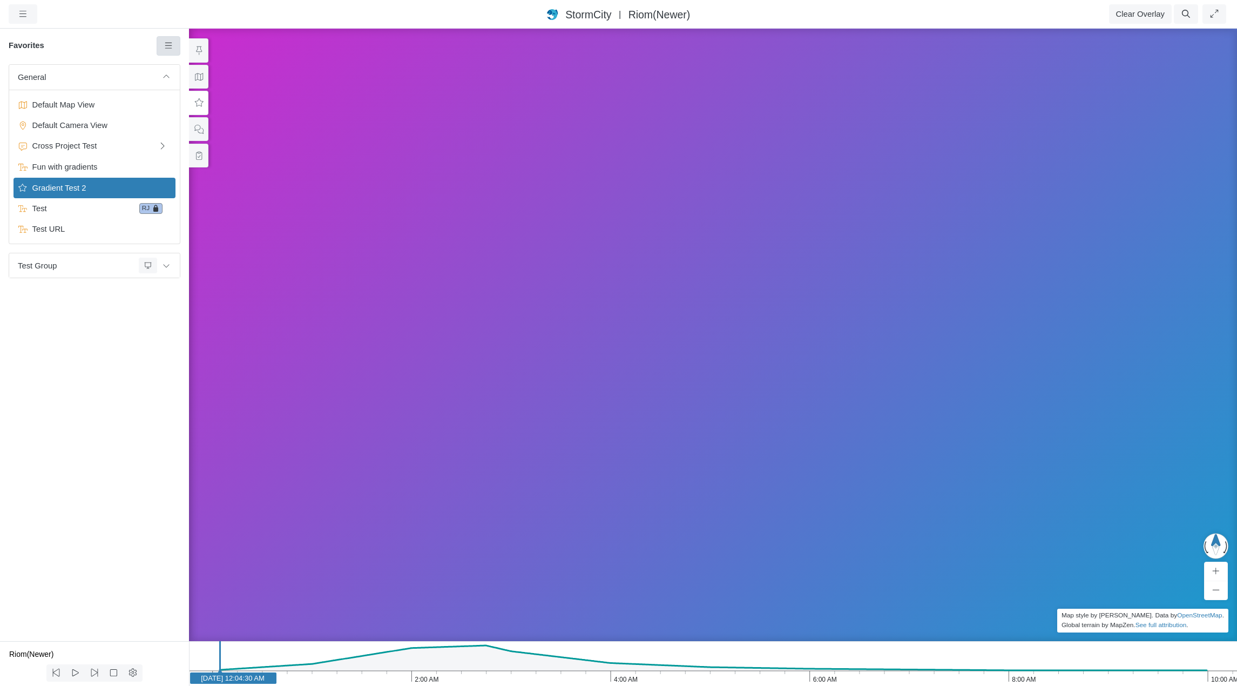
click at [168, 44] on icon at bounding box center [169, 46] width 10 height 8
click at [113, 299] on div "General Default Map View Default Camera View Cross Project Test Fun with gradie…" at bounding box center [94, 352] width 189 height 576
click at [89, 264] on span "Test Group" at bounding box center [76, 266] width 117 height 12
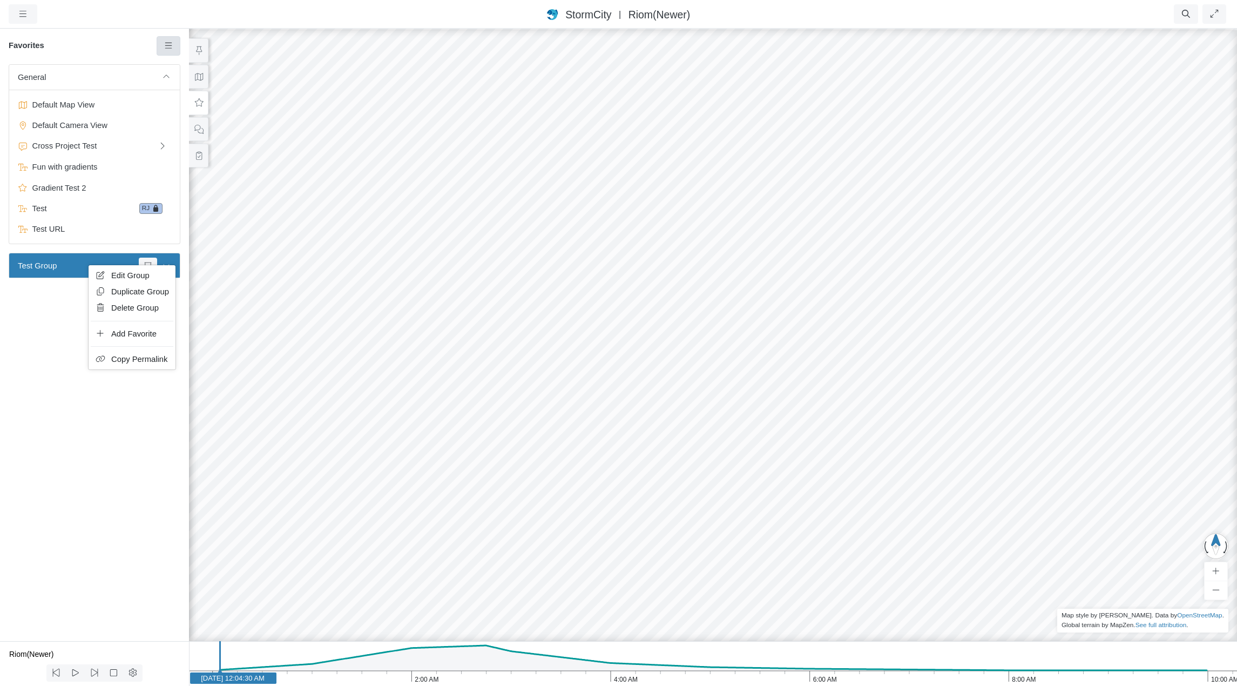
click at [165, 49] on icon at bounding box center [169, 46] width 10 height 8
click at [110, 337] on div "General Default Map View Default Camera View Cross Project Test Fun with gradie…" at bounding box center [94, 352] width 189 height 576
click at [99, 267] on span "Test Group" at bounding box center [76, 266] width 117 height 12
click at [96, 76] on span "General" at bounding box center [87, 77] width 139 height 12
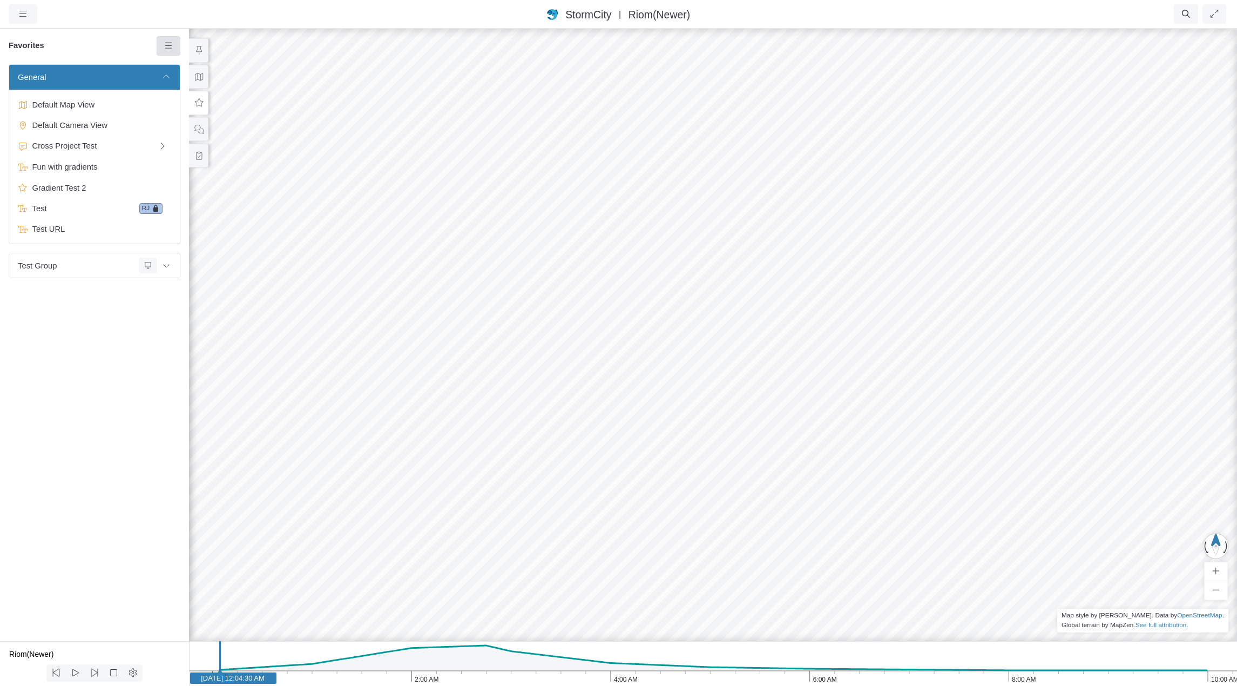
click at [177, 38] on link at bounding box center [169, 45] width 24 height 19
click at [79, 371] on div "General Default Map View Default Camera View Cross Project Test Fun with gradie…" at bounding box center [94, 352] width 189 height 576
click at [74, 268] on span "Test Group" at bounding box center [76, 266] width 117 height 12
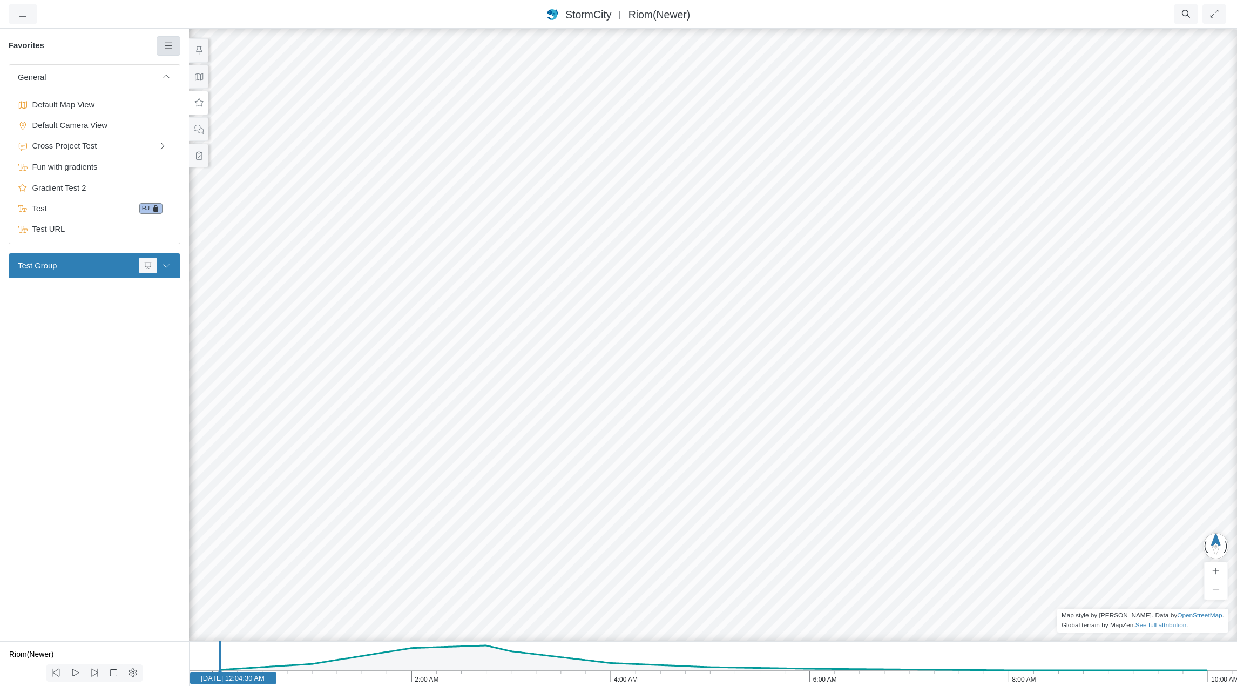
click at [166, 41] on link at bounding box center [169, 45] width 24 height 19
click at [189, 230] on span "Show Permalink" at bounding box center [209, 231] width 58 height 9
click at [78, 313] on div "General Default Map View Default Camera View Cross Project Test Fun with gradie…" at bounding box center [94, 352] width 189 height 576
click at [82, 167] on span "Fun with gradients" at bounding box center [95, 167] width 135 height 12
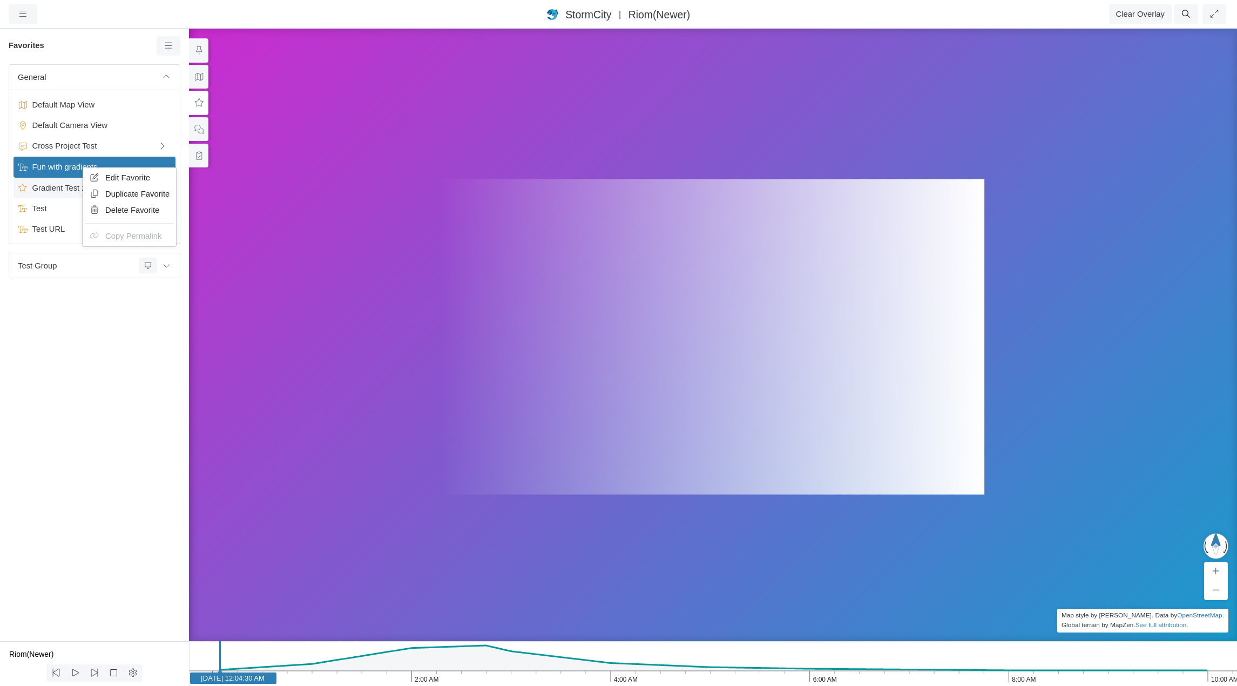
click at [57, 185] on span "Gradient Test 2" at bounding box center [95, 188] width 135 height 12
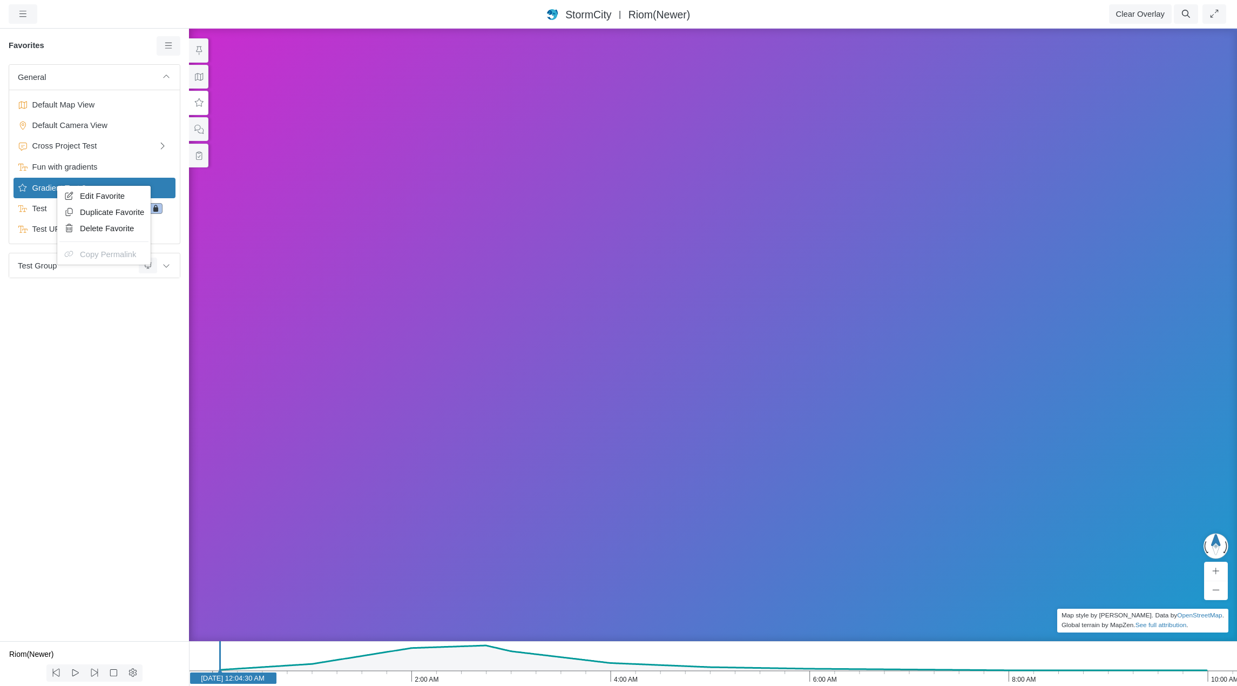
click at [111, 341] on div "General Default Map View Default Camera View Cross Project Test Fun with gradie…" at bounding box center [94, 352] width 189 height 576
click at [167, 269] on button at bounding box center [166, 265] width 18 height 16
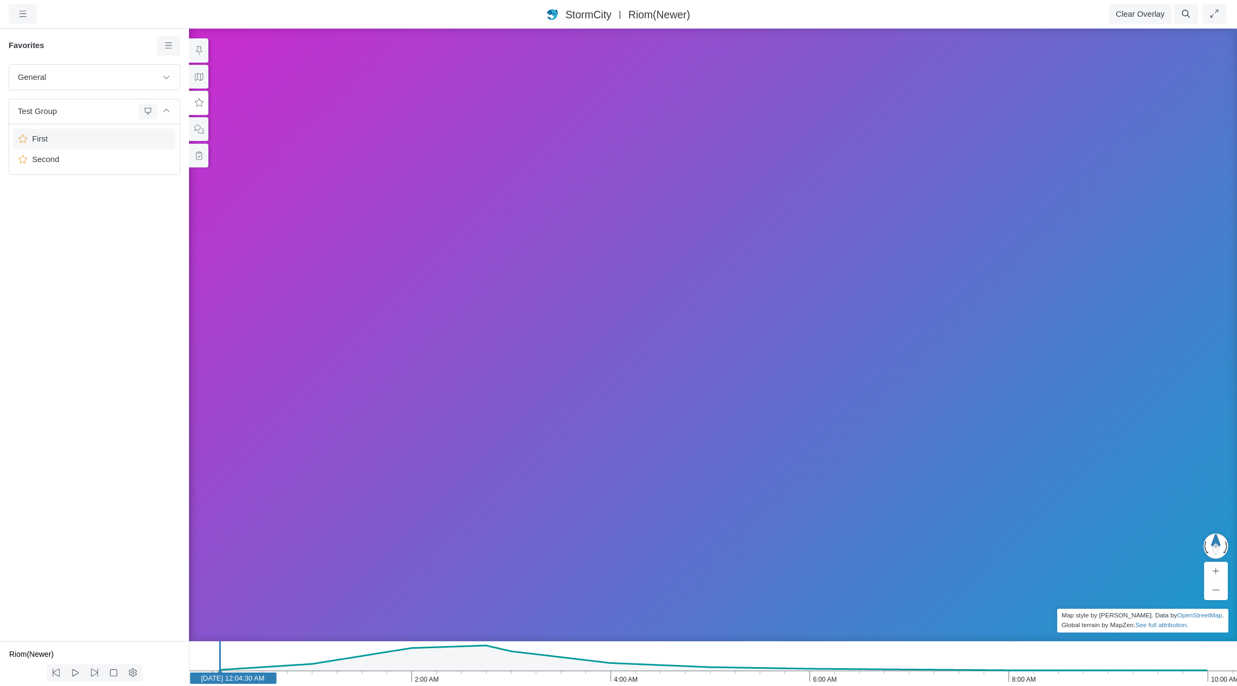
click at [64, 139] on span "First" at bounding box center [95, 139] width 135 height 12
click at [40, 139] on span "First" at bounding box center [95, 139] width 135 height 12
click at [88, 206] on span "Copy Permalink" at bounding box center [97, 206] width 56 height 9
click at [137, 204] on span "Copy Permalink" at bounding box center [139, 205] width 56 height 9
click at [143, 203] on span "Copy Permalink" at bounding box center [161, 203] width 56 height 9
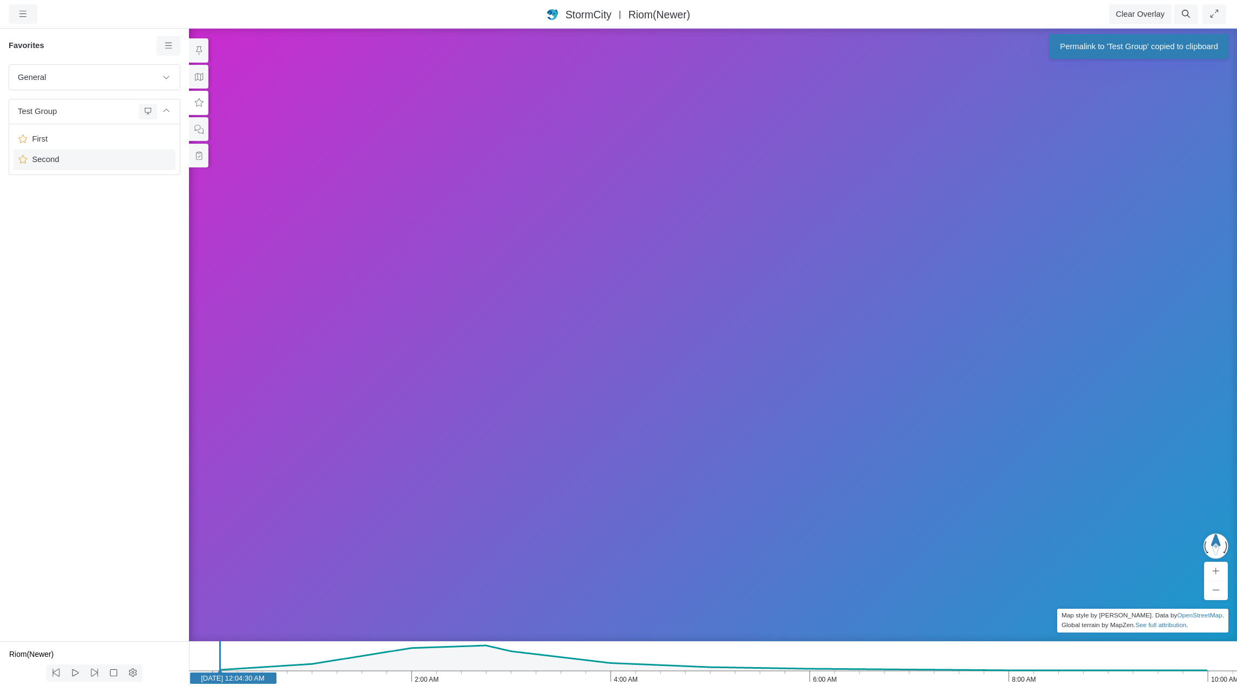
click at [89, 159] on span "Second" at bounding box center [95, 159] width 135 height 12
click at [125, 227] on span "Copy Permalink" at bounding box center [135, 227] width 56 height 9
click at [171, 79] on button at bounding box center [166, 77] width 18 height 16
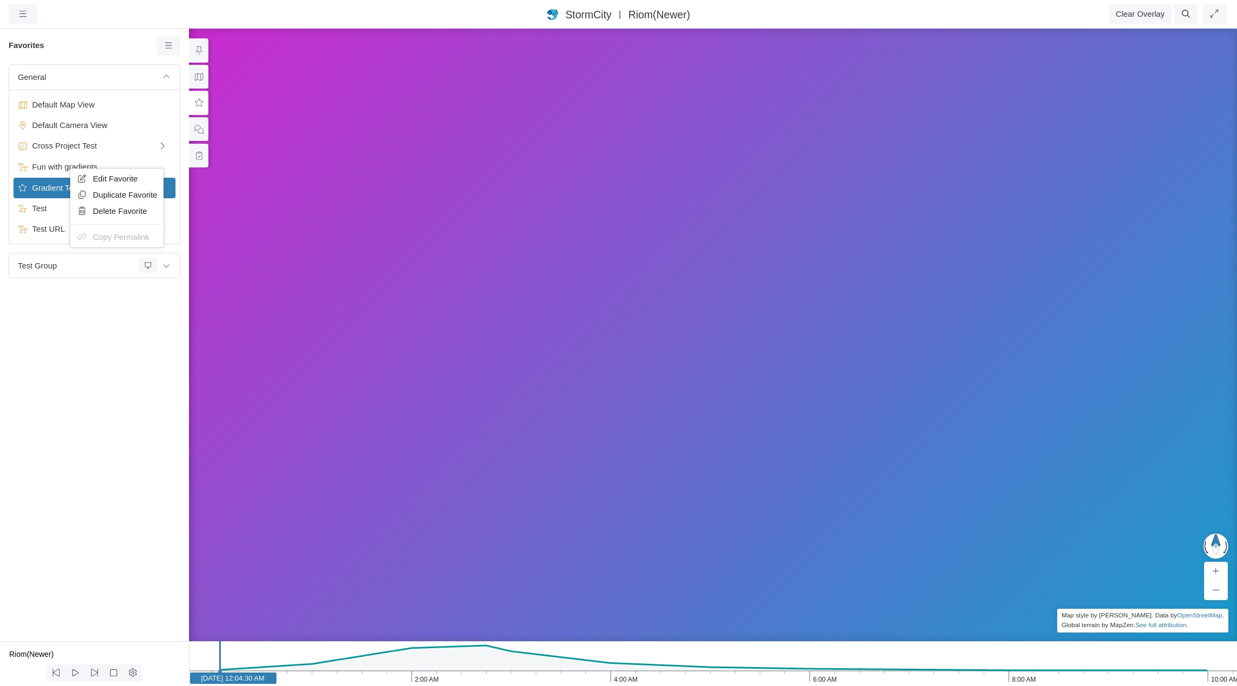
click at [106, 236] on div "Edit Favorite Duplicate Favorite Delete Favorite Copy Permalink" at bounding box center [117, 208] width 94 height 80
click at [92, 334] on div "General Default Map View Default Camera View Cross Project Test Fun with gradie…" at bounding box center [94, 352] width 189 height 576
click at [166, 46] on icon at bounding box center [168, 46] width 7 height 6
click at [116, 328] on div "General Default Map View Default Camera View Cross Project Test Fun with gradie…" at bounding box center [94, 352] width 189 height 576
click at [168, 50] on icon at bounding box center [169, 46] width 10 height 8
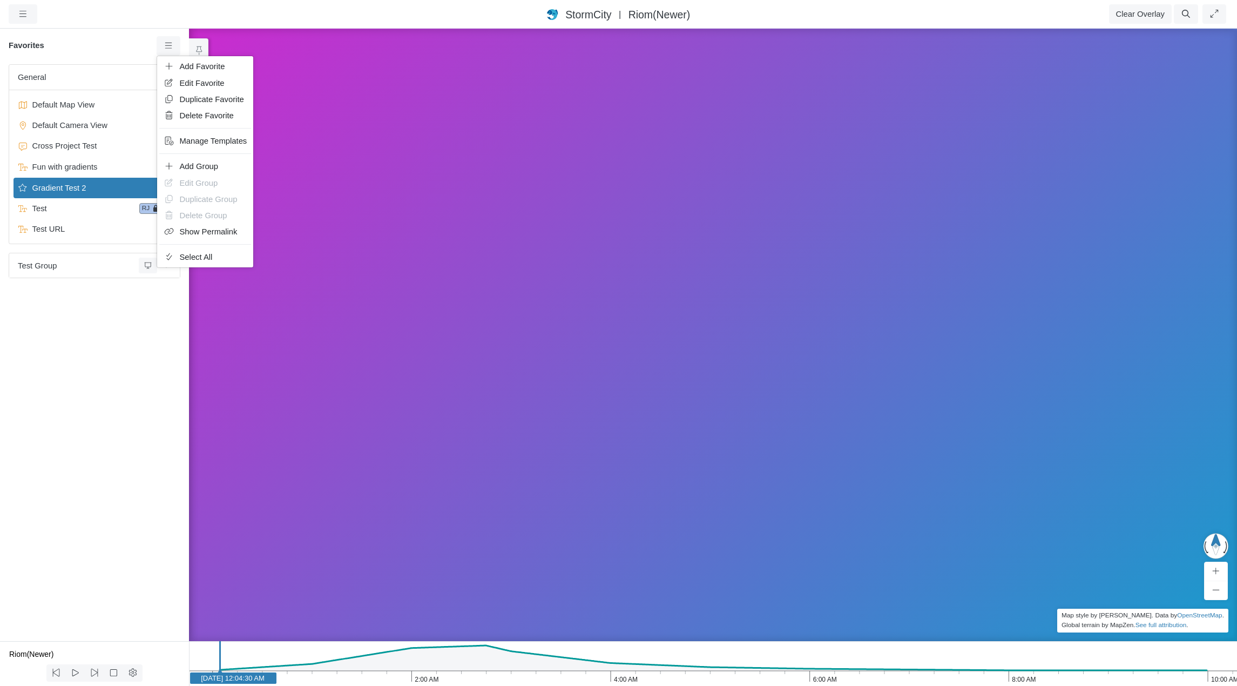
click at [139, 334] on div "General Default Map View Default Camera View Cross Project Test Fun with gradie…" at bounding box center [94, 352] width 189 height 576
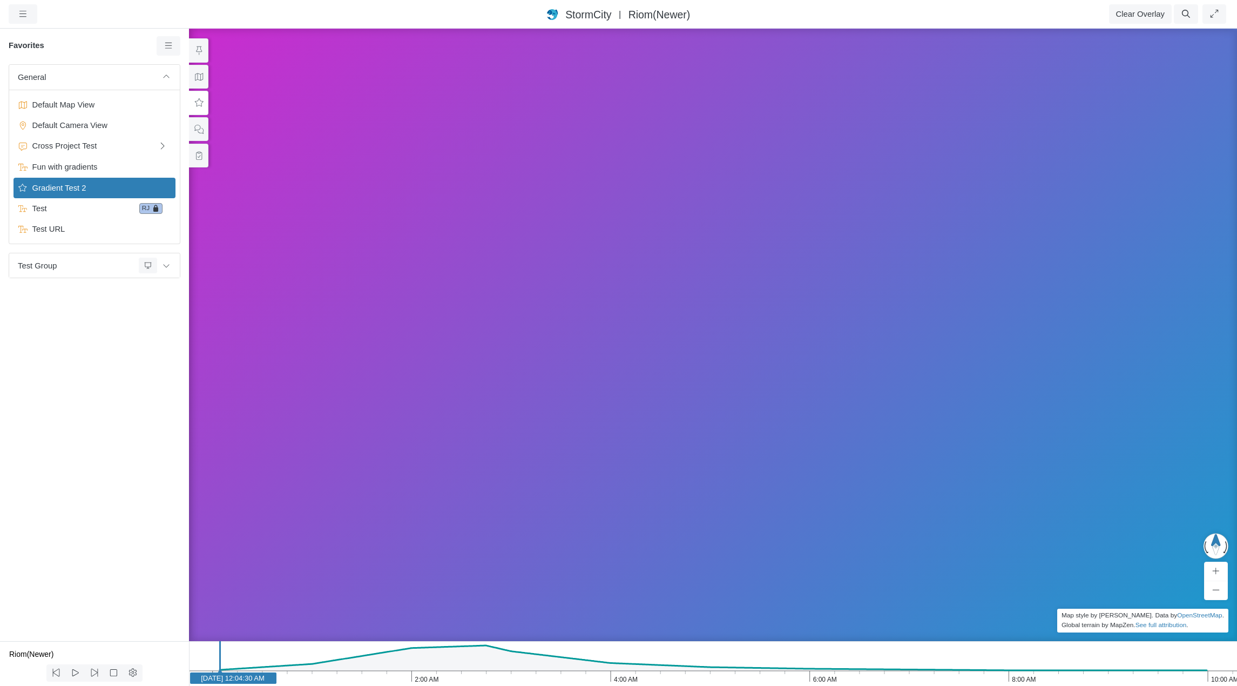
click at [31, 327] on div "General Default Map View Default Camera View Cross Project Test Fun with gradie…" at bounding box center [94, 352] width 189 height 576
click at [168, 43] on icon at bounding box center [169, 46] width 10 height 8
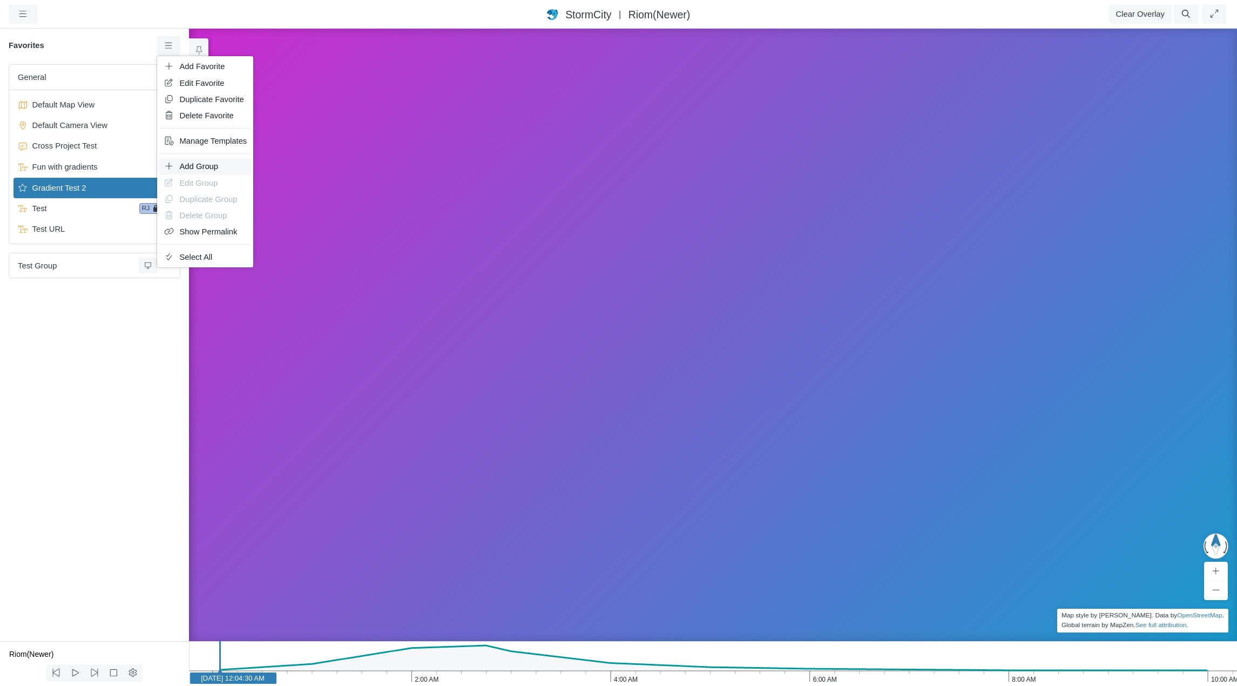
click at [209, 163] on span "Add Group" at bounding box center [199, 166] width 39 height 9
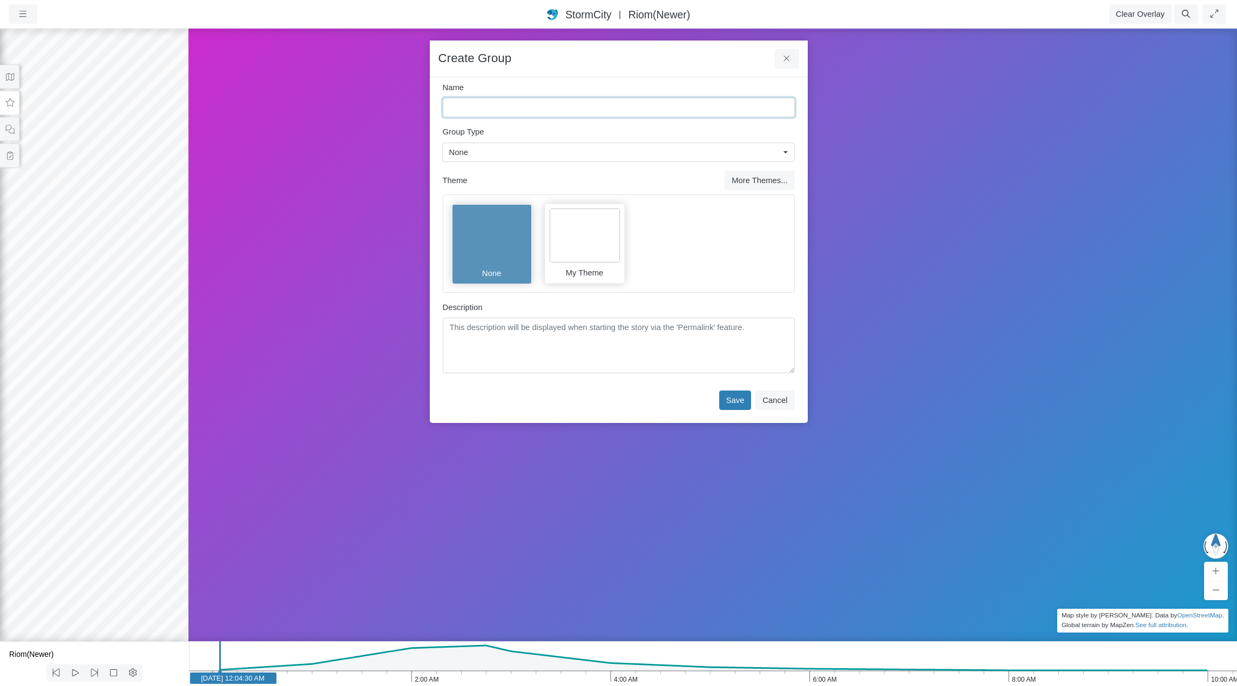
click at [475, 99] on input "Name" at bounding box center [619, 107] width 352 height 19
type input "A Group"
click at [742, 398] on button "Save" at bounding box center [735, 399] width 32 height 19
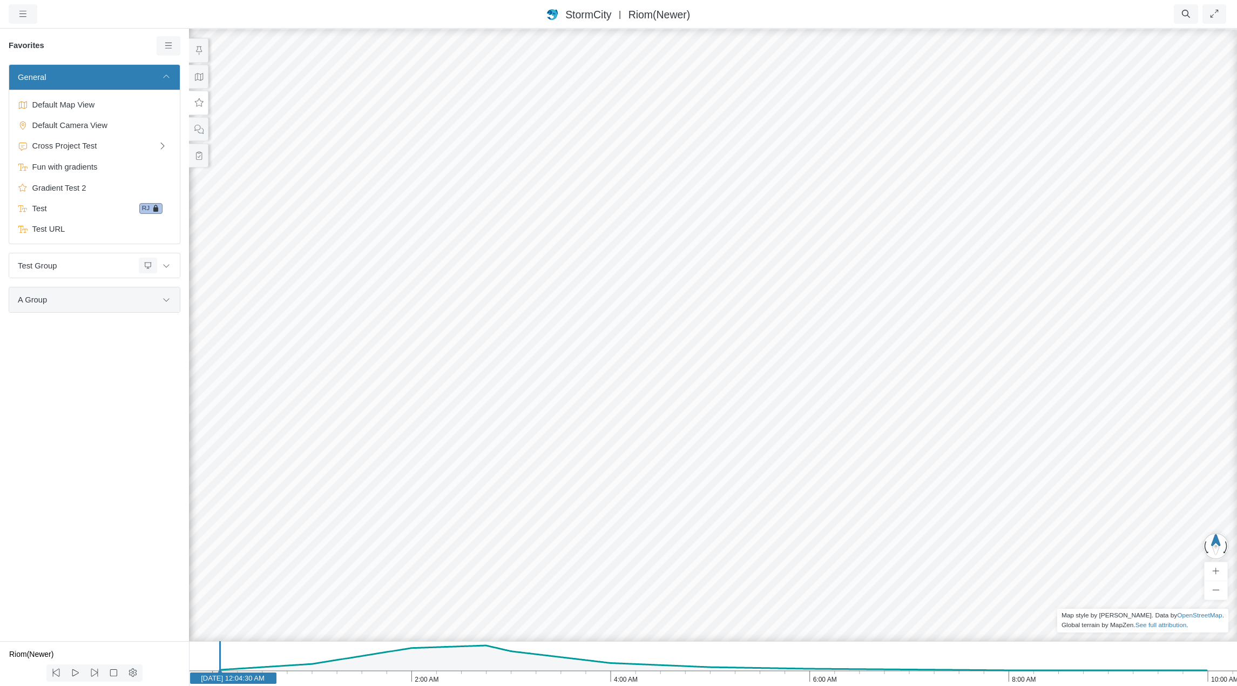
click at [80, 301] on span "A Group" at bounding box center [87, 300] width 139 height 12
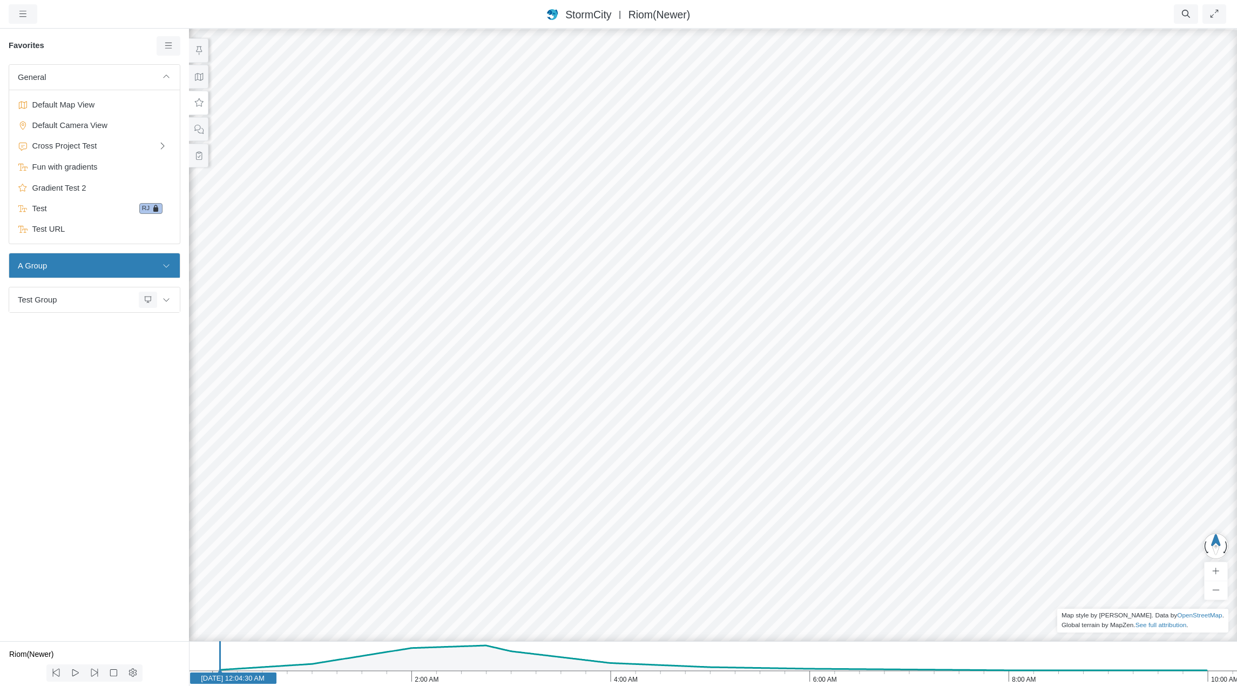
click at [99, 401] on div "General Default Map View Default Camera View Cross Project Test Fun with gradie…" at bounding box center [94, 352] width 189 height 576
click at [199, 127] on icon at bounding box center [199, 129] width 10 height 8
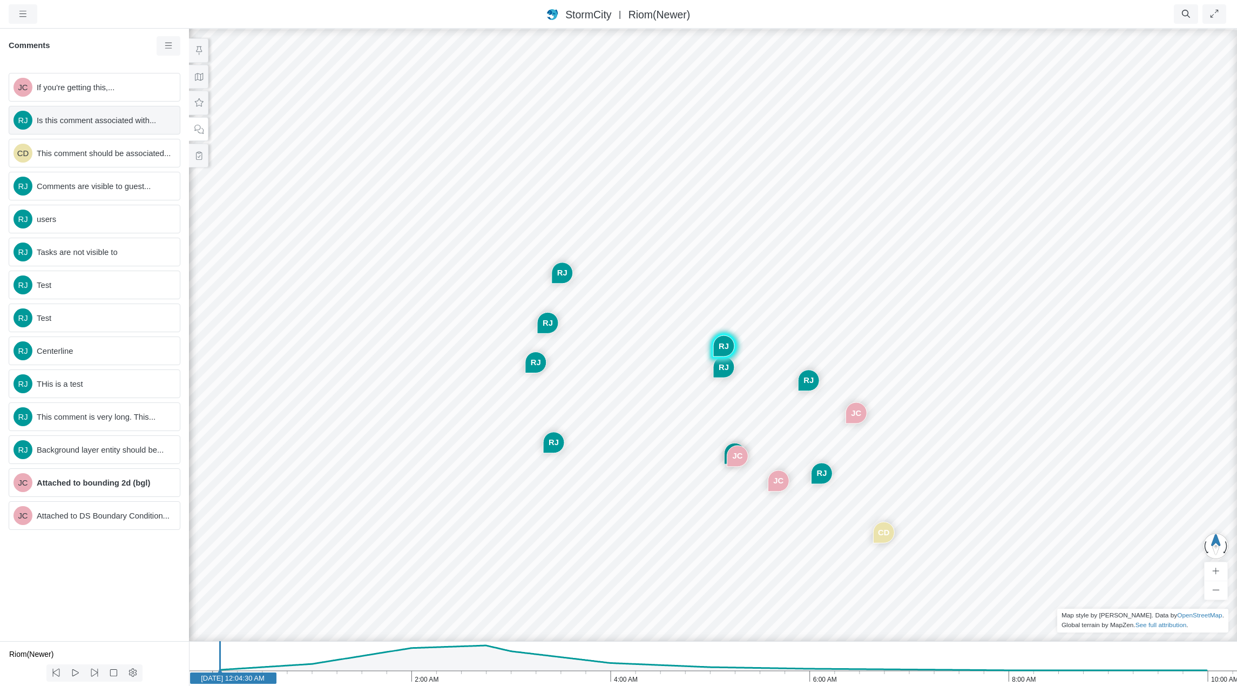
drag, startPoint x: 76, startPoint y: 188, endPoint x: 85, endPoint y: 125, distance: 64.4
click at [85, 125] on div "JC If you're getting this,... RJ Is this comment associated with... CD This com…" at bounding box center [94, 352] width 189 height 576
click at [85, 119] on span "Is this comment associated with..." at bounding box center [104, 120] width 134 height 12
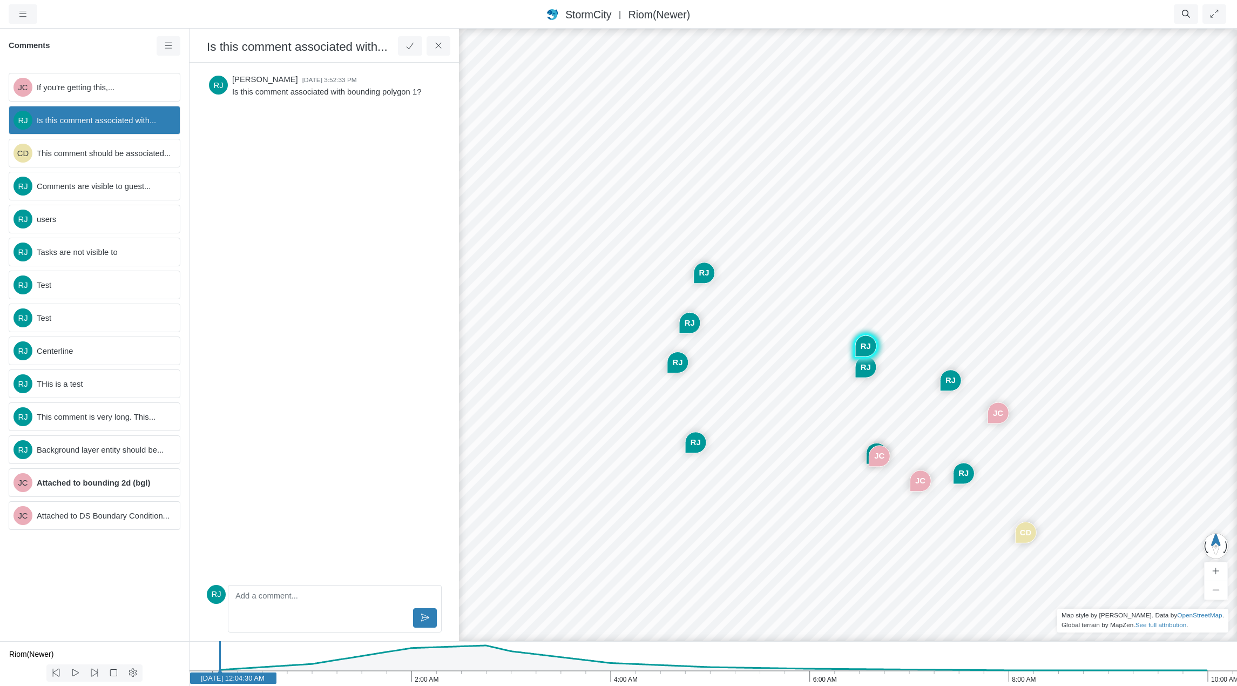
drag, startPoint x: 86, startPoint y: 121, endPoint x: 94, endPoint y: 117, distance: 9.2
click at [94, 117] on span "Is this comment associated with..." at bounding box center [104, 120] width 134 height 12
click at [133, 50] on h6 "Comments" at bounding box center [83, 46] width 148 height 10
click at [419, 106] on icon at bounding box center [418, 107] width 10 height 8
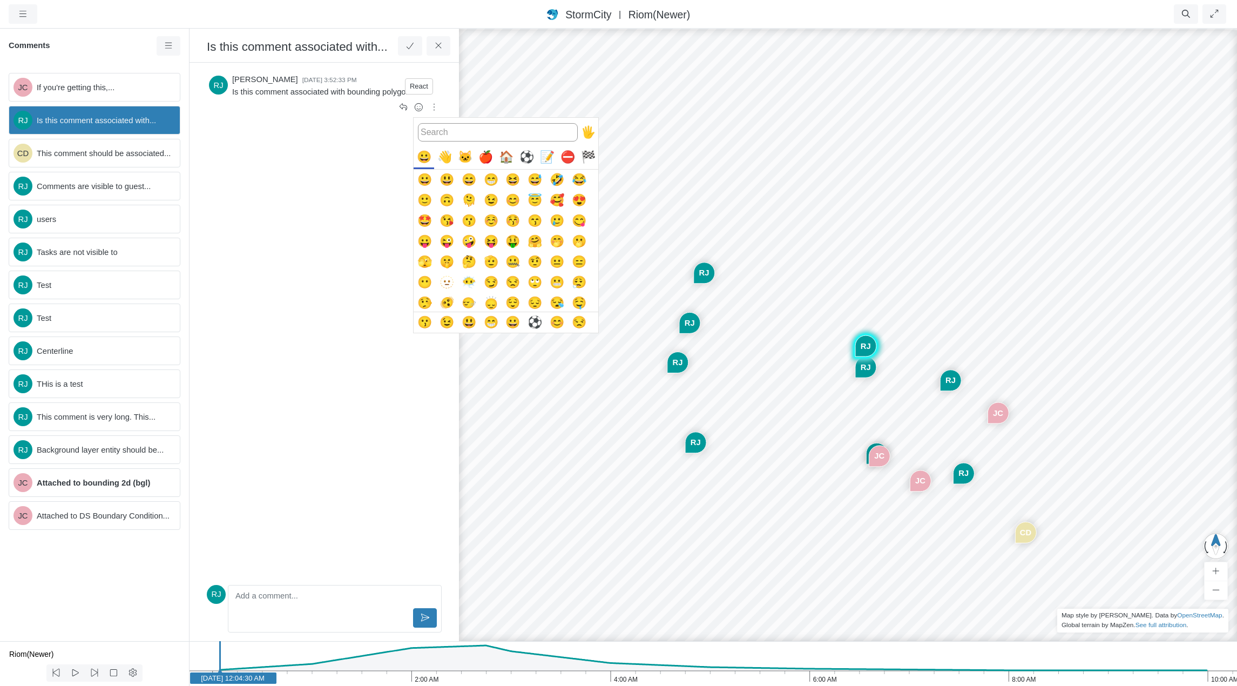
click at [467, 283] on button "😶‍🌫️" at bounding box center [468, 282] width 21 height 21
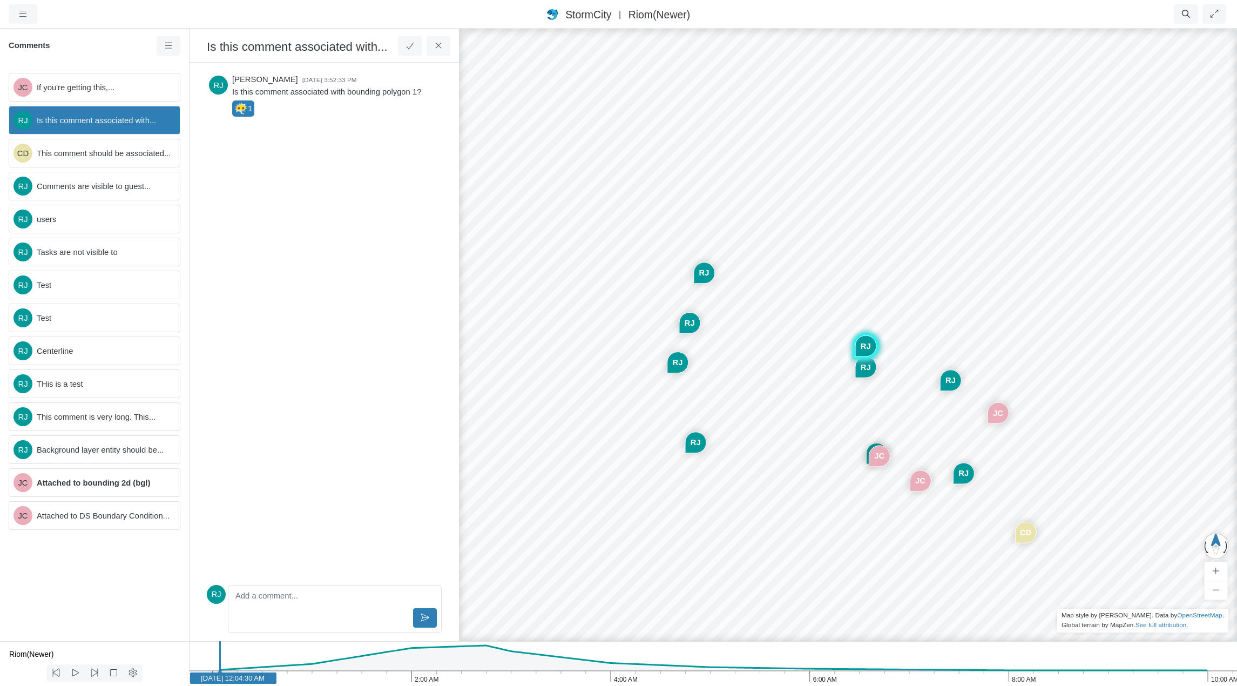
click at [331, 260] on div "[PERSON_NAME] [DATE] 3:52:33 PM Is this comment associated with bounding polygo…" at bounding box center [324, 325] width 235 height 508
click at [443, 41] on button at bounding box center [438, 45] width 24 height 19
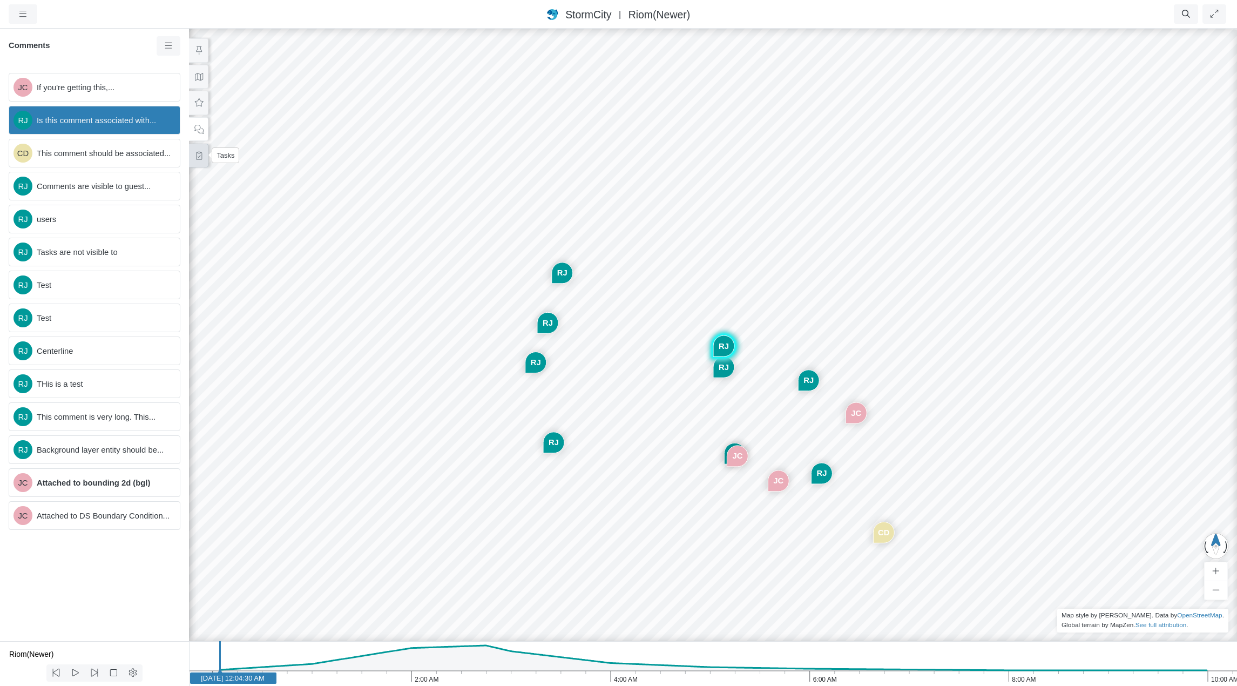
click at [196, 157] on icon at bounding box center [199, 156] width 10 height 8
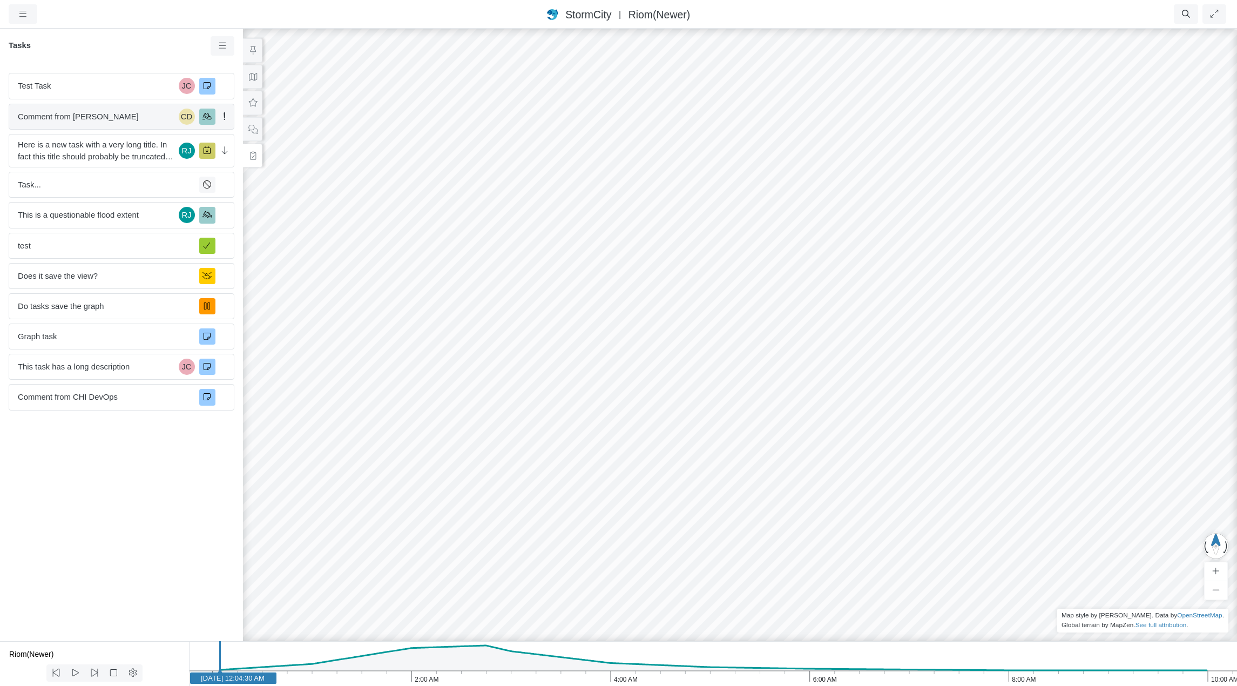
click at [118, 116] on span "Comment from [PERSON_NAME]" at bounding box center [96, 117] width 157 height 12
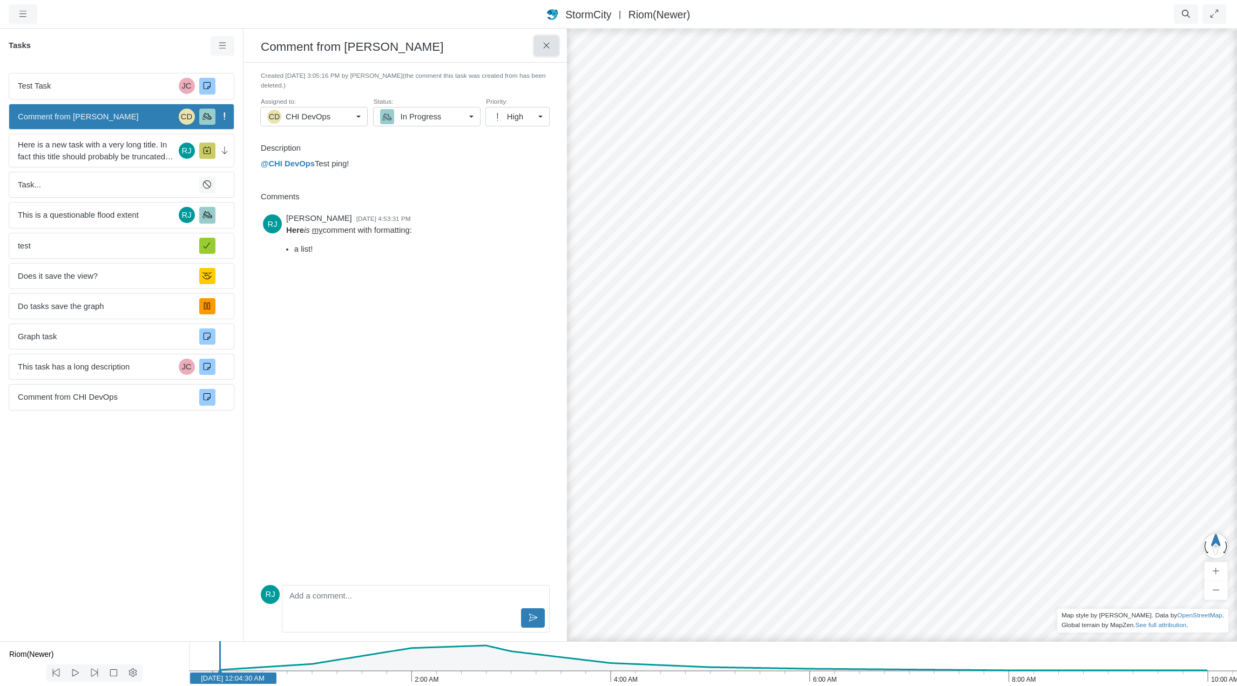
click at [545, 44] on icon at bounding box center [546, 46] width 10 height 8
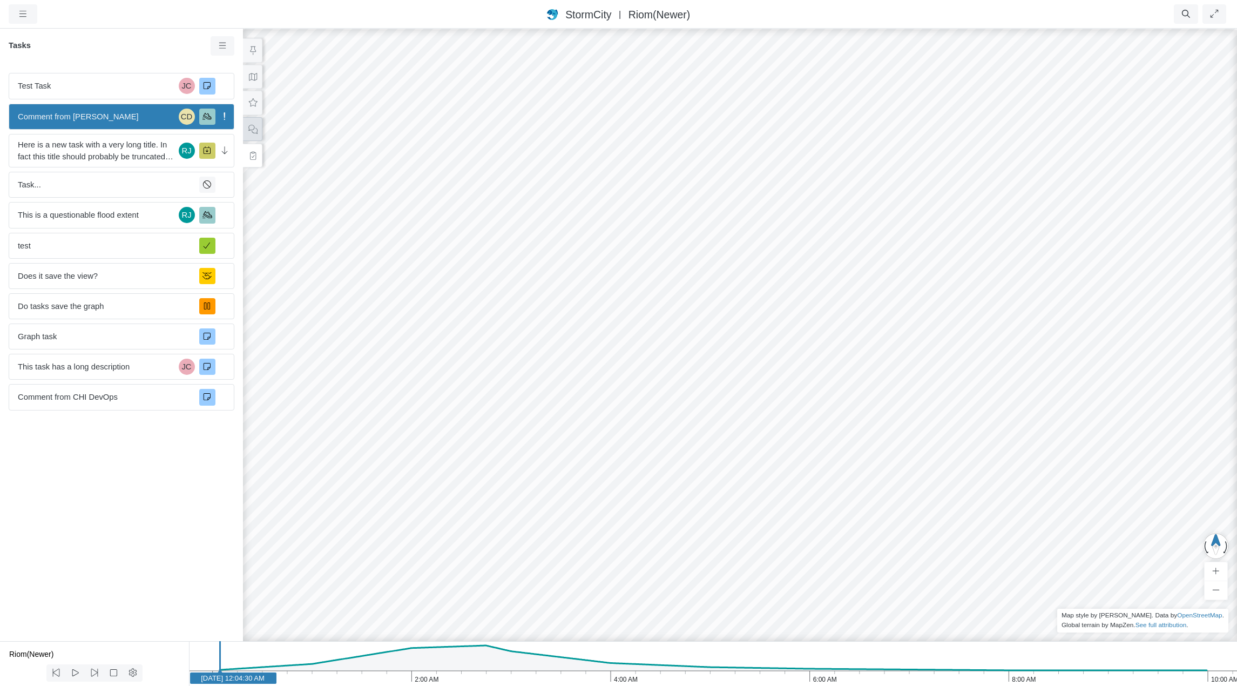
click at [251, 128] on icon at bounding box center [253, 129] width 10 height 8
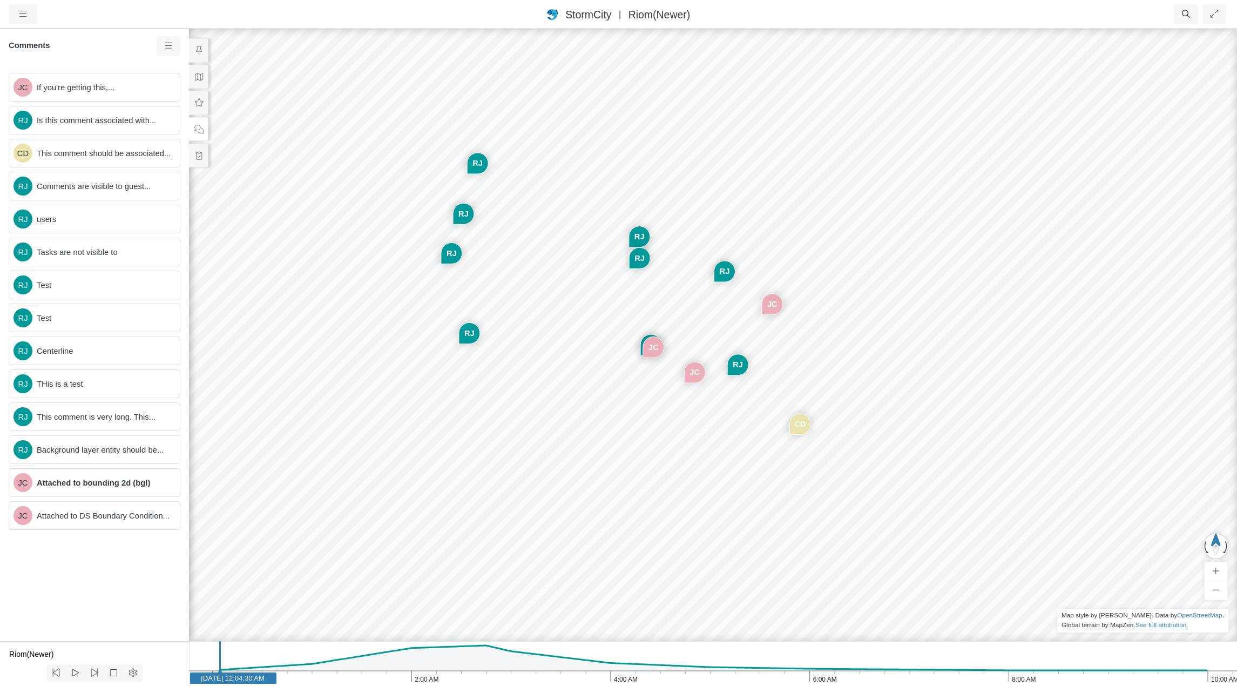
click at [572, 248] on div "JC [GEOGRAPHIC_DATA] CD [GEOGRAPHIC_DATA] [GEOGRAPHIC_DATA] [GEOGRAPHIC_DATA] […" at bounding box center [712, 357] width 1237 height 658
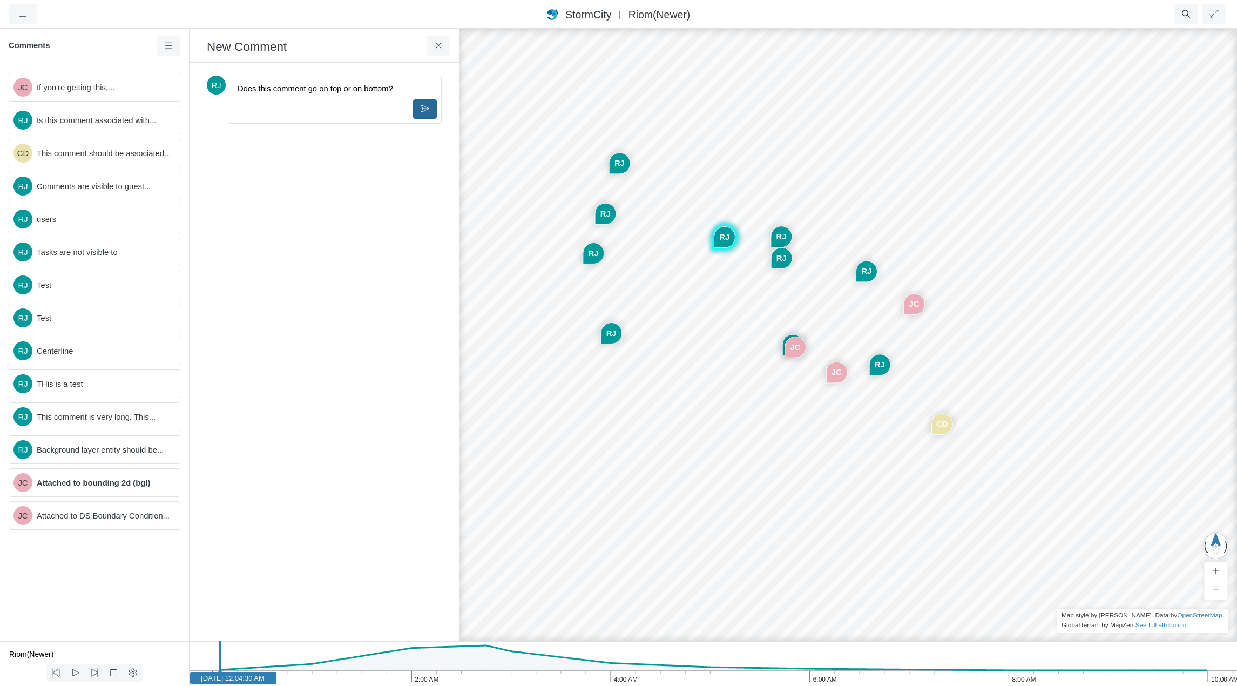
click at [425, 108] on icon at bounding box center [425, 109] width 10 height 8
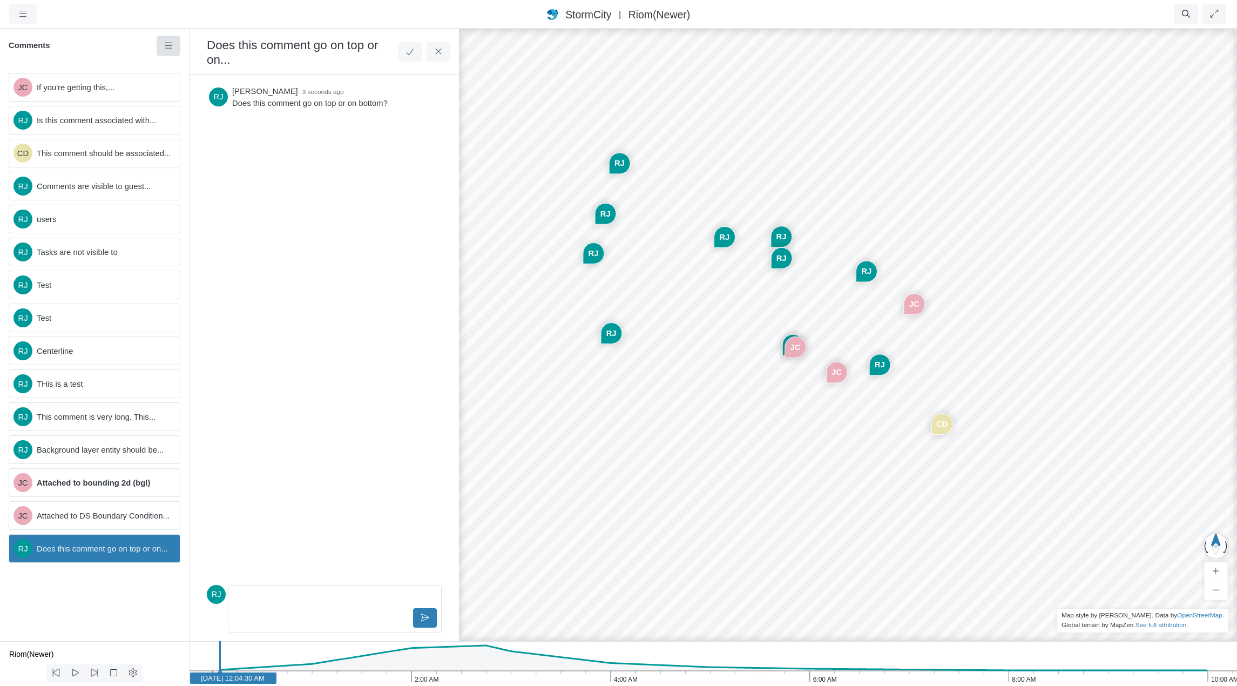
click at [164, 45] on icon at bounding box center [169, 46] width 10 height 8
click at [437, 53] on icon at bounding box center [438, 52] width 10 height 8
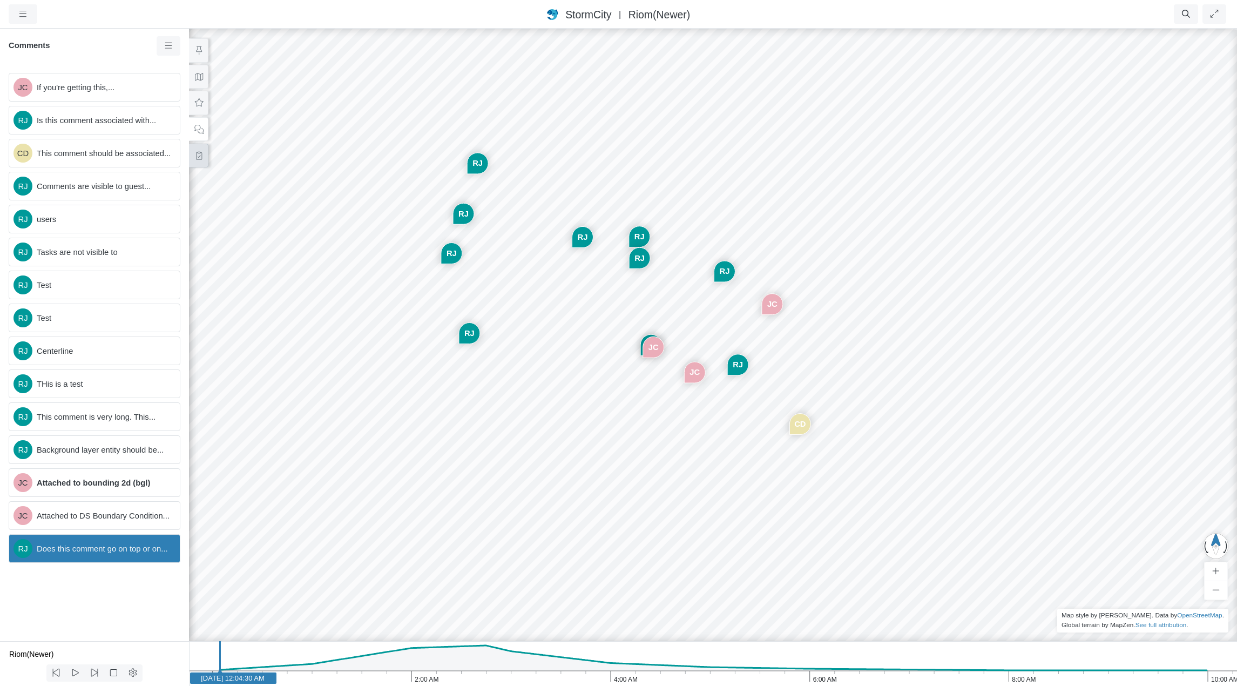
click at [198, 158] on icon at bounding box center [199, 156] width 10 height 8
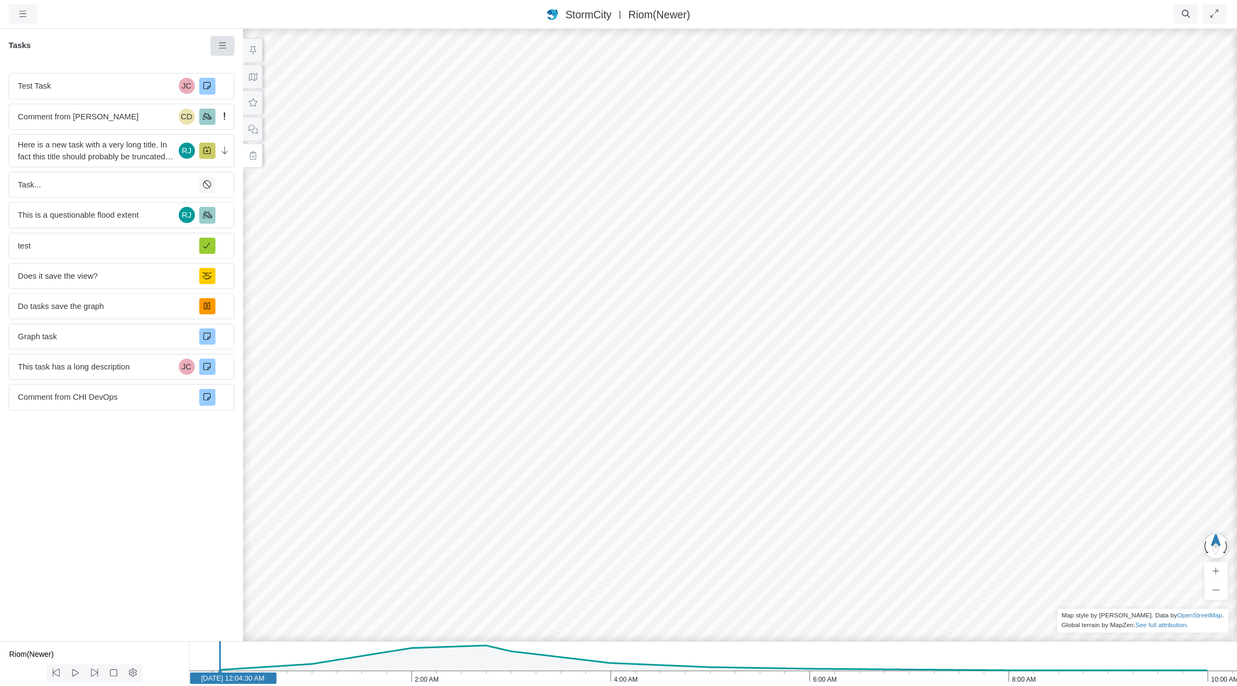
click at [223, 44] on icon at bounding box center [223, 46] width 10 height 8
click at [411, 178] on span "[PERSON_NAME]" at bounding box center [419, 180] width 66 height 9
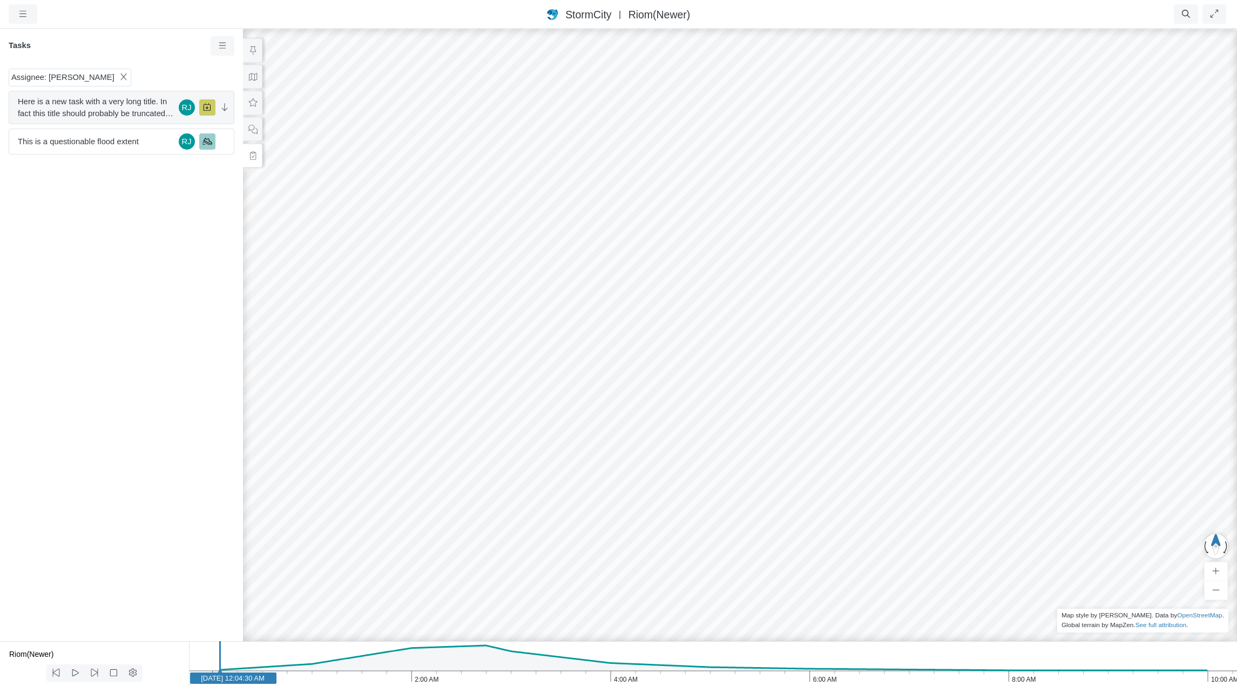
click at [154, 104] on span "Here is a new task with a very long title. In fact this title should probably b…" at bounding box center [96, 108] width 157 height 24
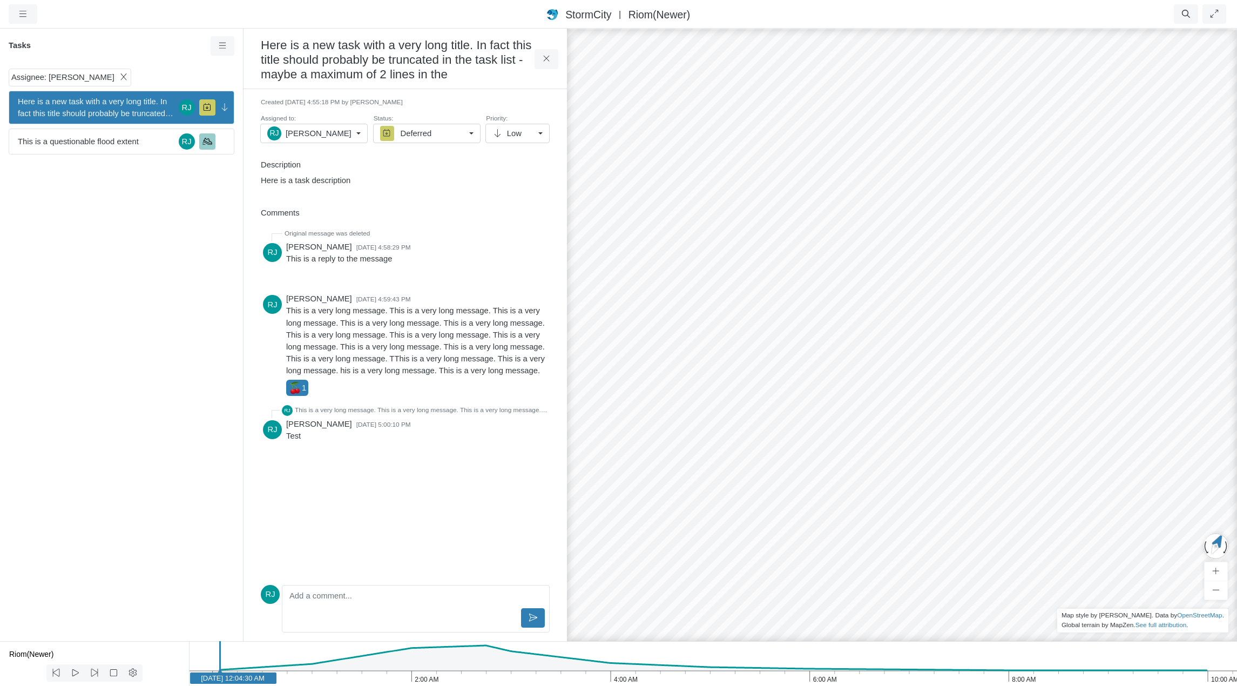
click at [499, 205] on div "Comments" at bounding box center [405, 215] width 306 height 23
click at [23, 13] on icon "button" at bounding box center [23, 14] width 10 height 8
click at [31, 96] on link "Preferences" at bounding box center [51, 95] width 85 height 16
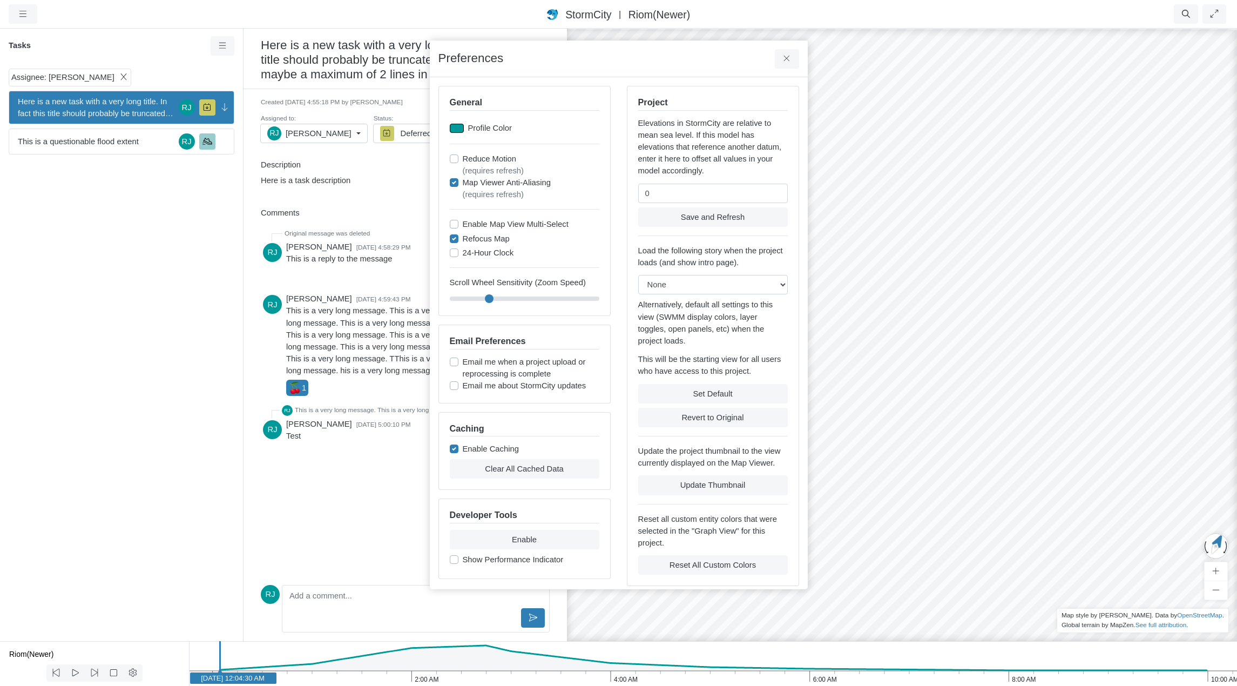
click at [452, 128] on div at bounding box center [457, 128] width 14 height 9
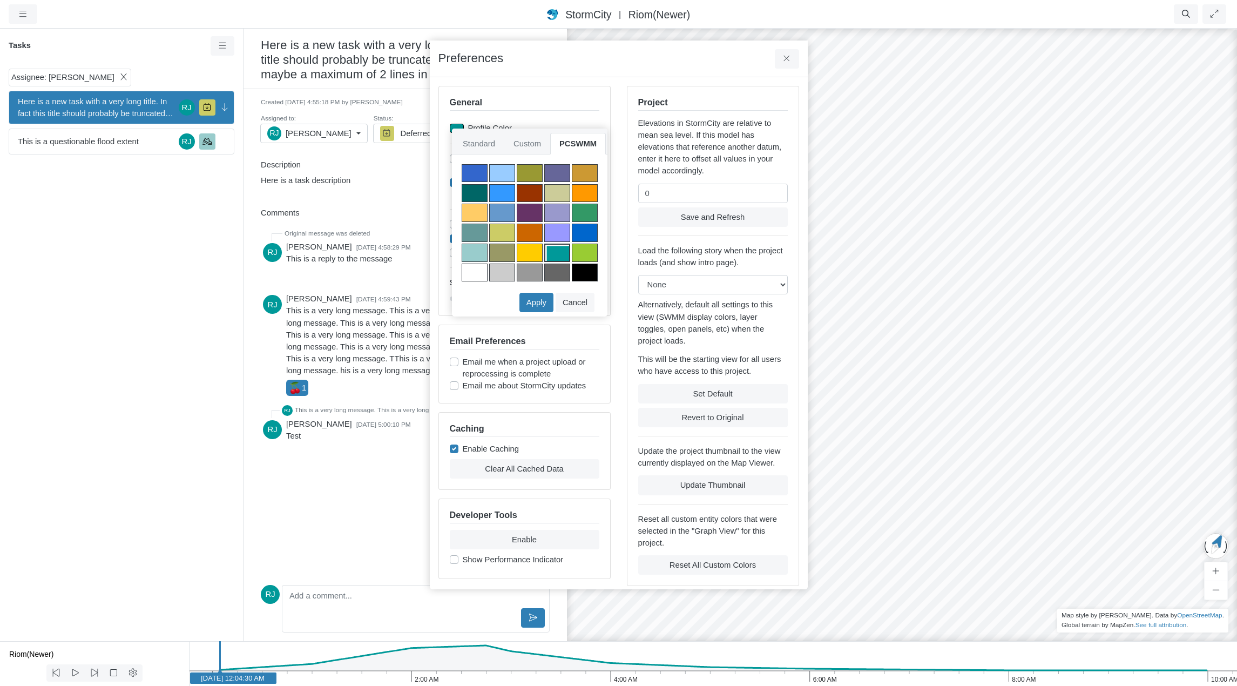
click at [531, 191] on div at bounding box center [530, 193] width 26 height 18
click at [540, 301] on button "Apply" at bounding box center [536, 302] width 34 height 19
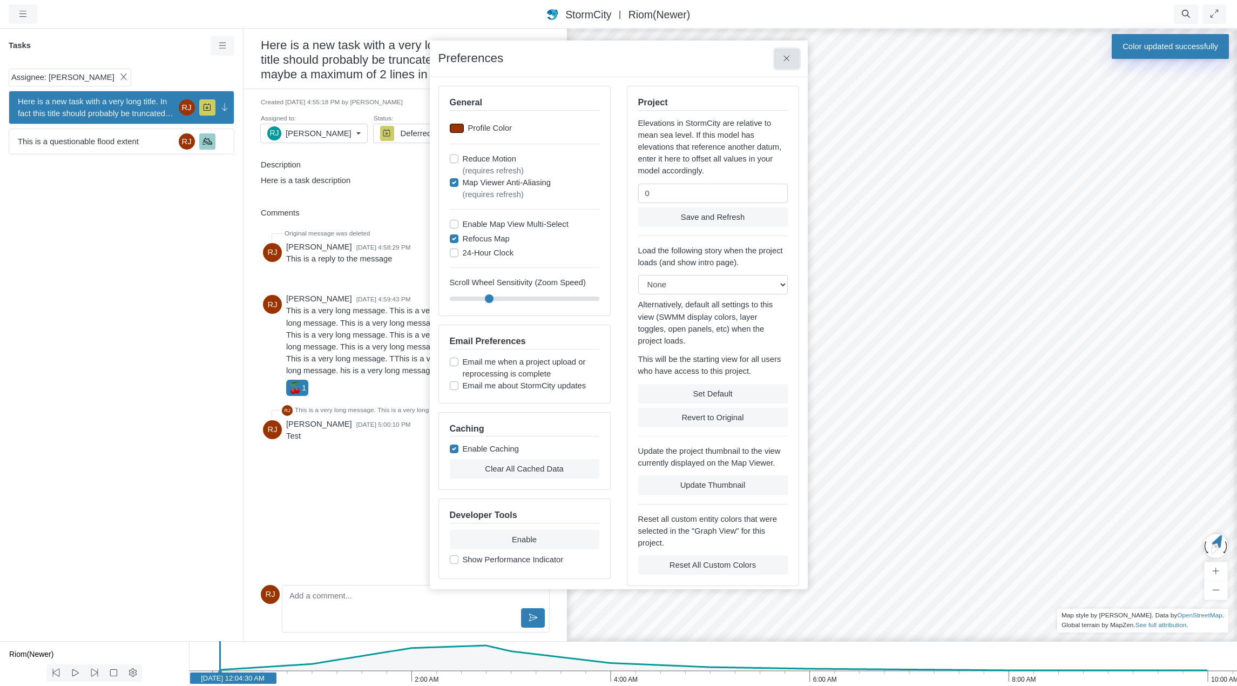
click at [794, 58] on button at bounding box center [787, 58] width 24 height 19
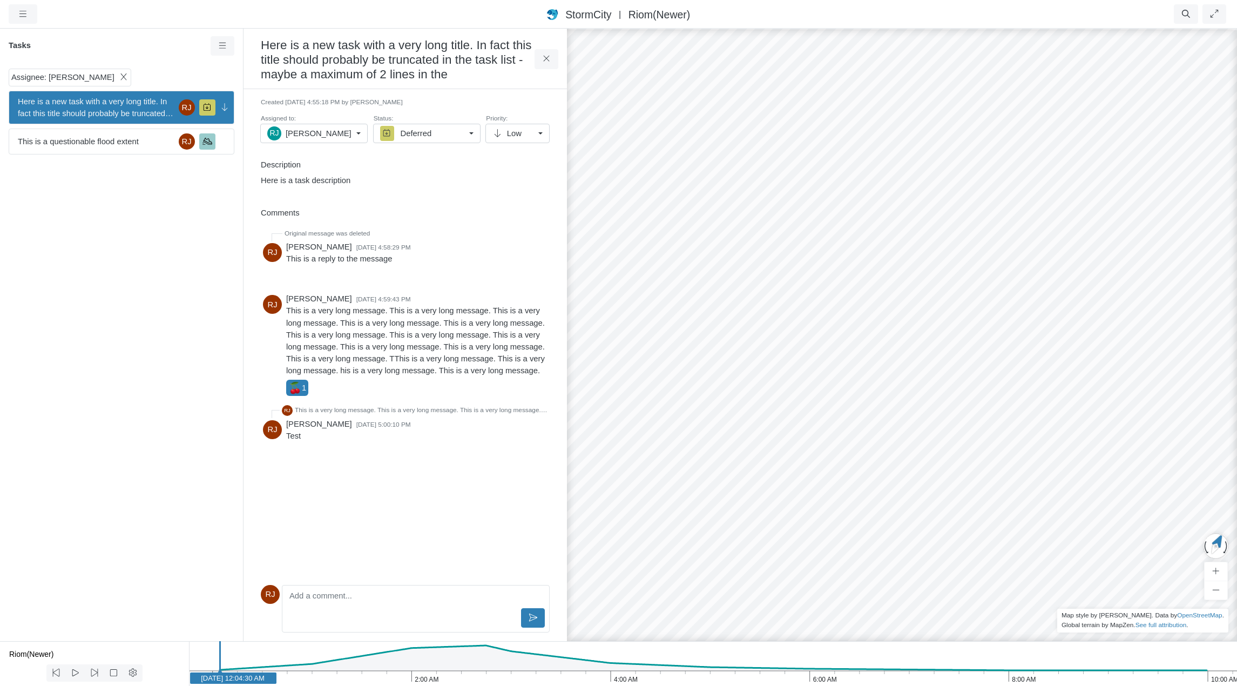
click at [134, 356] on div "Assignee: [PERSON_NAME] Here is a new task with a very long title. In fact this…" at bounding box center [121, 352] width 243 height 576
drag, startPoint x: 1064, startPoint y: 419, endPoint x: 808, endPoint y: 375, distance: 260.2
drag, startPoint x: 910, startPoint y: 437, endPoint x: 812, endPoint y: 260, distance: 202.0
click at [812, 260] on div "JC [GEOGRAPHIC_DATA] CD [GEOGRAPHIC_DATA] [GEOGRAPHIC_DATA] [GEOGRAPHIC_DATA] […" at bounding box center [928, 357] width 1237 height 658
drag, startPoint x: 1025, startPoint y: 308, endPoint x: 968, endPoint y: 398, distance: 106.2
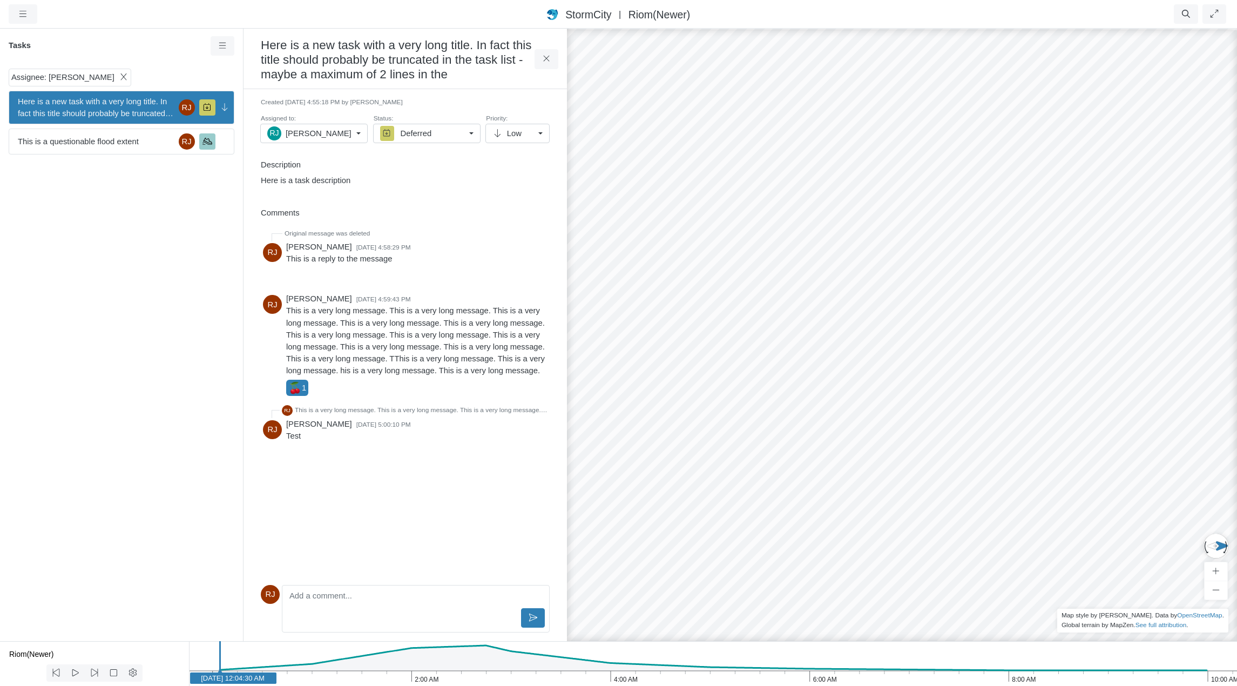
click at [909, 273] on div "JC [GEOGRAPHIC_DATA] CD [GEOGRAPHIC_DATA] [GEOGRAPHIC_DATA] [GEOGRAPHIC_DATA] […" at bounding box center [928, 357] width 1237 height 658
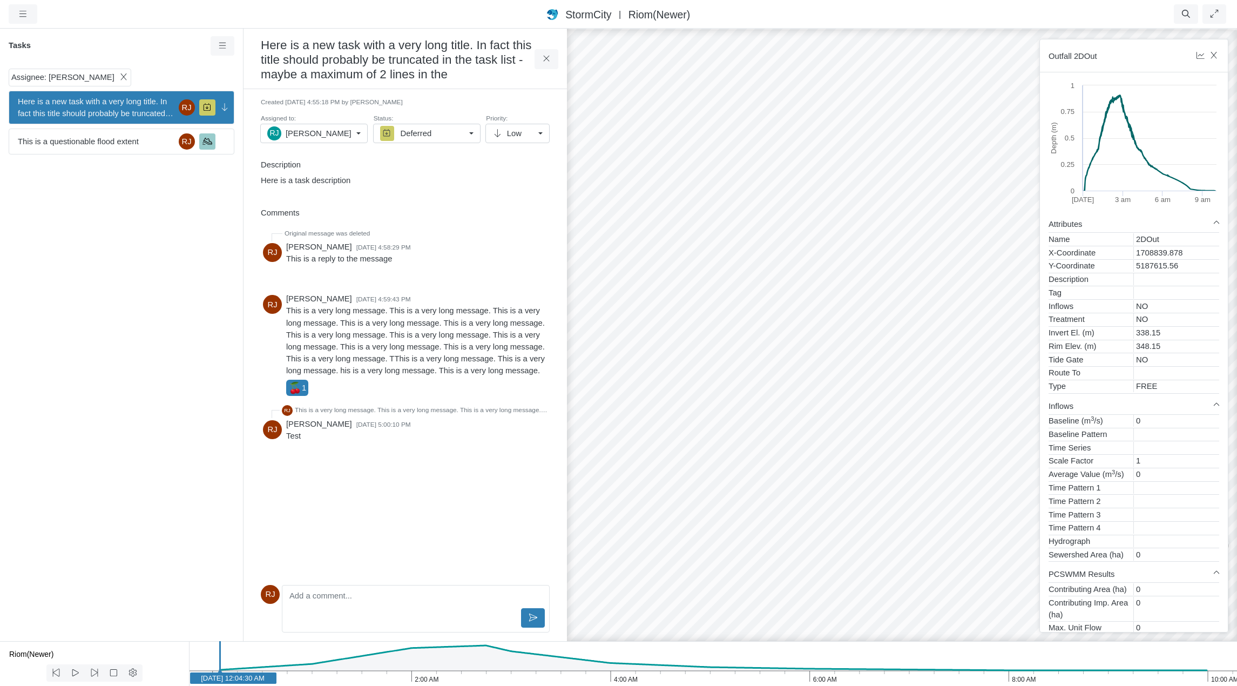
click at [676, 266] on div "JC [GEOGRAPHIC_DATA] CD [GEOGRAPHIC_DATA] [GEOGRAPHIC_DATA] [GEOGRAPHIC_DATA] […" at bounding box center [928, 357] width 1237 height 658
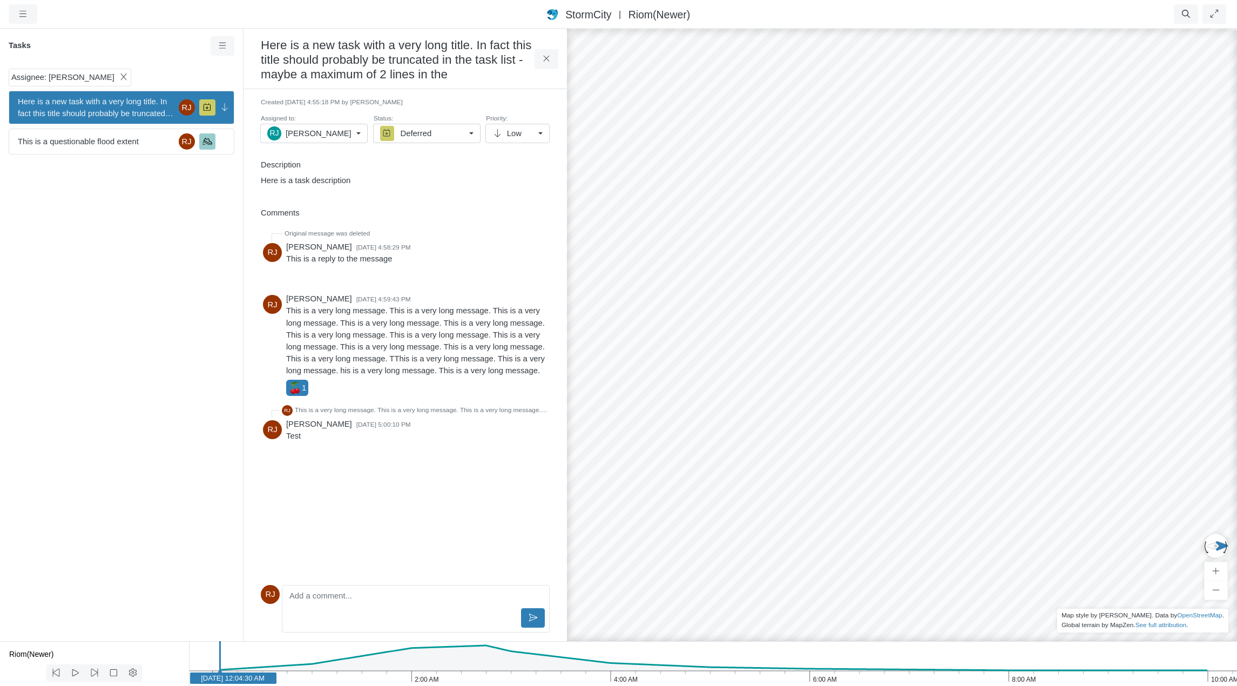
click at [953, 125] on div "JC [GEOGRAPHIC_DATA] CD [GEOGRAPHIC_DATA] [GEOGRAPHIC_DATA] [GEOGRAPHIC_DATA] […" at bounding box center [928, 357] width 1237 height 658
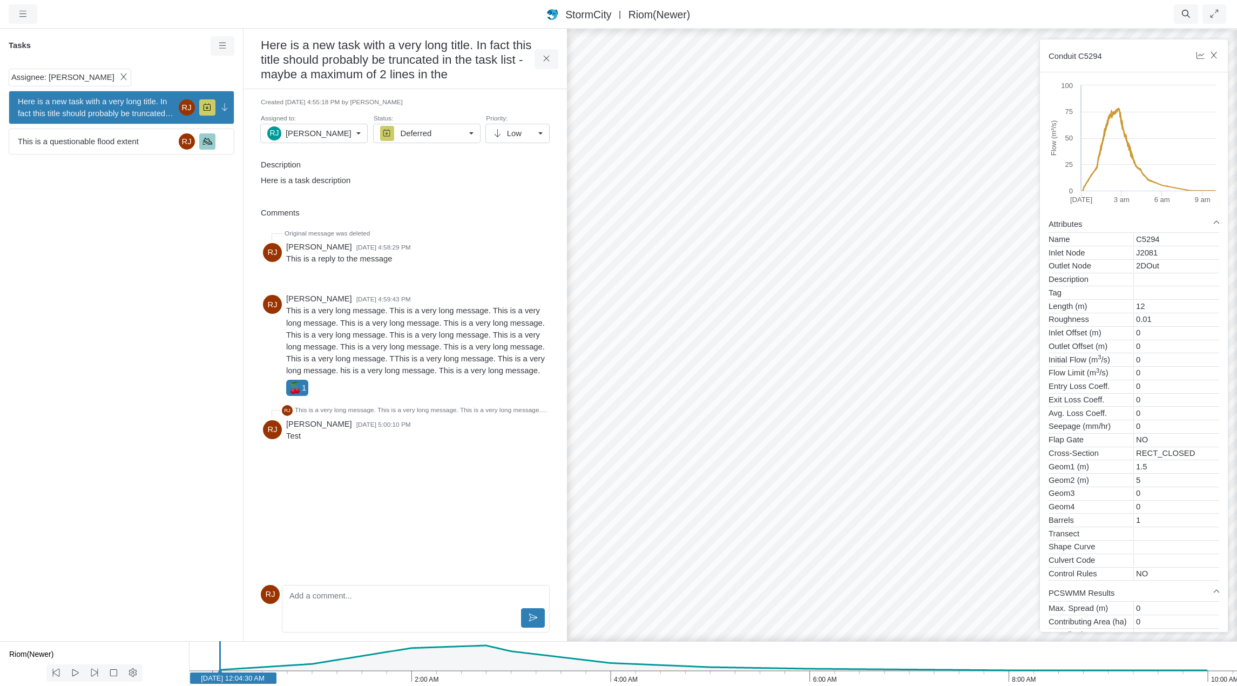
drag, startPoint x: 724, startPoint y: 244, endPoint x: 927, endPoint y: 244, distance: 203.5
drag, startPoint x: 735, startPoint y: 150, endPoint x: 884, endPoint y: 389, distance: 281.5
click at [884, 389] on div "JC [GEOGRAPHIC_DATA] CD [GEOGRAPHIC_DATA] [GEOGRAPHIC_DATA] [GEOGRAPHIC_DATA] […" at bounding box center [928, 357] width 1237 height 658
drag, startPoint x: 768, startPoint y: 374, endPoint x: 1294, endPoint y: 315, distance: 529.6
drag, startPoint x: 721, startPoint y: 394, endPoint x: 1225, endPoint y: 377, distance: 504.4
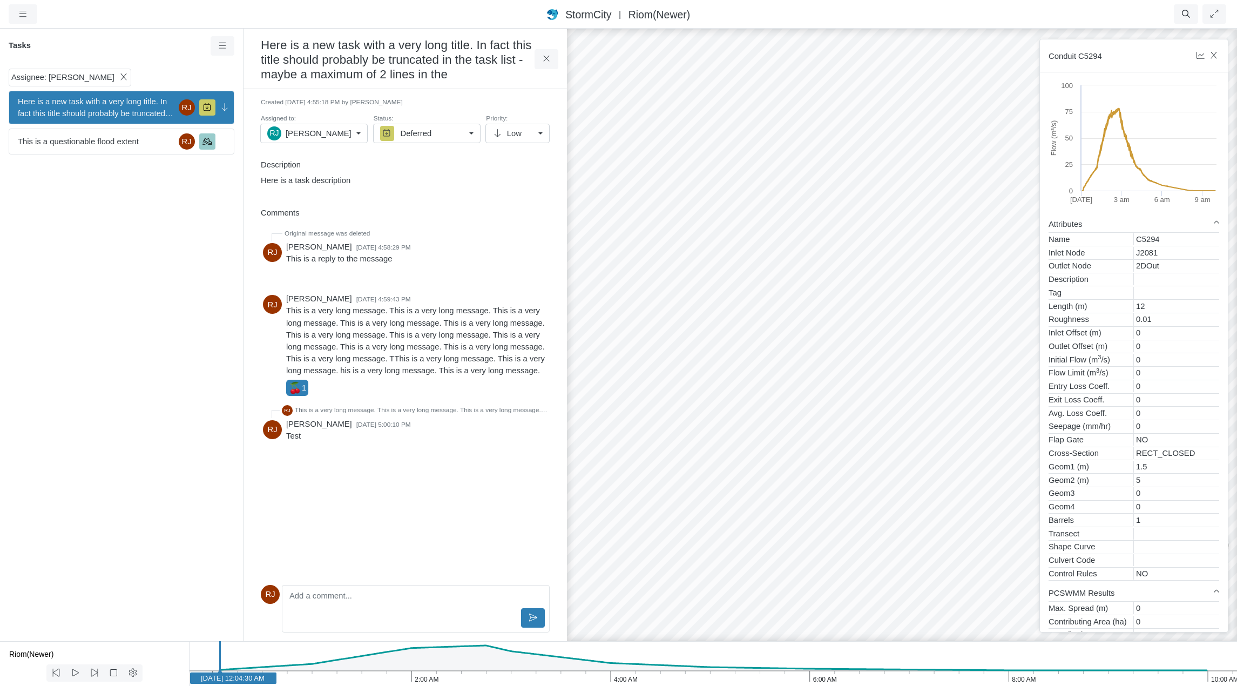
drag, startPoint x: 905, startPoint y: 439, endPoint x: 765, endPoint y: 406, distance: 143.5
click at [765, 406] on div "JC [GEOGRAPHIC_DATA] CD [GEOGRAPHIC_DATA] [GEOGRAPHIC_DATA] [GEOGRAPHIC_DATA] […" at bounding box center [928, 357] width 1237 height 658
click at [764, 406] on div "JC [GEOGRAPHIC_DATA] CD [GEOGRAPHIC_DATA] [GEOGRAPHIC_DATA] [GEOGRAPHIC_DATA] […" at bounding box center [928, 357] width 1237 height 658
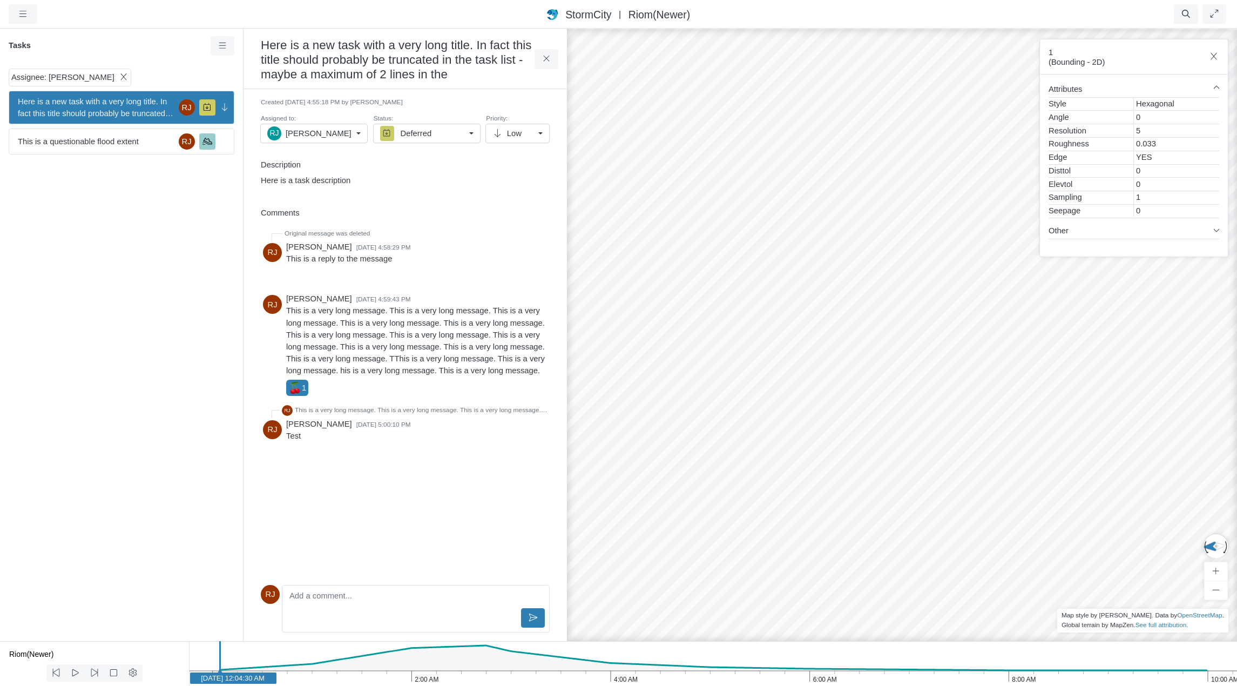
click at [792, 318] on div "JC [GEOGRAPHIC_DATA] CD [GEOGRAPHIC_DATA] [GEOGRAPHIC_DATA] [GEOGRAPHIC_DATA] […" at bounding box center [928, 357] width 1237 height 658
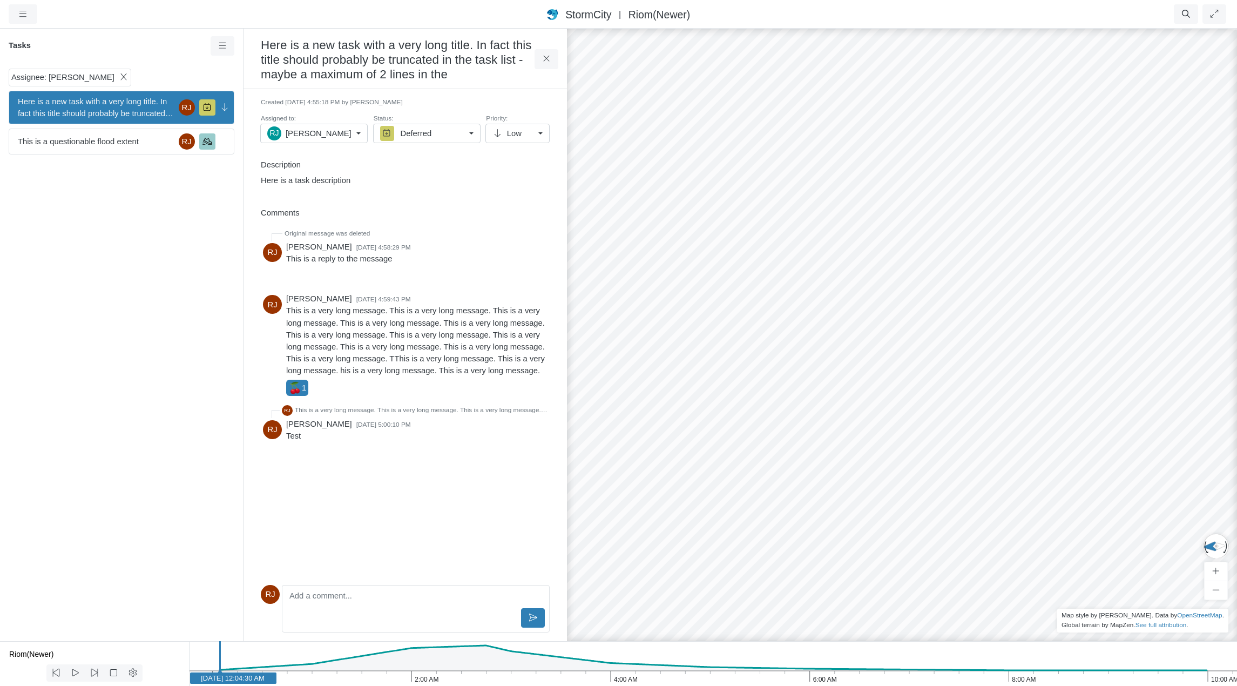
click at [828, 116] on div "JC [GEOGRAPHIC_DATA] CD [GEOGRAPHIC_DATA] [GEOGRAPHIC_DATA] [GEOGRAPHIC_DATA] […" at bounding box center [928, 357] width 1237 height 658
drag, startPoint x: 779, startPoint y: 387, endPoint x: 666, endPoint y: 394, distance: 113.5
click at [548, 57] on icon at bounding box center [546, 59] width 6 height 6
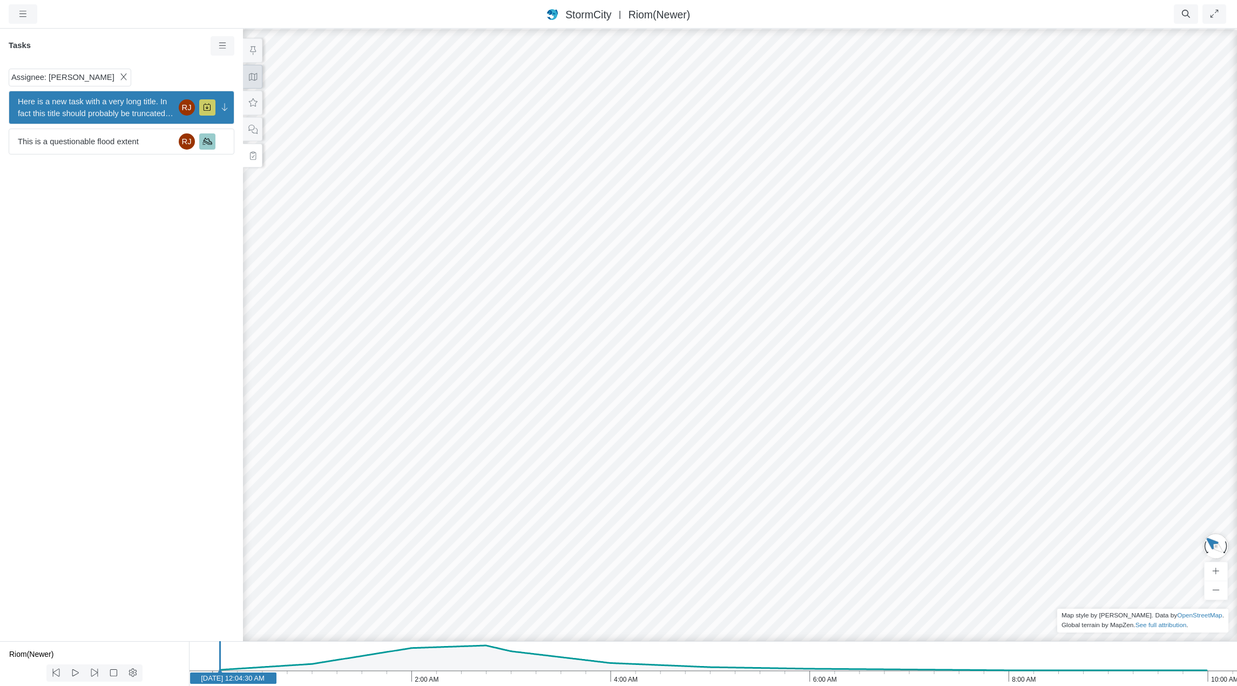
click at [250, 79] on icon at bounding box center [253, 77] width 8 height 8
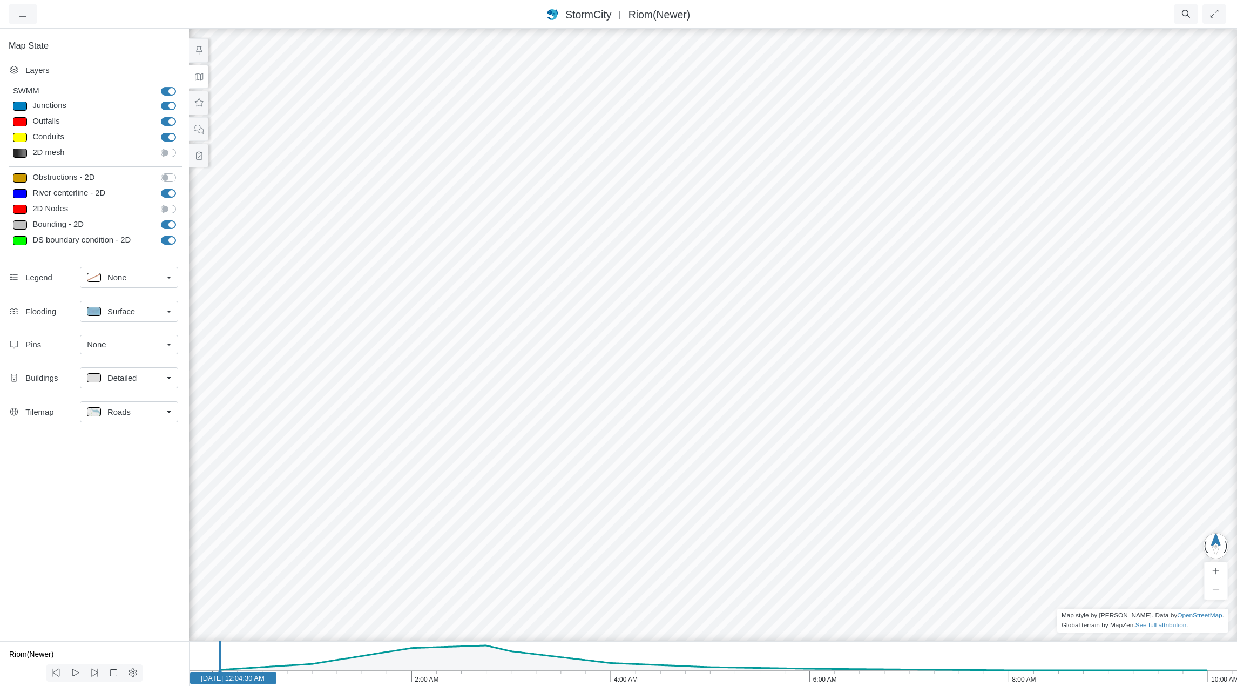
click at [180, 187] on label "River centerline - 2D" at bounding box center [180, 187] width 0 height 0
click at [167, 193] on input "River centerline - 2D" at bounding box center [165, 192] width 9 height 10
checkbox input "false"
click at [180, 219] on label "Bounding - 2D" at bounding box center [180, 219] width 0 height 0
click at [169, 225] on input "Bounding - 2D" at bounding box center [165, 224] width 9 height 10
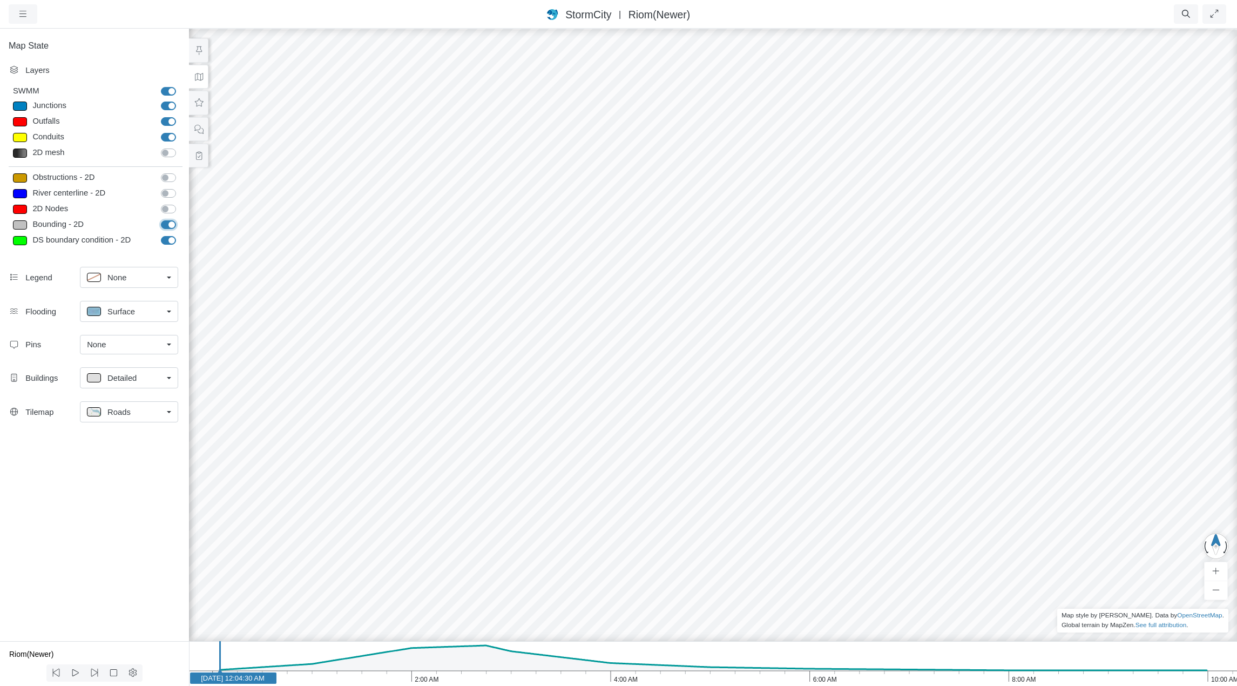
checkbox input "false"
click at [180, 234] on label "DS boundary condition - 2D" at bounding box center [180, 234] width 0 height 0
click at [169, 240] on input "DS boundary condition - 2D" at bounding box center [165, 239] width 9 height 10
checkbox input "false"
click at [144, 412] on div "Roads" at bounding box center [125, 411] width 76 height 13
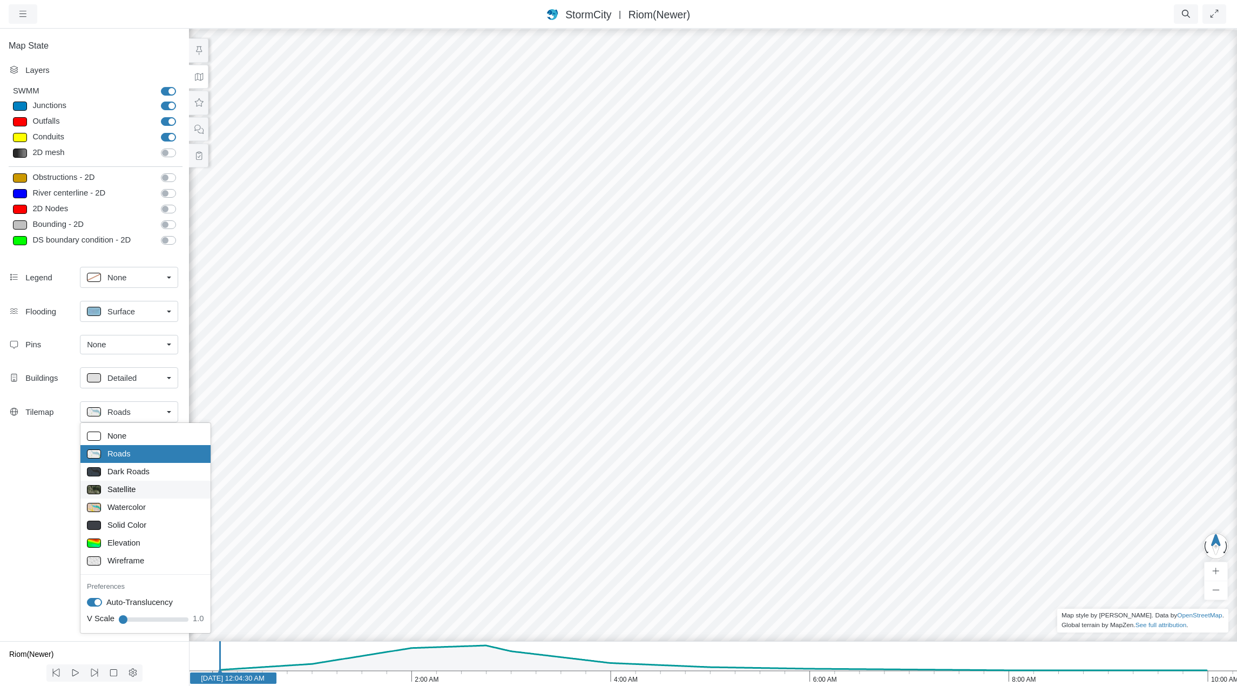
click at [136, 487] on div "Satellite" at bounding box center [145, 489] width 117 height 13
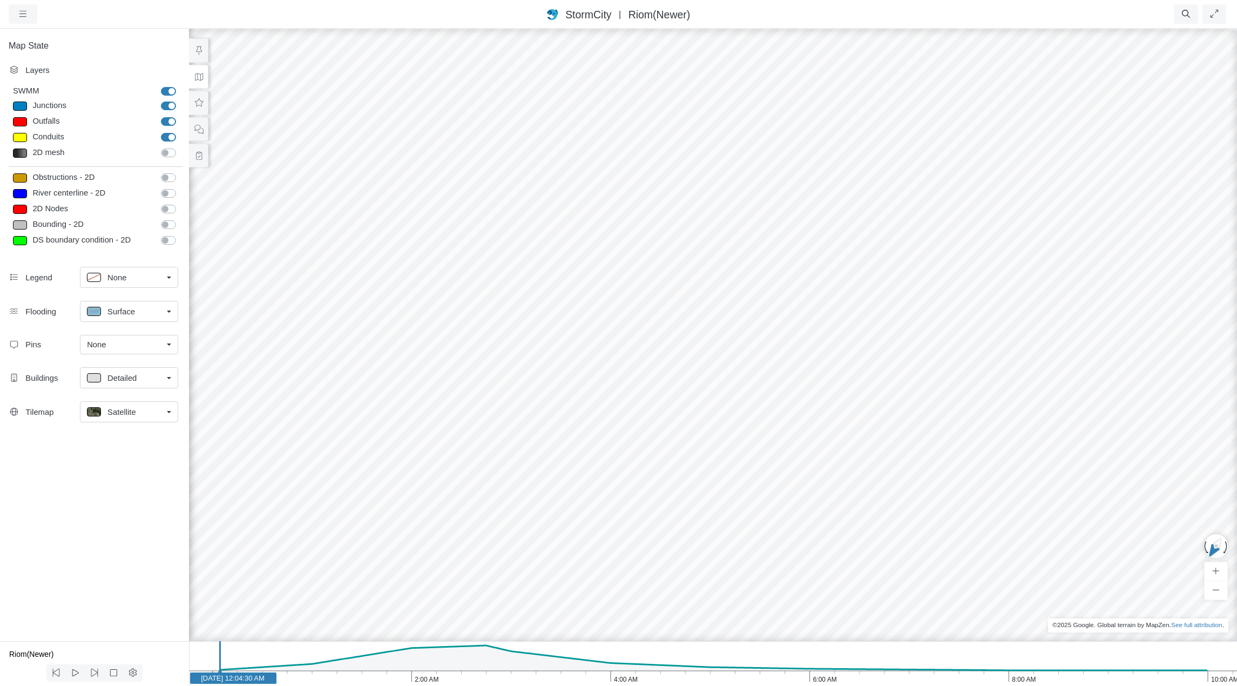
drag, startPoint x: 393, startPoint y: 427, endPoint x: 1237, endPoint y: 295, distance: 853.9
click at [164, 413] on link "Satellite" at bounding box center [129, 411] width 98 height 21
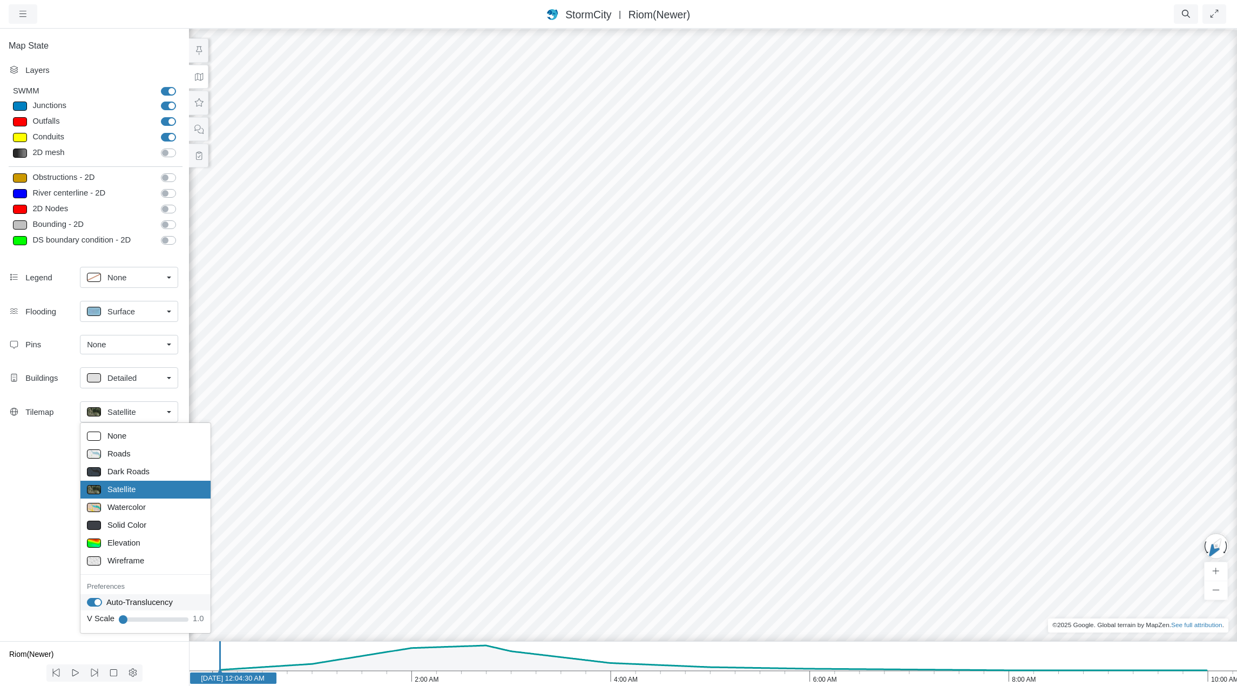
click at [106, 603] on label "Auto-Translucency" at bounding box center [139, 602] width 66 height 12
checkbox input "false"
drag, startPoint x: 776, startPoint y: 294, endPoint x: 465, endPoint y: 463, distance: 354.6
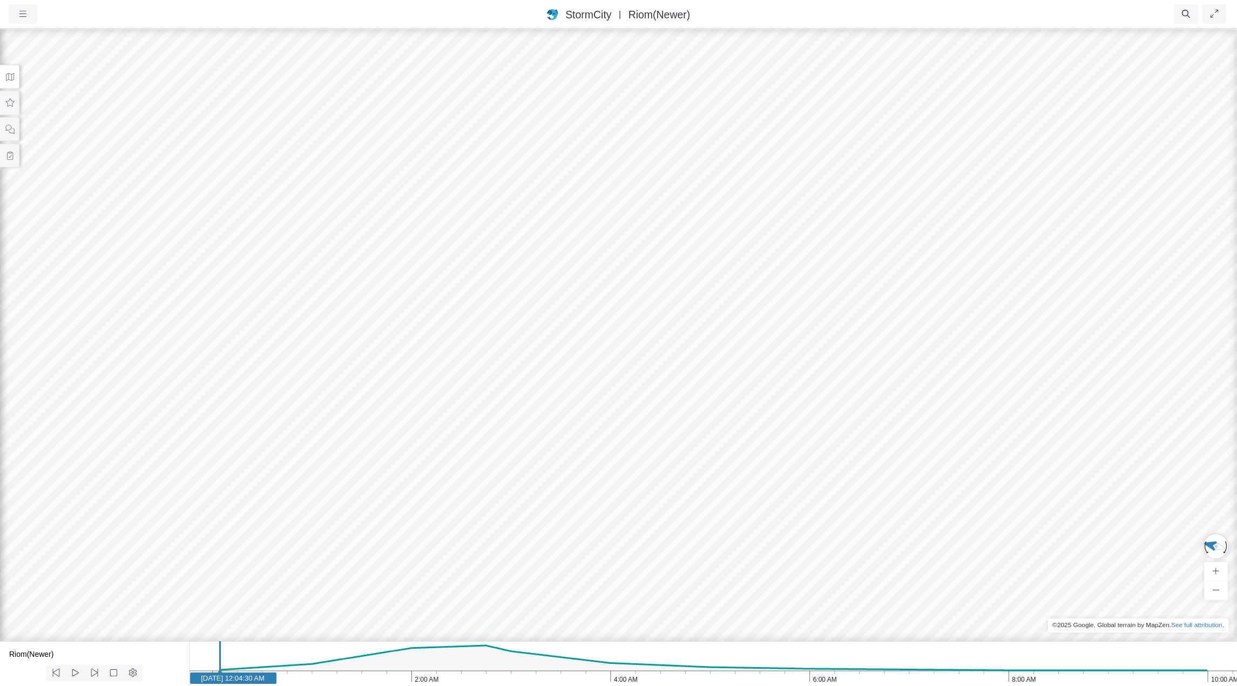
drag, startPoint x: 678, startPoint y: 296, endPoint x: 598, endPoint y: 356, distance: 100.2
click at [598, 356] on div "JC [GEOGRAPHIC_DATA] CD [GEOGRAPHIC_DATA] [GEOGRAPHIC_DATA] [GEOGRAPHIC_DATA] […" at bounding box center [618, 357] width 1237 height 658
click at [12, 73] on icon at bounding box center [10, 77] width 10 height 8
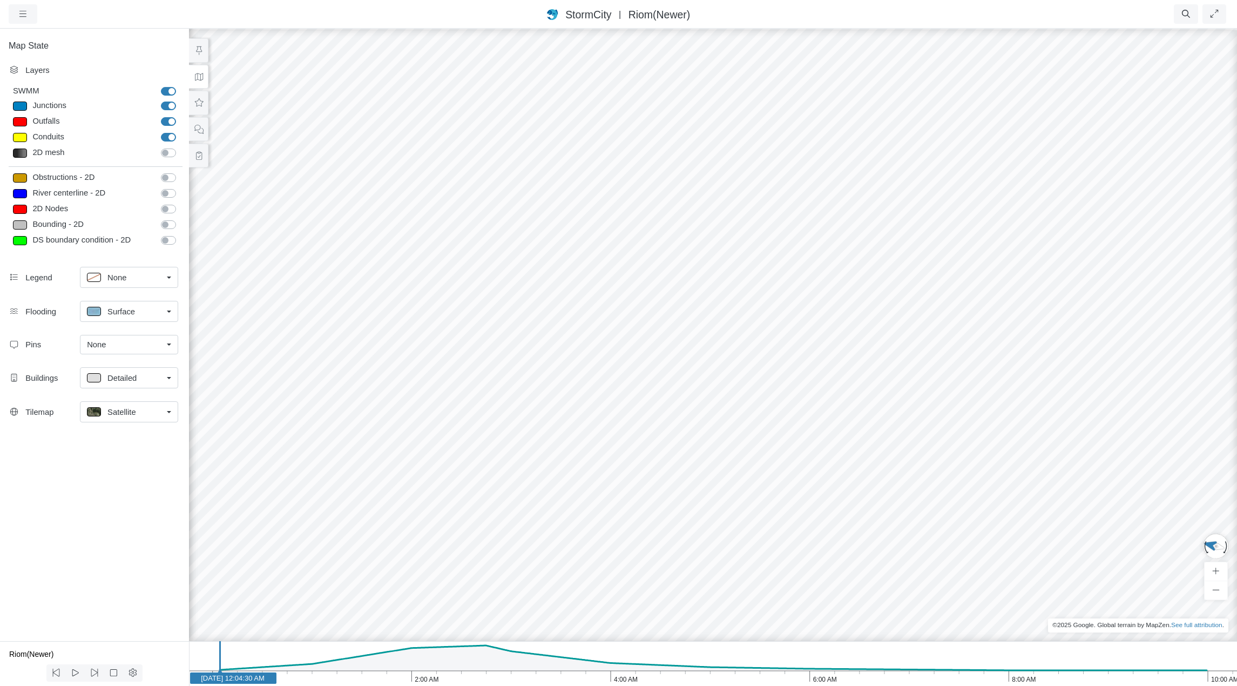
click at [180, 147] on label "2D mesh" at bounding box center [180, 147] width 0 height 0
click at [169, 154] on input "2D mesh" at bounding box center [165, 152] width 9 height 10
checkbox input "true"
drag, startPoint x: 797, startPoint y: 442, endPoint x: 346, endPoint y: 464, distance: 451.2
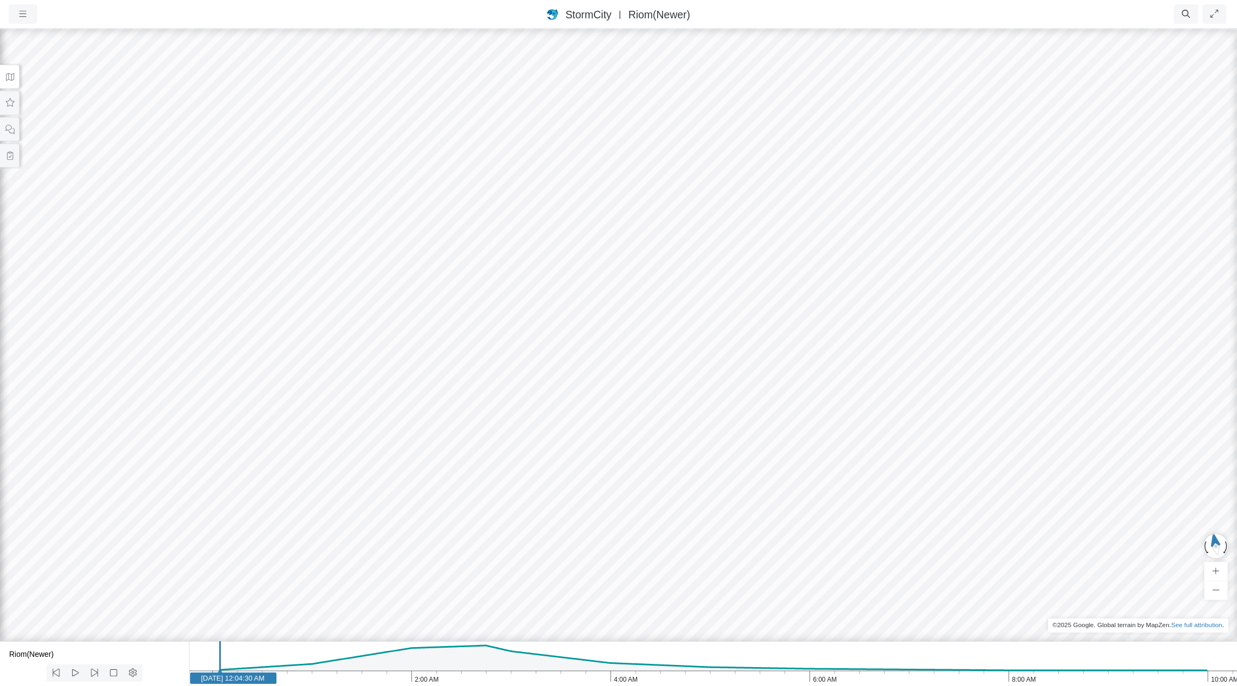
drag, startPoint x: 510, startPoint y: 411, endPoint x: 598, endPoint y: 474, distance: 107.6
click at [598, 474] on div "JC [GEOGRAPHIC_DATA] CD [GEOGRAPHIC_DATA] [GEOGRAPHIC_DATA] [GEOGRAPHIC_DATA] […" at bounding box center [618, 357] width 1237 height 658
click at [10, 76] on icon at bounding box center [10, 77] width 10 height 8
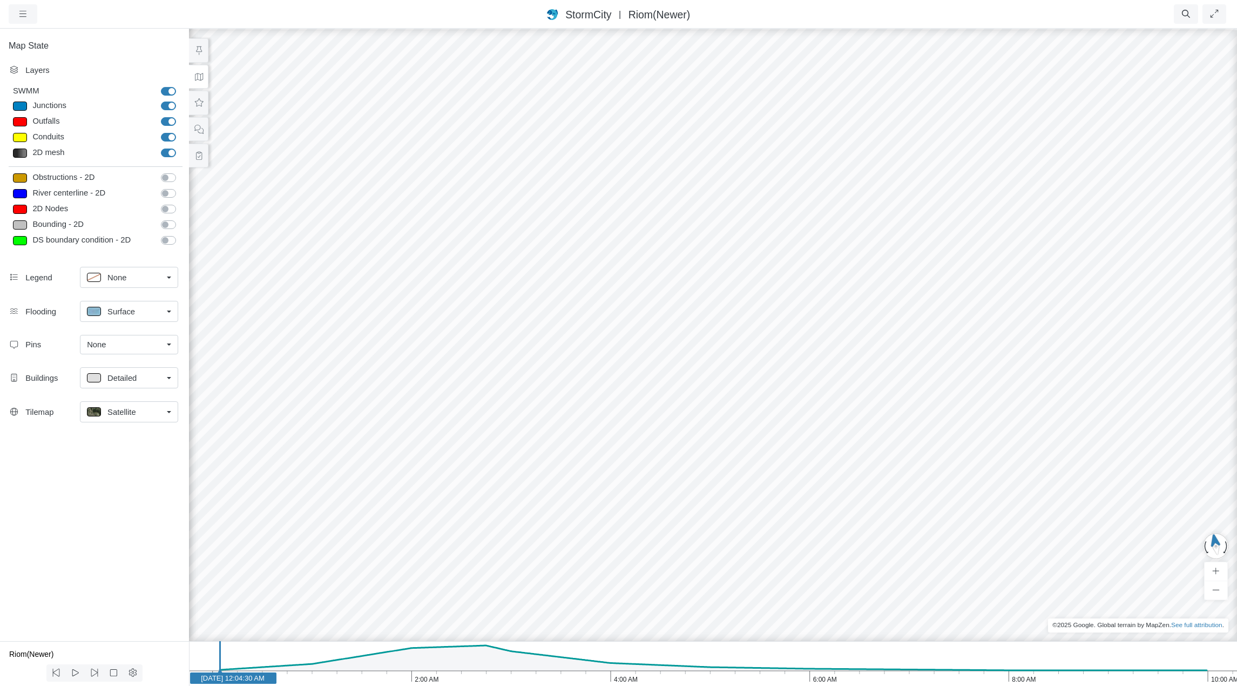
click at [139, 413] on div "Satellite" at bounding box center [125, 411] width 76 height 13
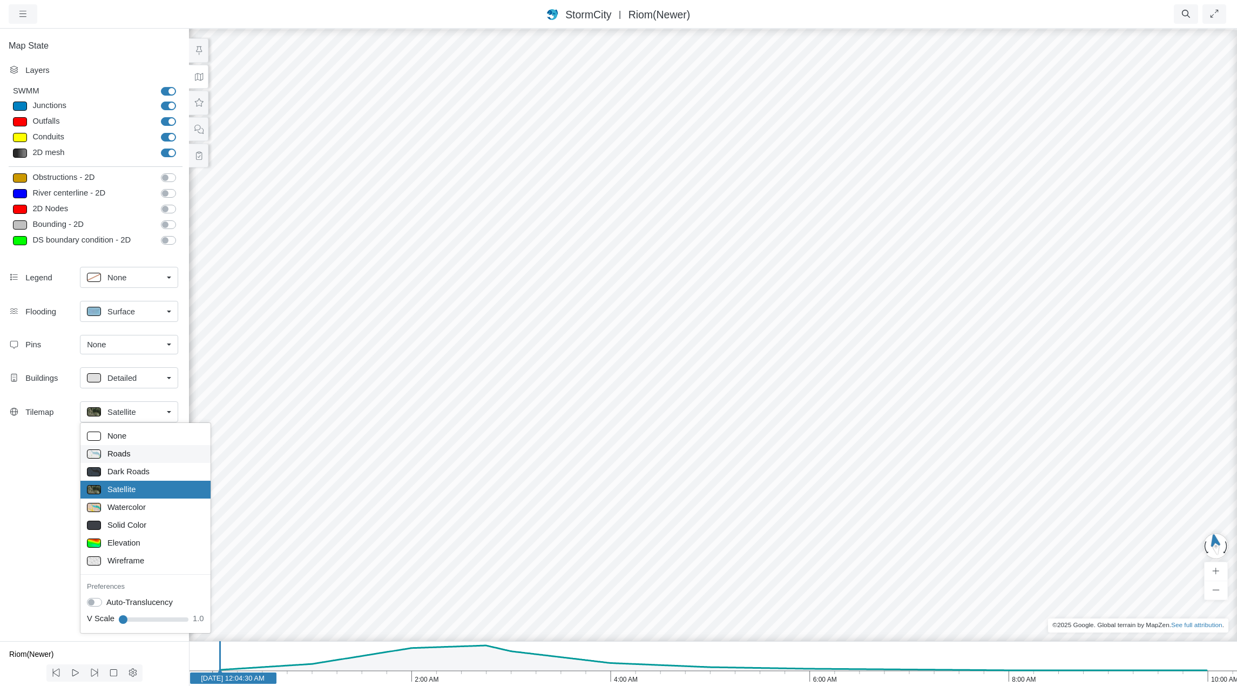
click at [128, 452] on span "Roads" at bounding box center [118, 453] width 23 height 12
